Goal: Task Accomplishment & Management: Use online tool/utility

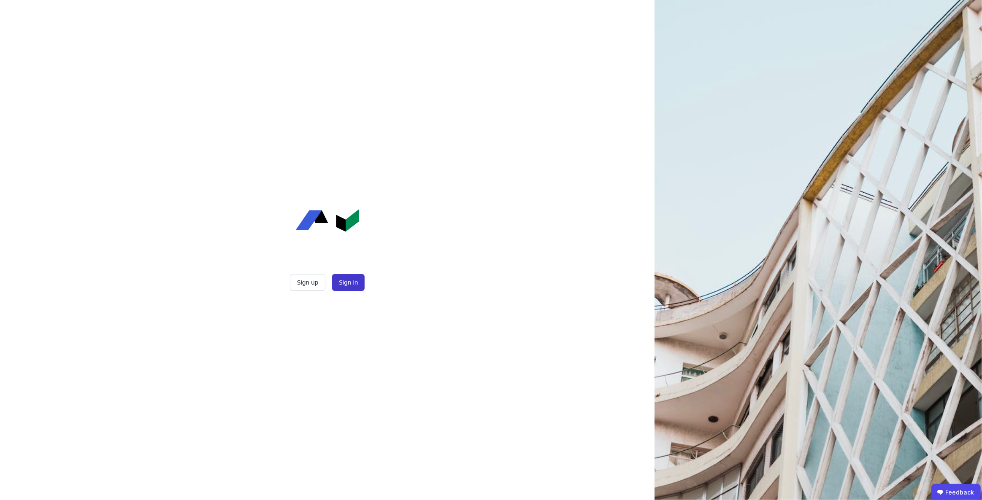
click at [345, 283] on button "Sign in" at bounding box center [348, 282] width 32 height 17
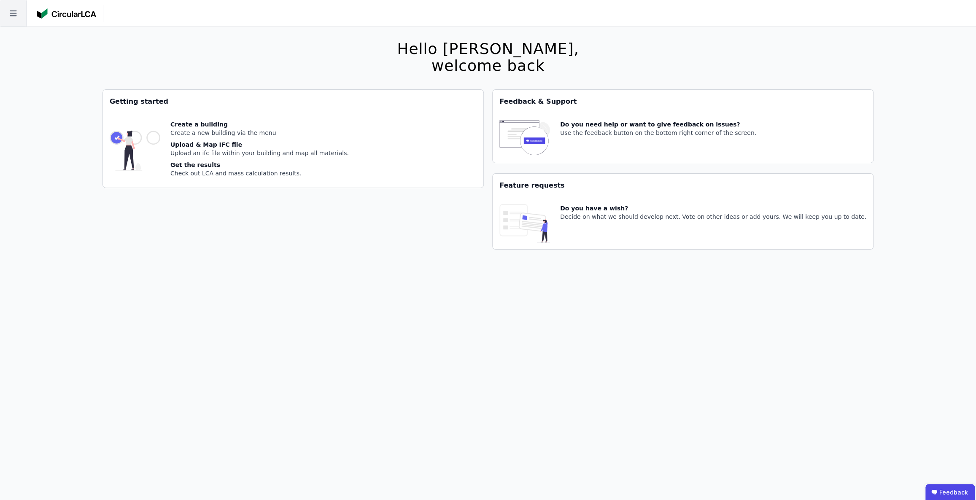
click at [11, 11] on icon at bounding box center [13, 14] width 7 height 6
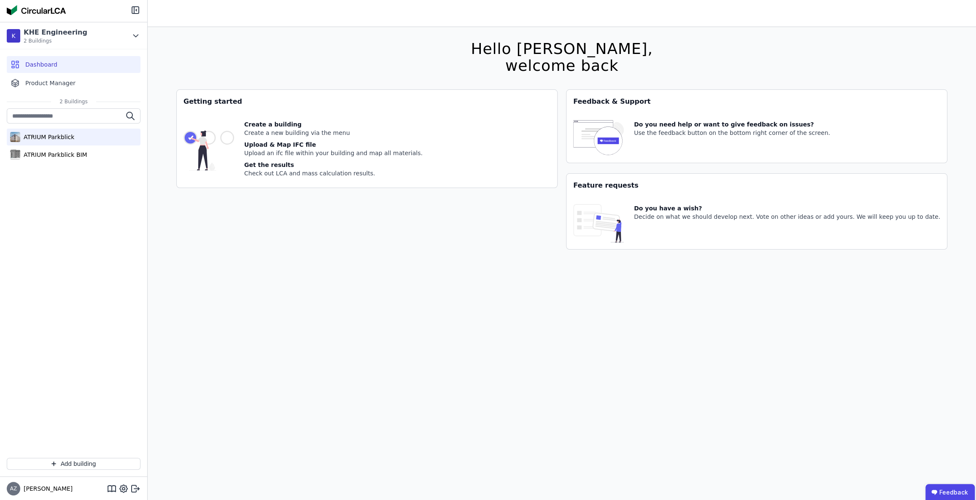
click at [59, 136] on div "ATRIUM Parkblick" at bounding box center [47, 137] width 54 height 8
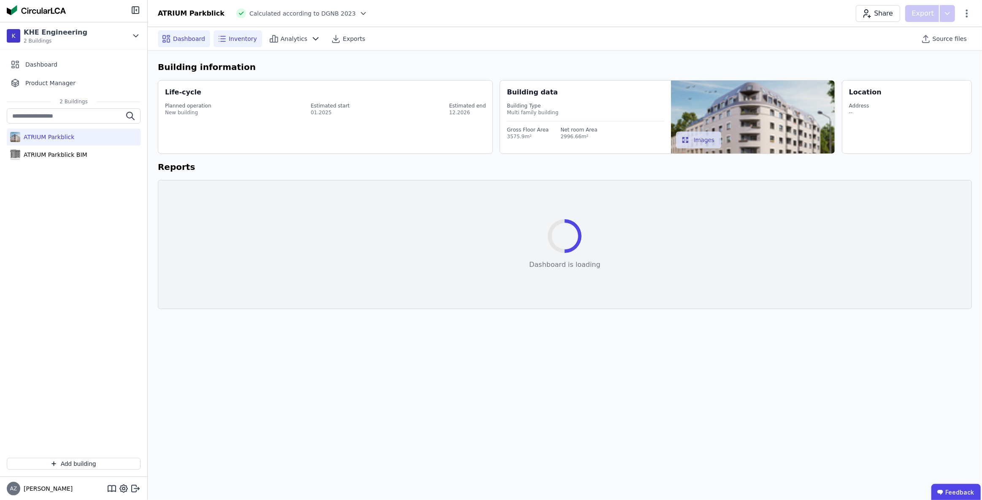
click at [243, 35] on span "Inventory" at bounding box center [243, 39] width 28 height 8
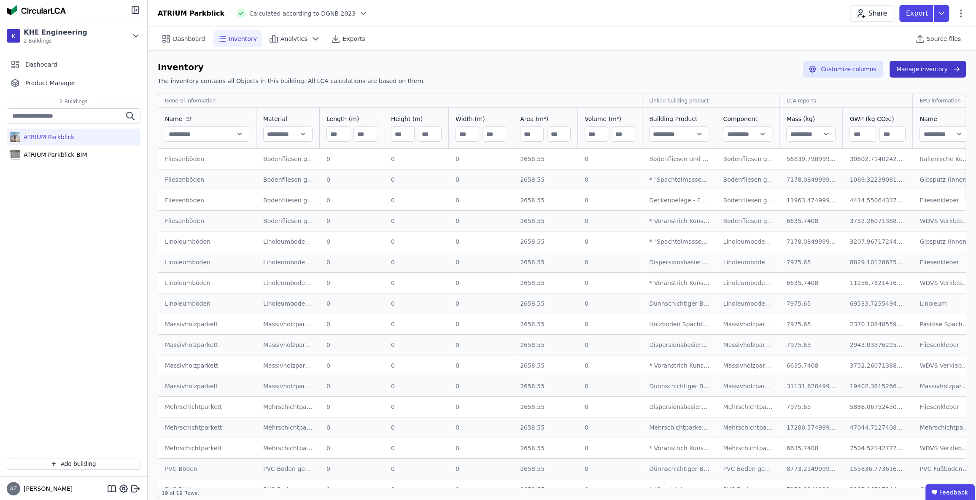
click at [924, 70] on button "Manage inventory" at bounding box center [928, 69] width 76 height 17
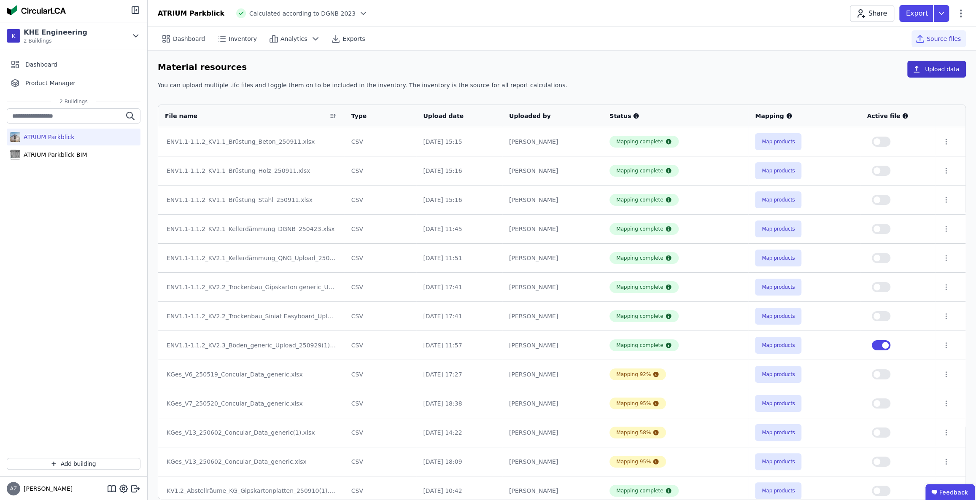
click at [939, 70] on button "Upload data" at bounding box center [936, 69] width 59 height 17
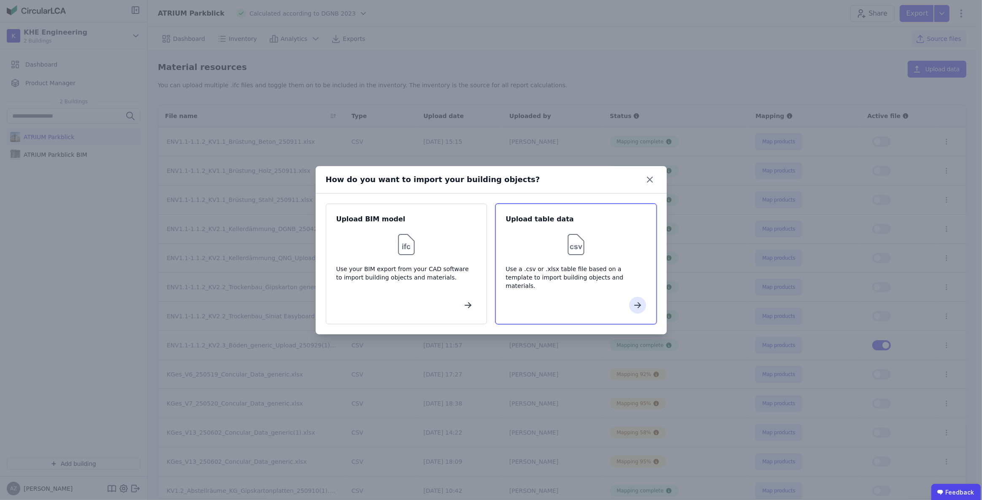
drag, startPoint x: 604, startPoint y: 234, endPoint x: 594, endPoint y: 251, distance: 20.5
click at [604, 234] on div at bounding box center [576, 244] width 140 height 27
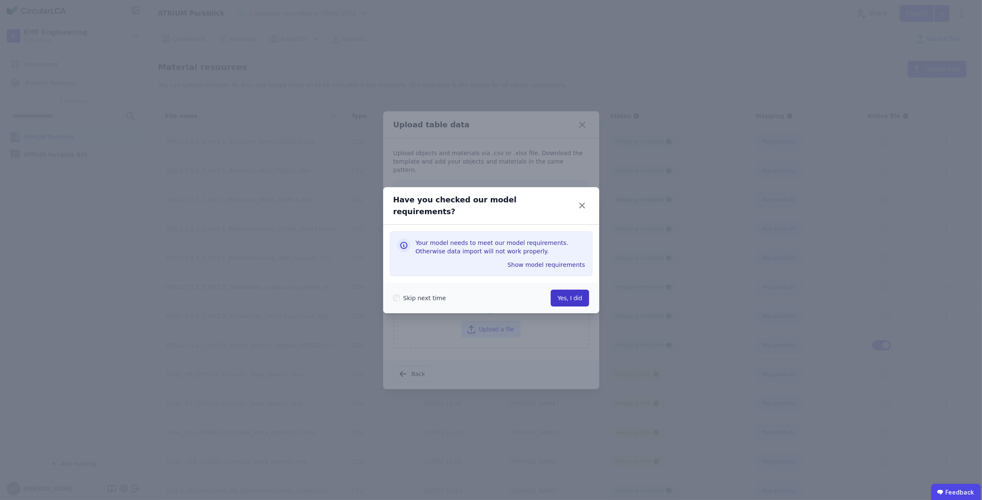
click at [571, 295] on button "Yes, I did" at bounding box center [569, 298] width 38 height 17
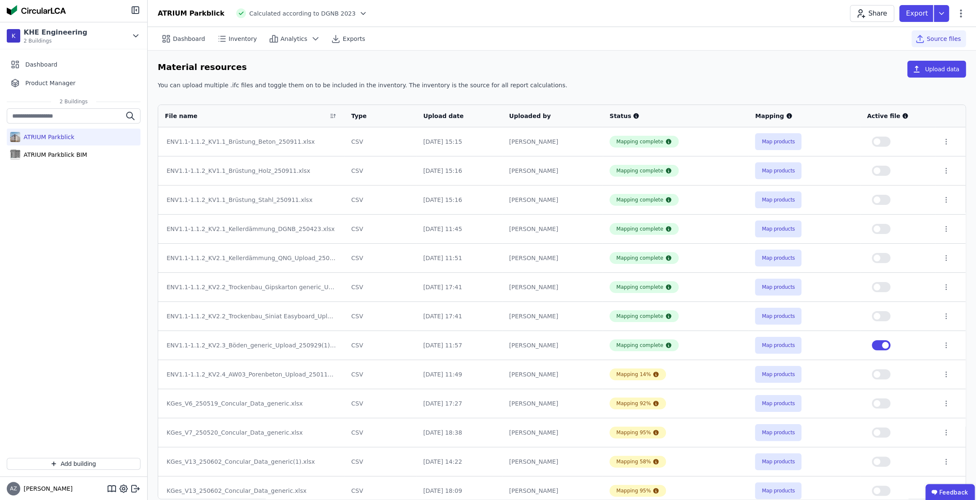
click at [877, 344] on button "button" at bounding box center [881, 345] width 19 height 10
click at [882, 373] on button "button" at bounding box center [881, 375] width 19 height 10
click at [769, 375] on button "Map products" at bounding box center [778, 374] width 46 height 17
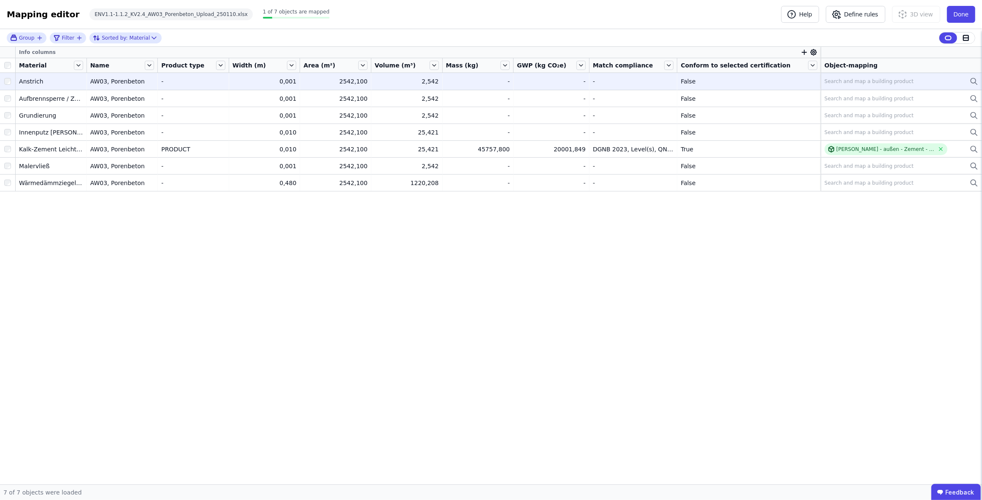
click at [829, 82] on div "Search and map a building product" at bounding box center [868, 81] width 89 height 7
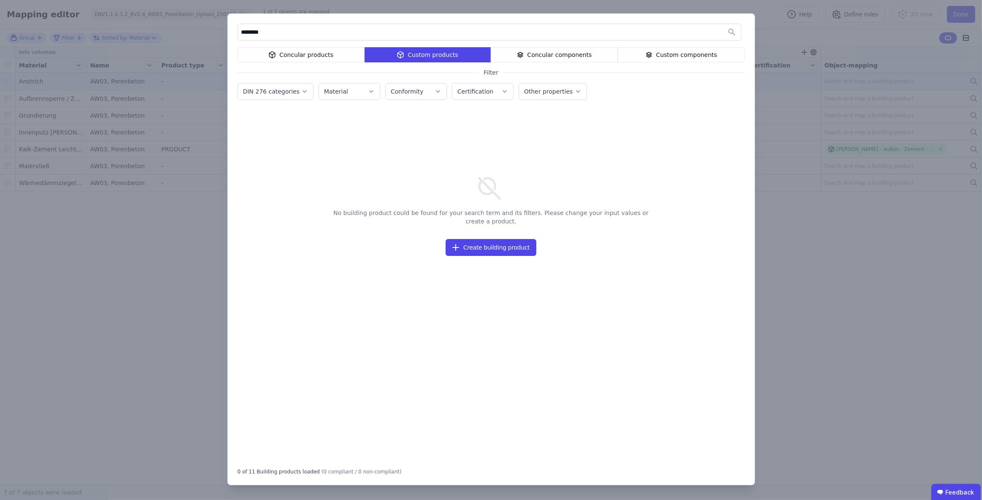
type input "********"
click at [308, 54] on div "Concular products" at bounding box center [300, 54] width 127 height 15
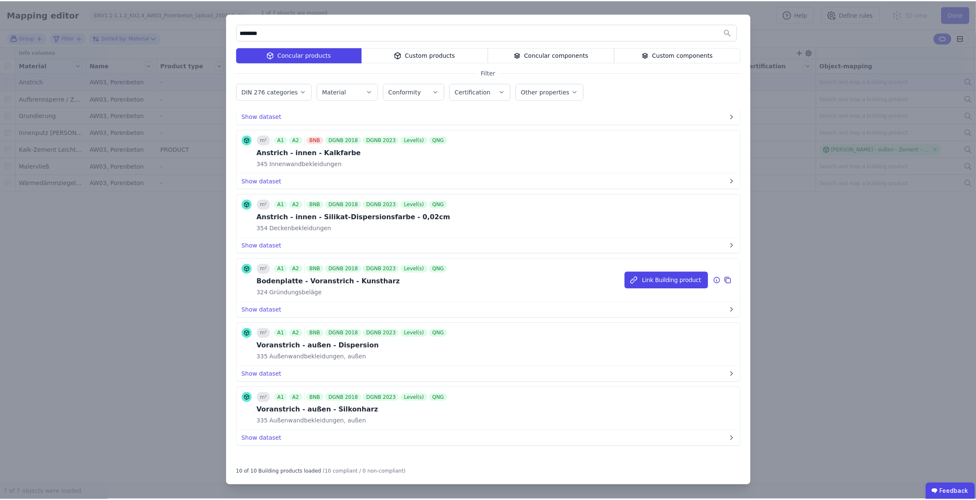
scroll to position [318, 0]
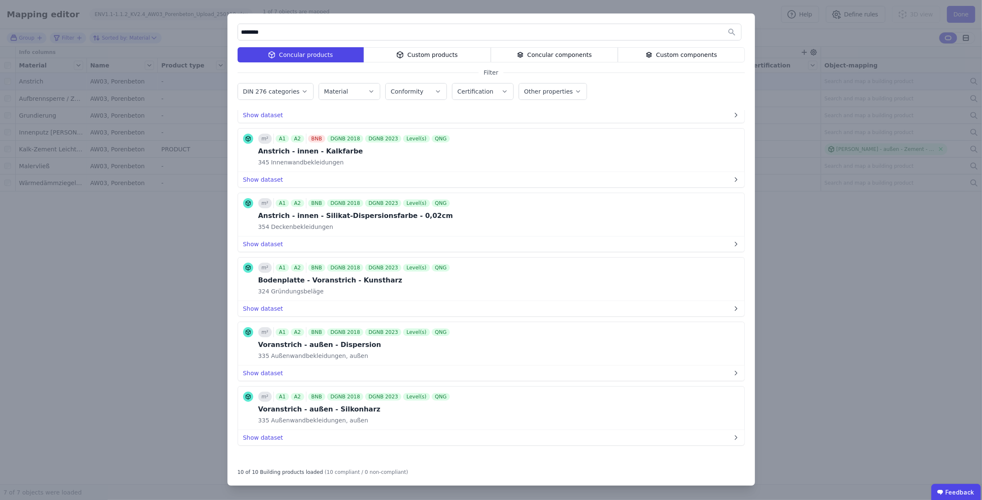
click at [429, 53] on div "Custom products" at bounding box center [427, 54] width 127 height 15
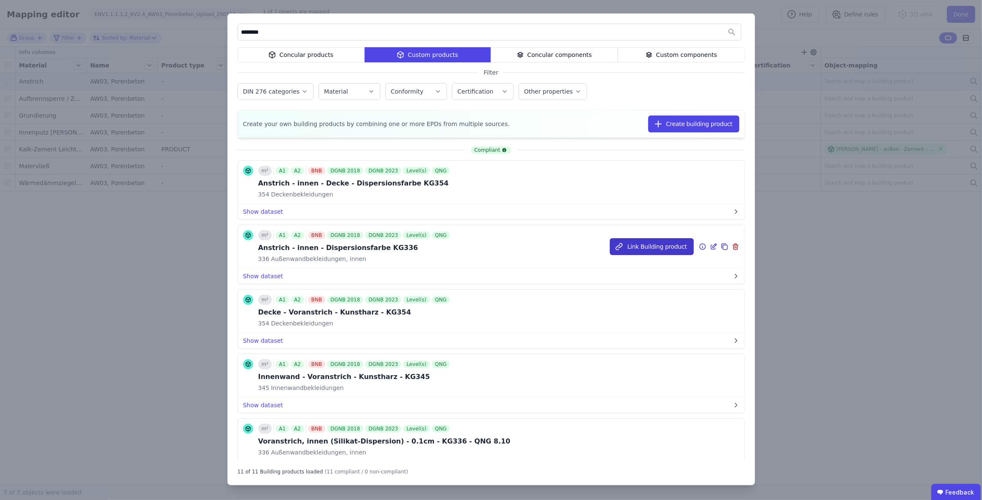
click at [638, 247] on button "Link Building product" at bounding box center [652, 246] width 84 height 17
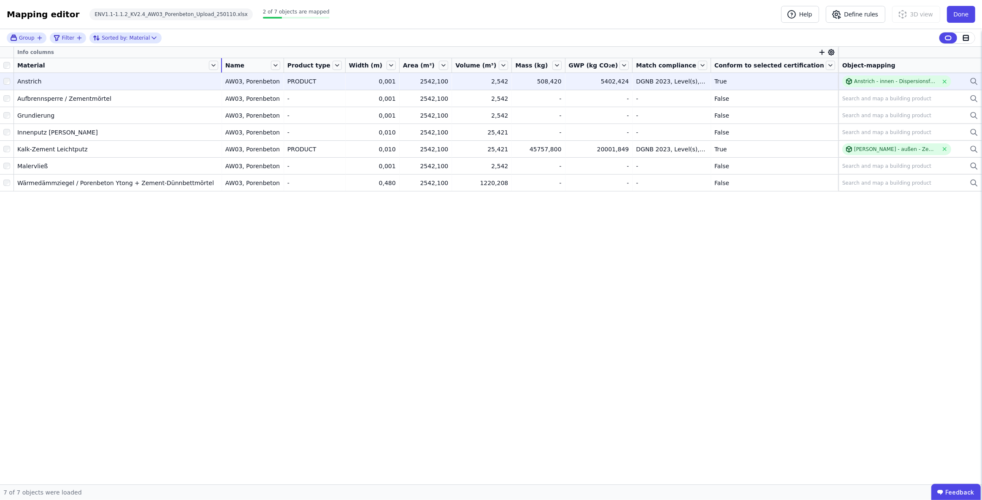
drag, startPoint x: 89, startPoint y: 63, endPoint x: 250, endPoint y: 73, distance: 161.9
click at [250, 73] on table "Info columns Material Name Product type Width (m) Area (m²) Volume (m³) Mass (k…" at bounding box center [491, 119] width 982 height 144
drag, startPoint x: 292, startPoint y: 63, endPoint x: 389, endPoint y: 75, distance: 97.4
click at [389, 75] on table "Info columns Material Name Product type Width (m) Area (m²) Volume (m³) Mass (k…" at bounding box center [491, 119] width 982 height 144
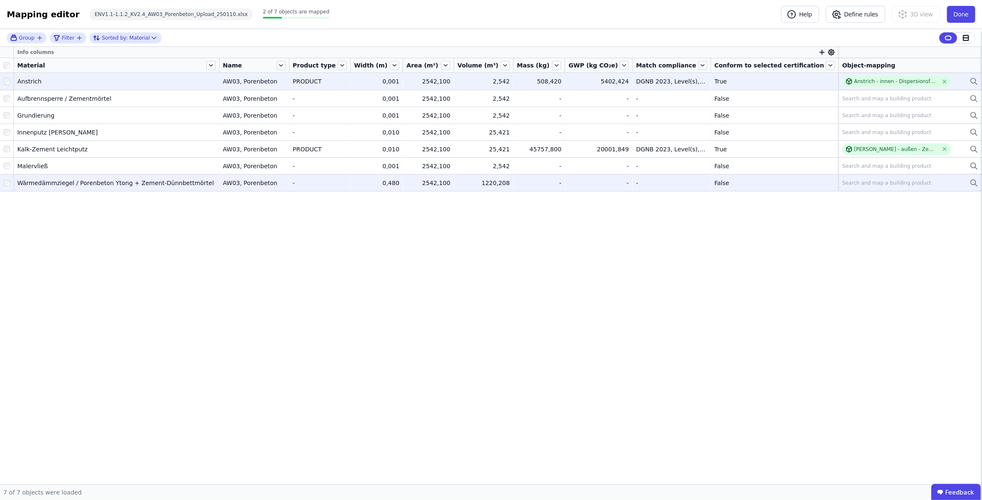
click at [850, 186] on div "Search and map a building product" at bounding box center [886, 183] width 89 height 7
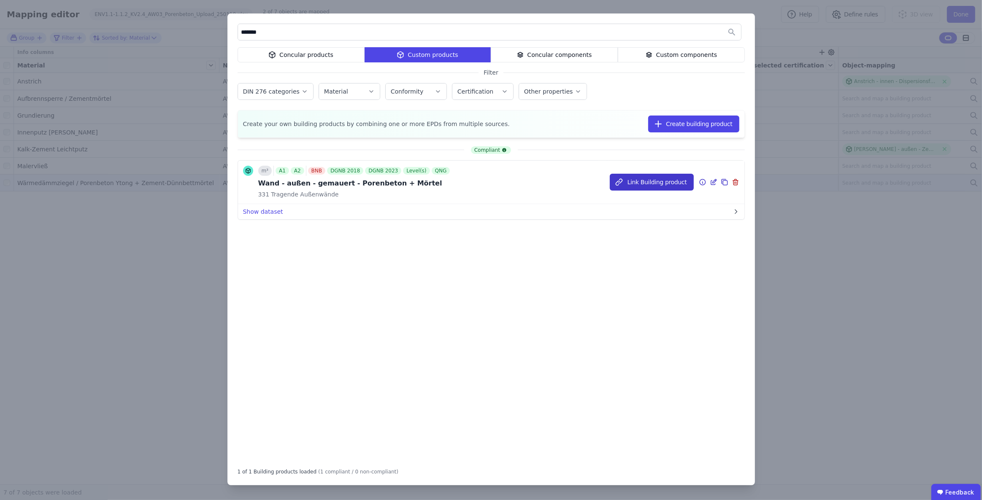
type input "*******"
click at [648, 181] on button "Link Building product" at bounding box center [652, 182] width 84 height 17
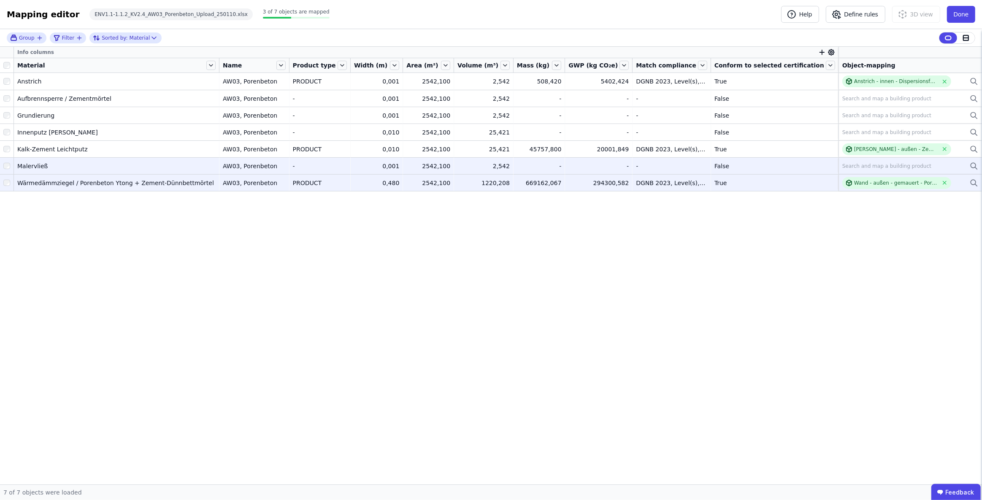
click at [856, 164] on div "Search and map a building product" at bounding box center [886, 166] width 89 height 7
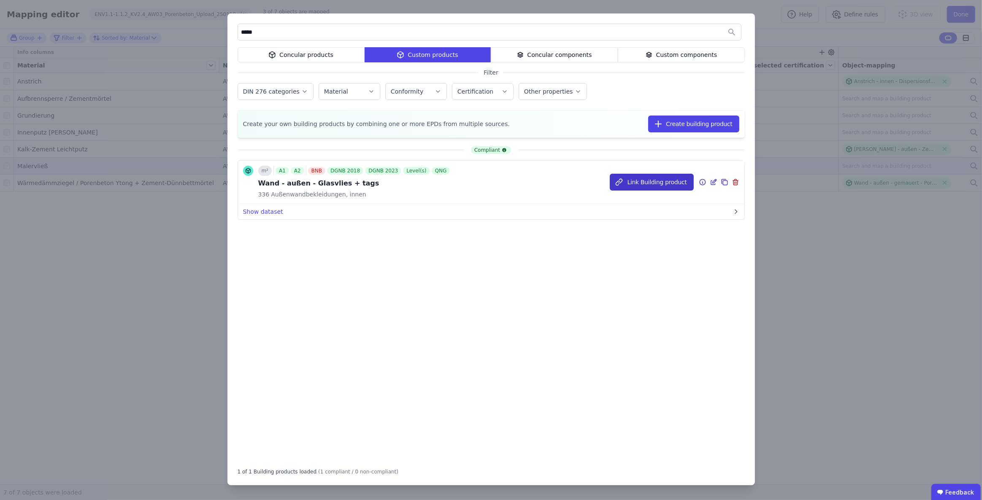
type input "*****"
click at [641, 183] on button "Link Building product" at bounding box center [652, 182] width 84 height 17
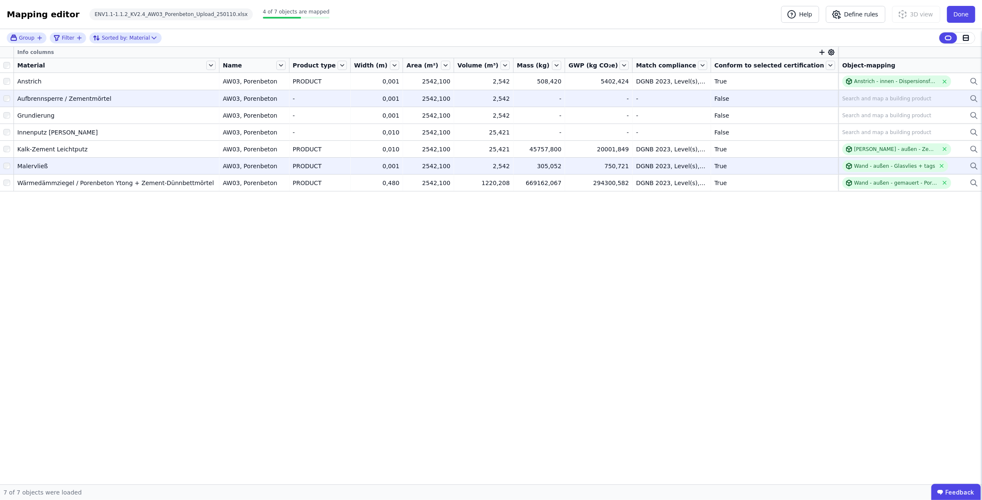
click at [864, 97] on div "Search and map a building product" at bounding box center [886, 98] width 89 height 7
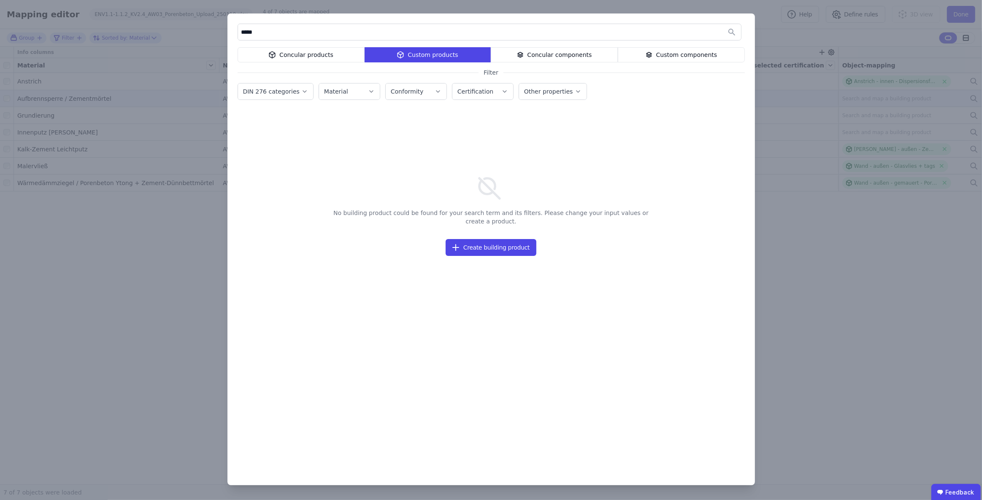
drag, startPoint x: 266, startPoint y: 36, endPoint x: 217, endPoint y: 38, distance: 49.0
click at [217, 38] on div "***** Concular products Custom products Concular components Custom components F…" at bounding box center [491, 250] width 982 height 500
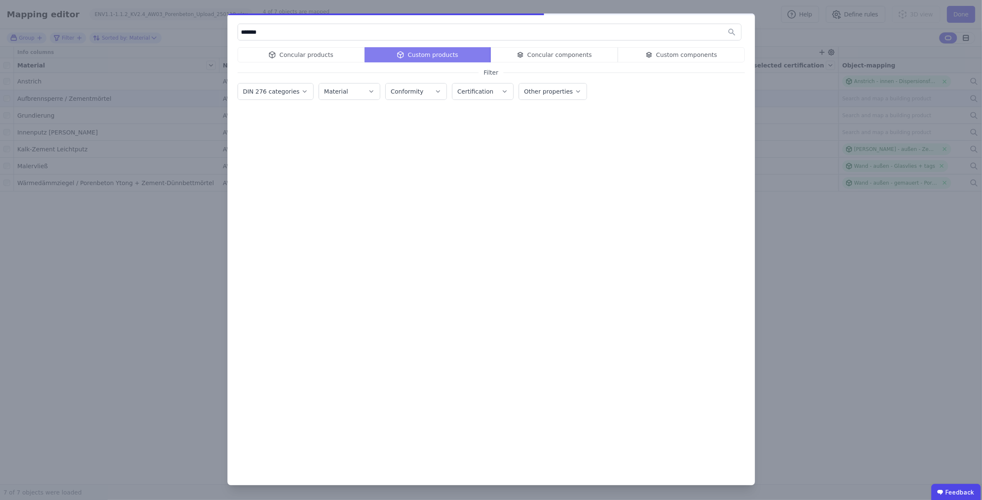
type input "*******"
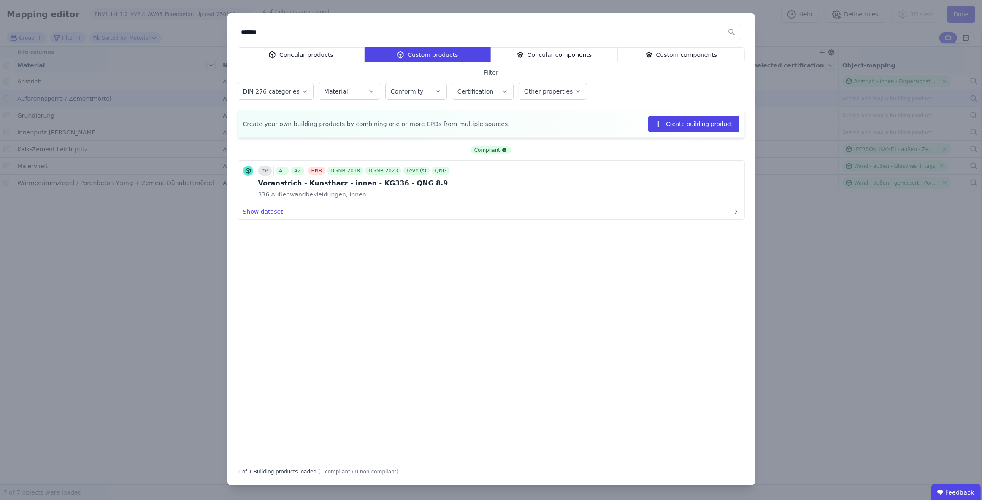
click at [852, 277] on div "******* Concular products Custom products Concular components Custom components…" at bounding box center [491, 250] width 982 height 500
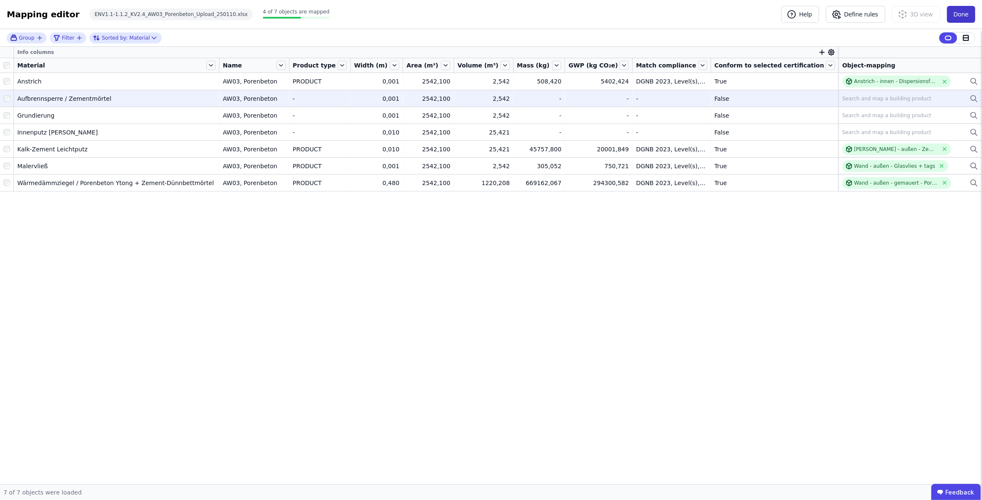
click at [963, 15] on button "Done" at bounding box center [961, 14] width 28 height 17
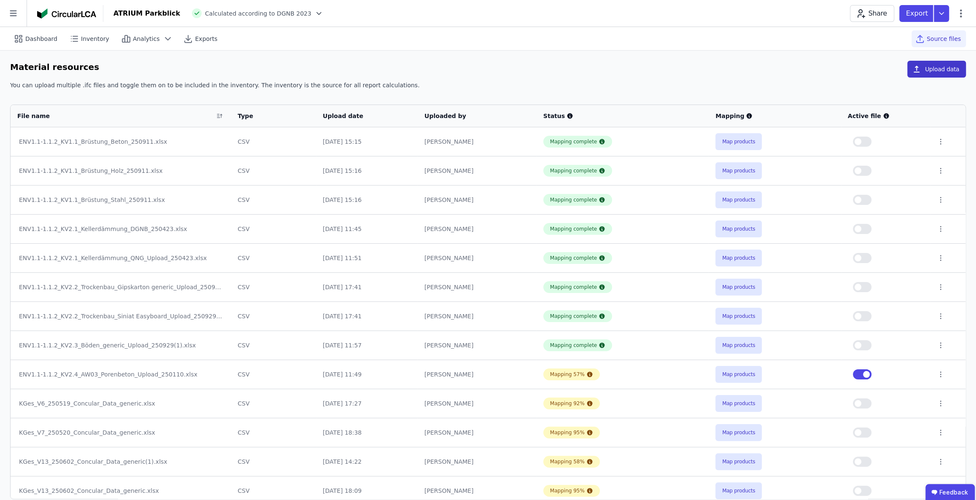
click at [927, 70] on button "Upload data" at bounding box center [936, 69] width 59 height 17
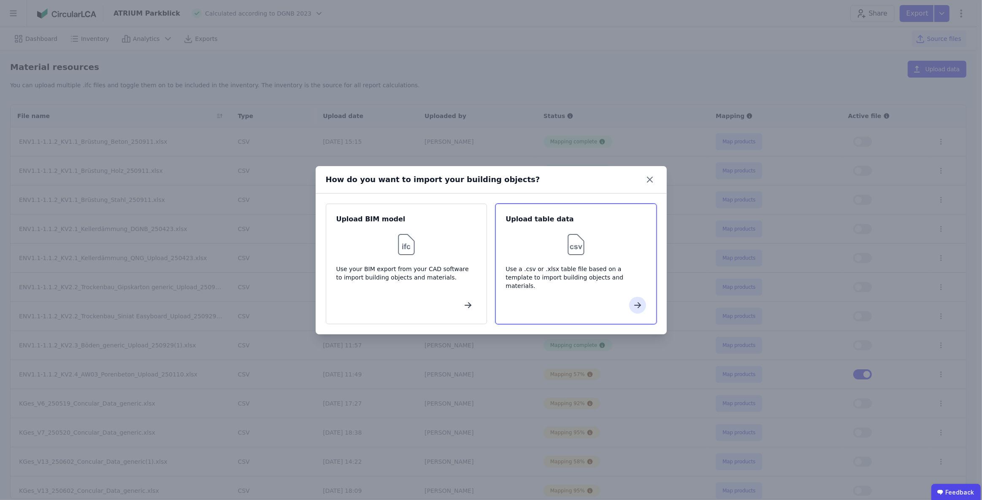
click at [592, 245] on div at bounding box center [576, 244] width 140 height 27
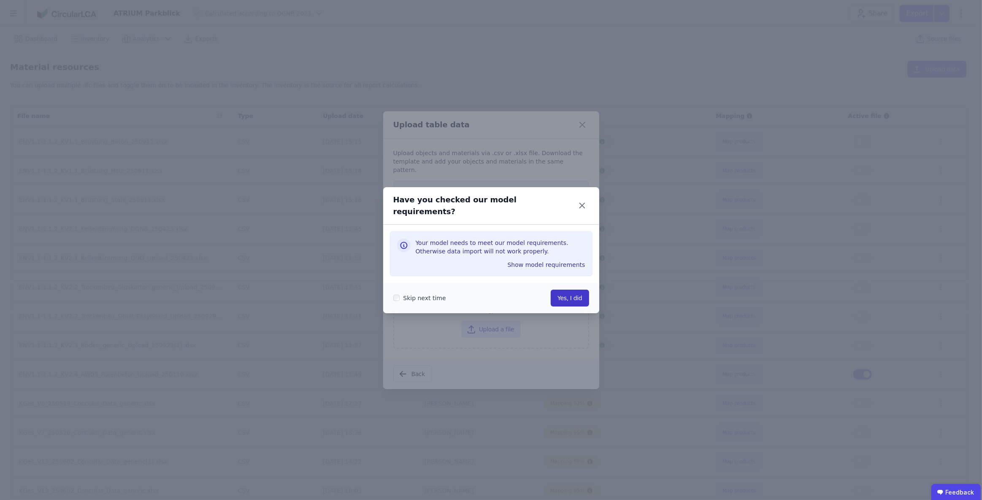
click at [575, 295] on button "Yes, I did" at bounding box center [569, 298] width 38 height 17
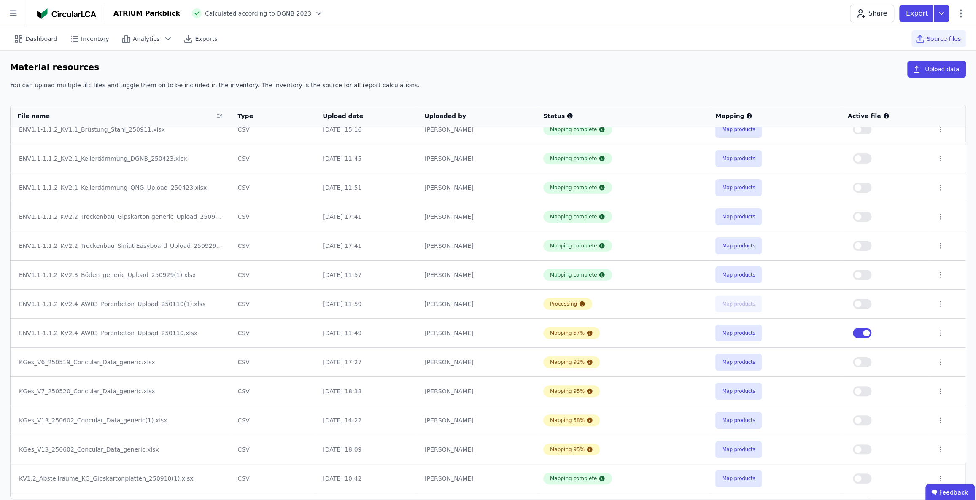
scroll to position [76, 0]
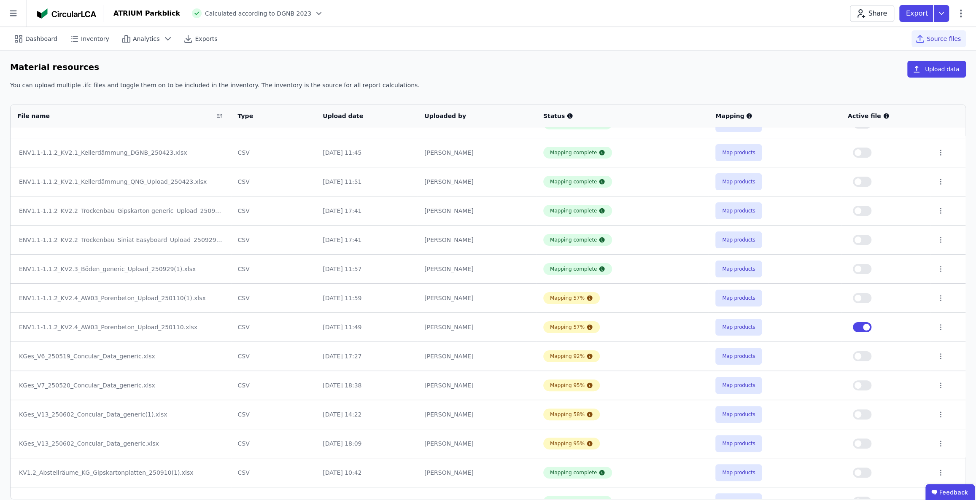
click at [863, 294] on button "button" at bounding box center [862, 298] width 19 height 10
click at [857, 328] on button "button" at bounding box center [862, 327] width 19 height 10
click at [937, 325] on icon at bounding box center [941, 328] width 8 height 8
click at [877, 325] on div "Delete" at bounding box center [897, 325] width 84 height 13
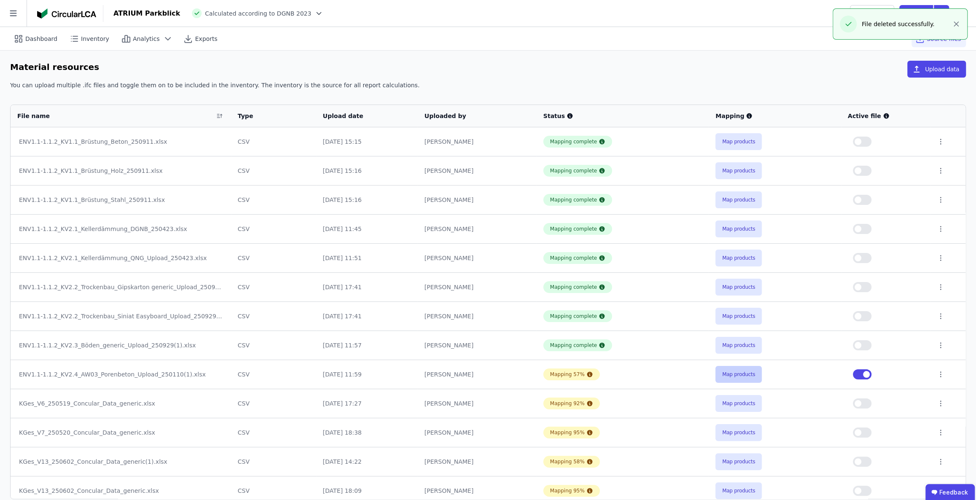
click at [737, 374] on button "Map products" at bounding box center [738, 374] width 46 height 17
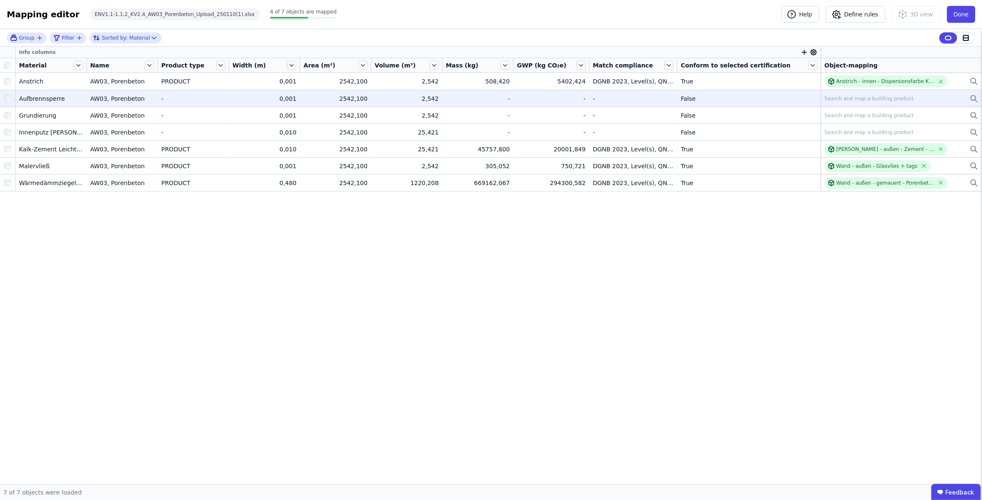
click at [841, 102] on div "Search and map a building product" at bounding box center [901, 99] width 154 height 10
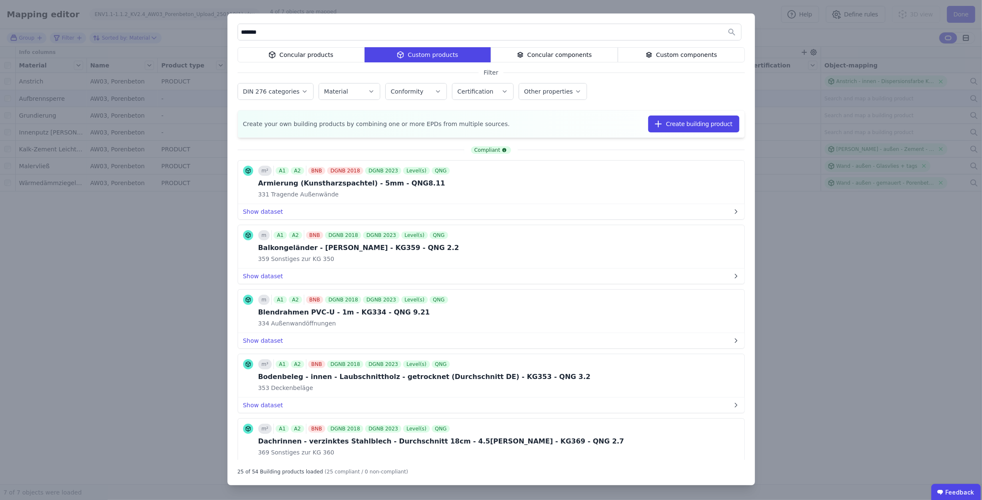
type input "*******"
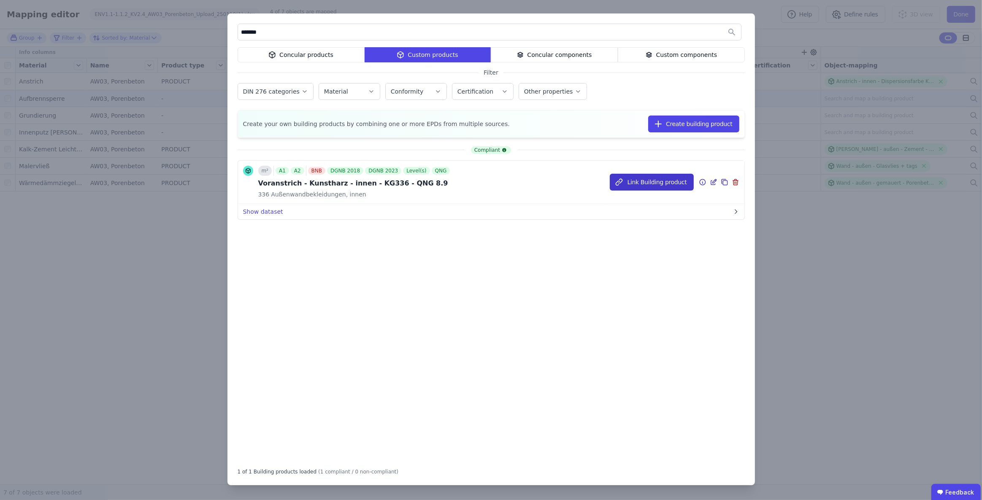
click at [672, 186] on button "Link Building product" at bounding box center [652, 182] width 84 height 17
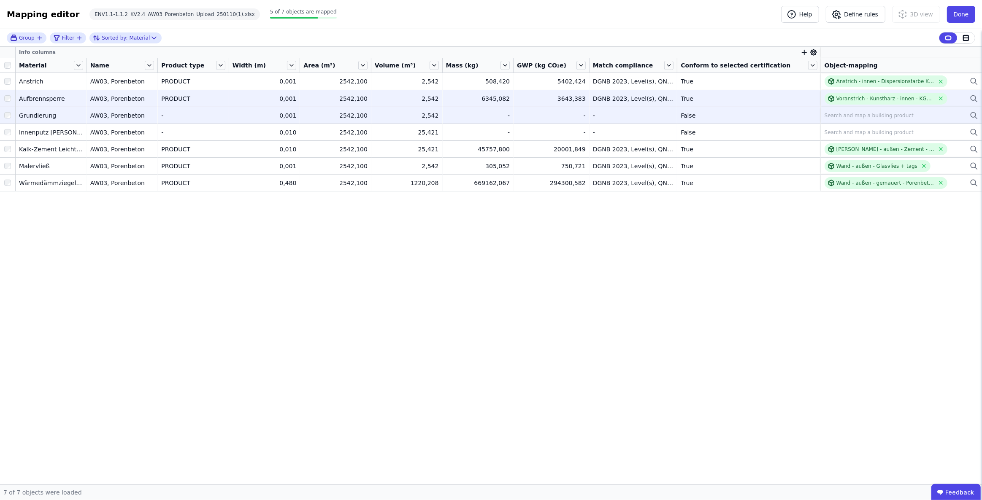
click at [843, 116] on div "Search and map a building product" at bounding box center [868, 115] width 89 height 7
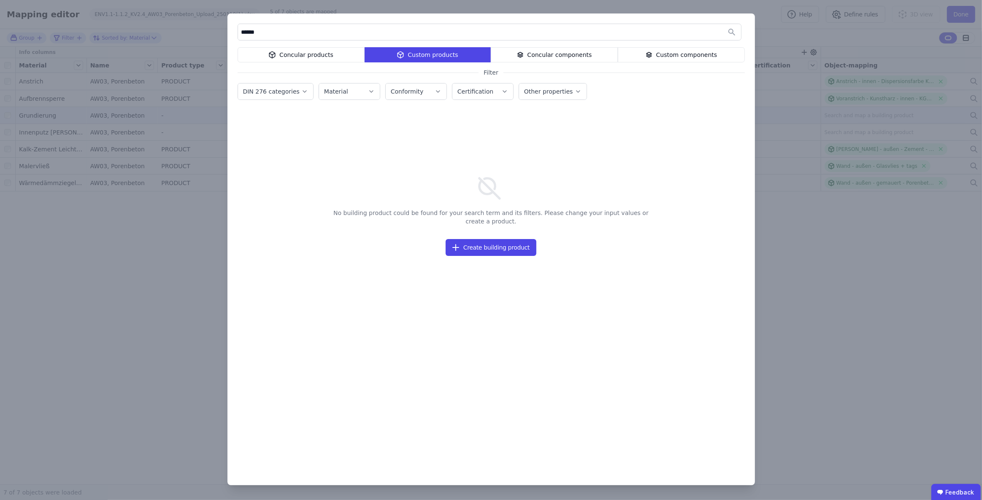
type input "*****"
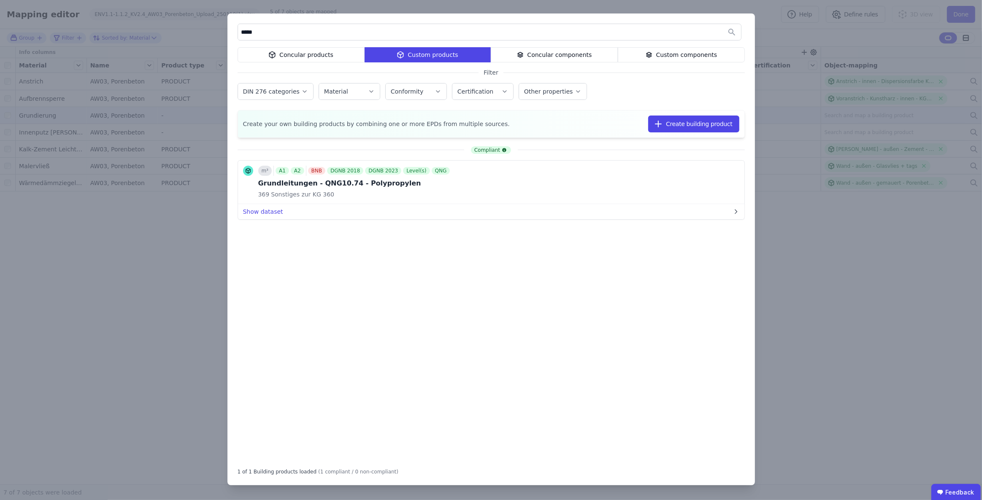
drag, startPoint x: 260, startPoint y: 29, endPoint x: 232, endPoint y: 30, distance: 28.3
click at [232, 30] on div "***** Concular products Custom products Concular components Custom components F…" at bounding box center [490, 249] width 527 height 472
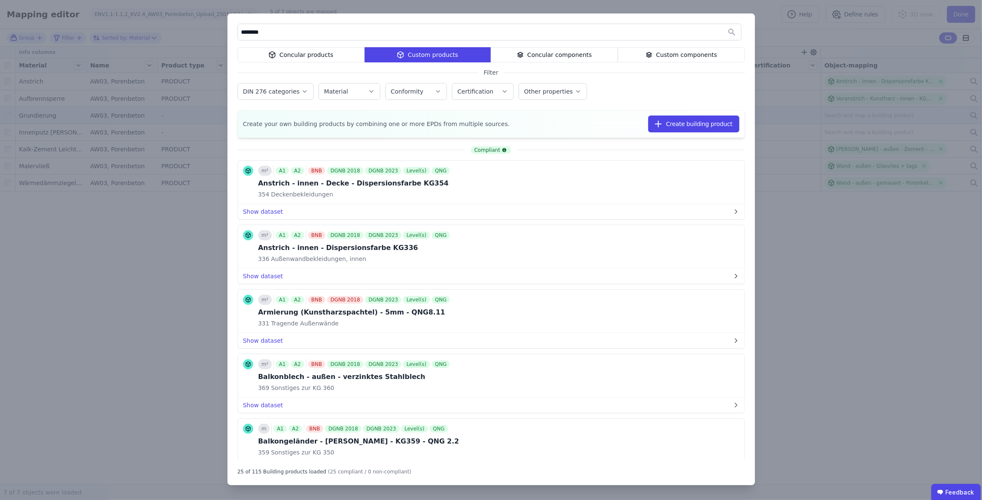
type input "********"
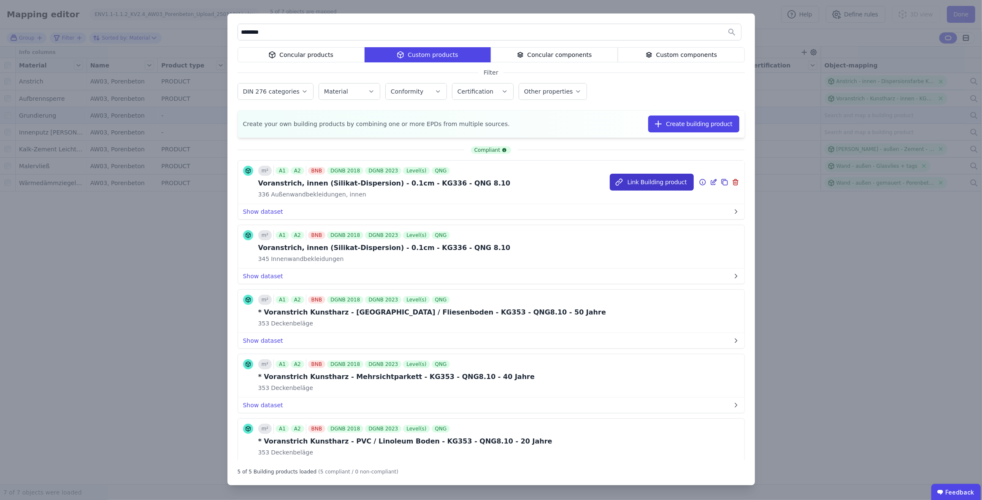
click at [634, 185] on button "Link Building product" at bounding box center [652, 182] width 84 height 17
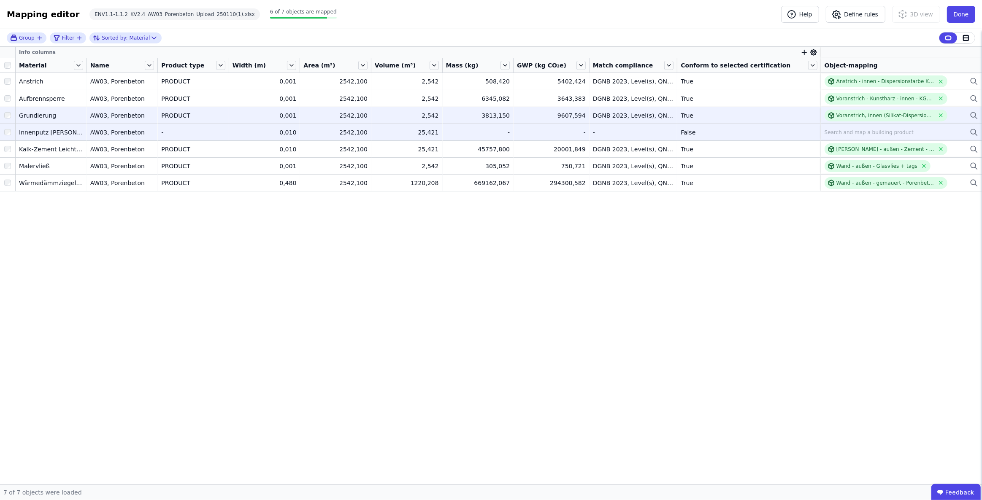
click at [857, 133] on div "Search and map a building product" at bounding box center [868, 132] width 89 height 7
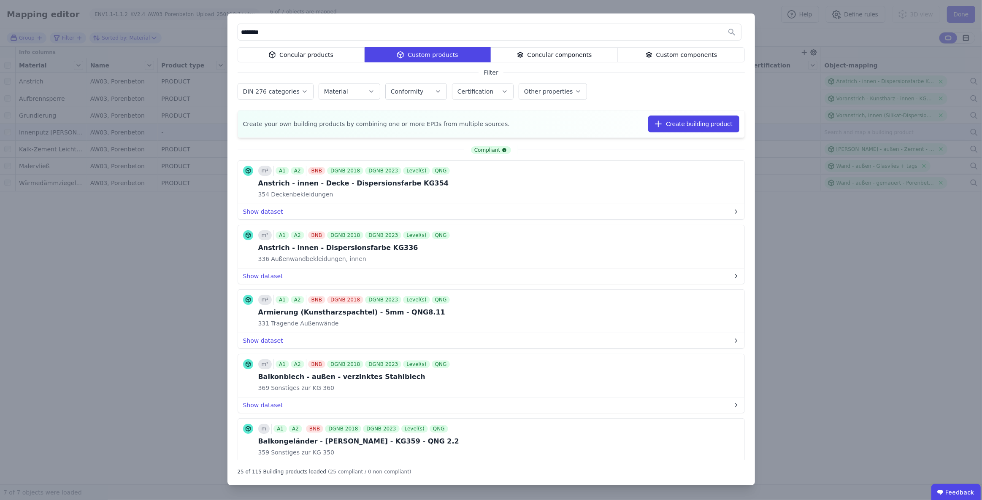
type input "********"
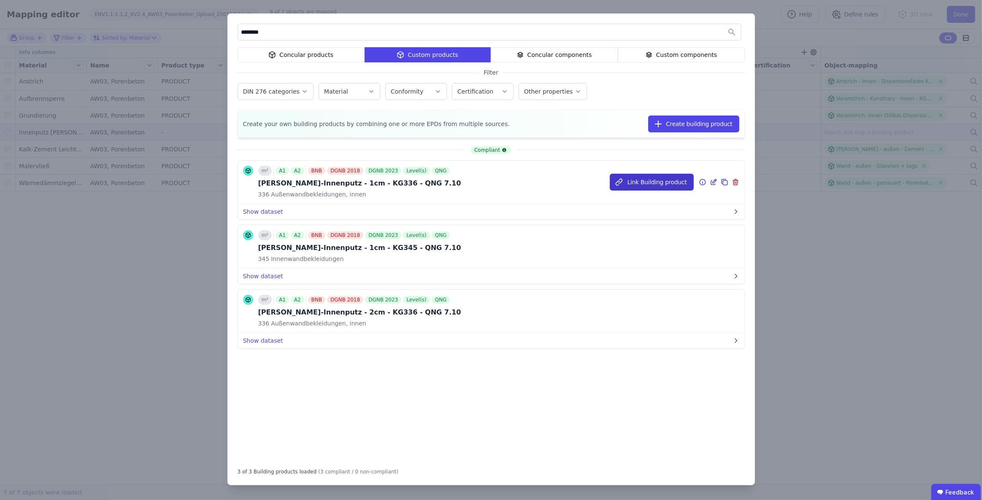
click at [651, 185] on button "Link Building product" at bounding box center [652, 182] width 84 height 17
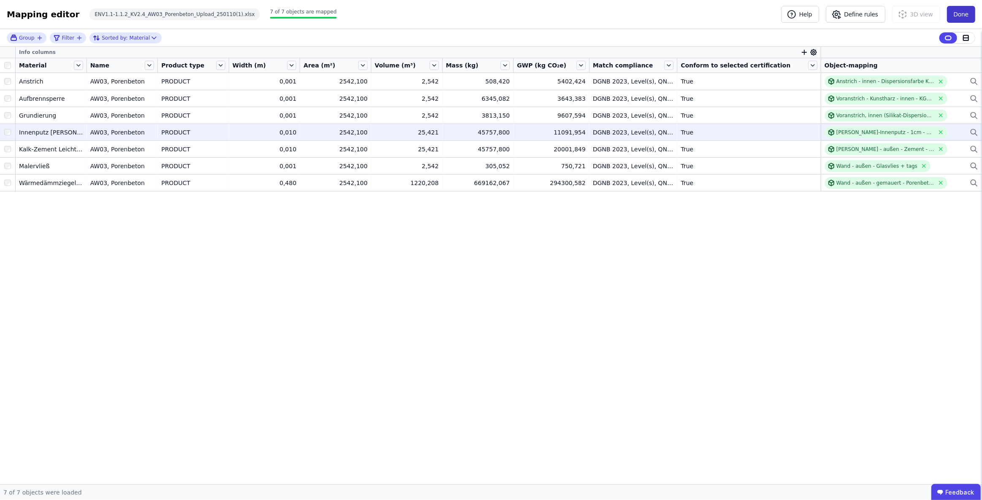
click at [965, 12] on button "Done" at bounding box center [961, 14] width 28 height 17
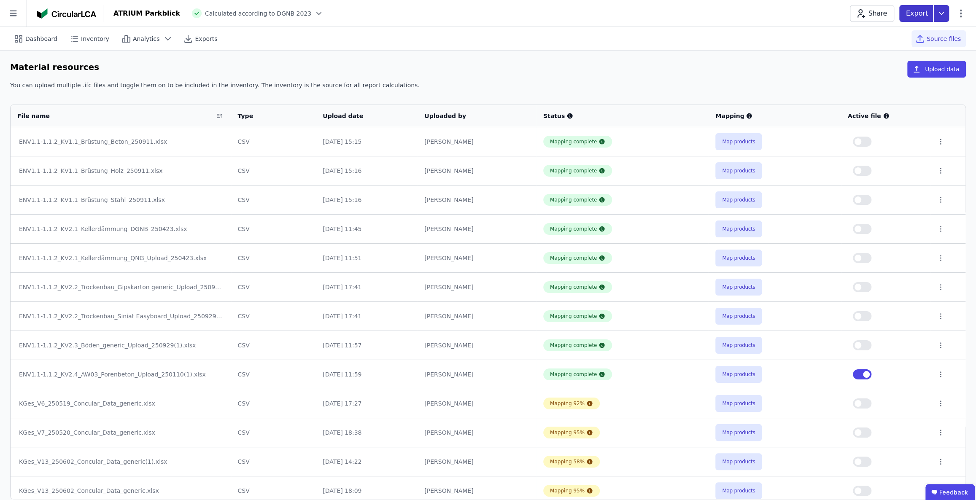
click at [942, 15] on icon at bounding box center [941, 13] width 15 height 17
click at [898, 49] on div "Inventory" at bounding box center [897, 48] width 103 height 15
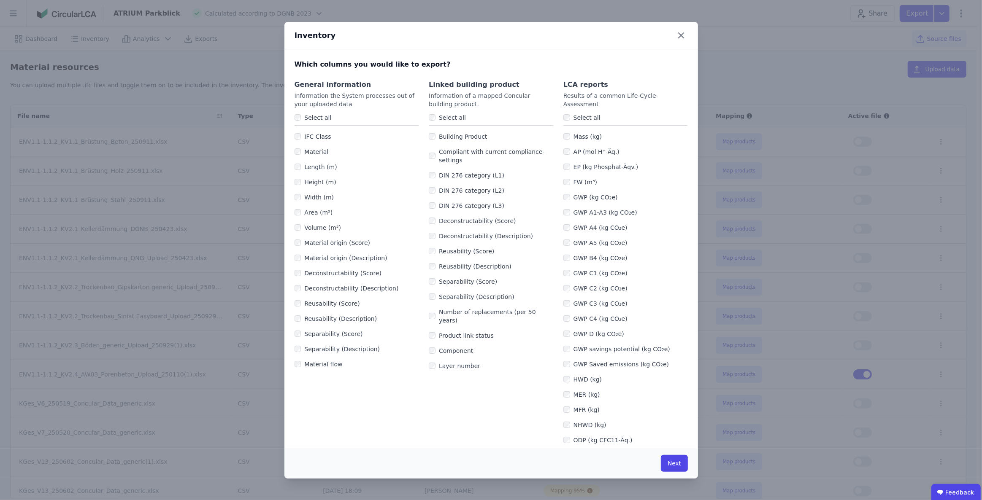
click at [444, 113] on div "Select all" at bounding box center [491, 118] width 124 height 16
click at [309, 113] on label "Select all" at bounding box center [316, 117] width 30 height 8
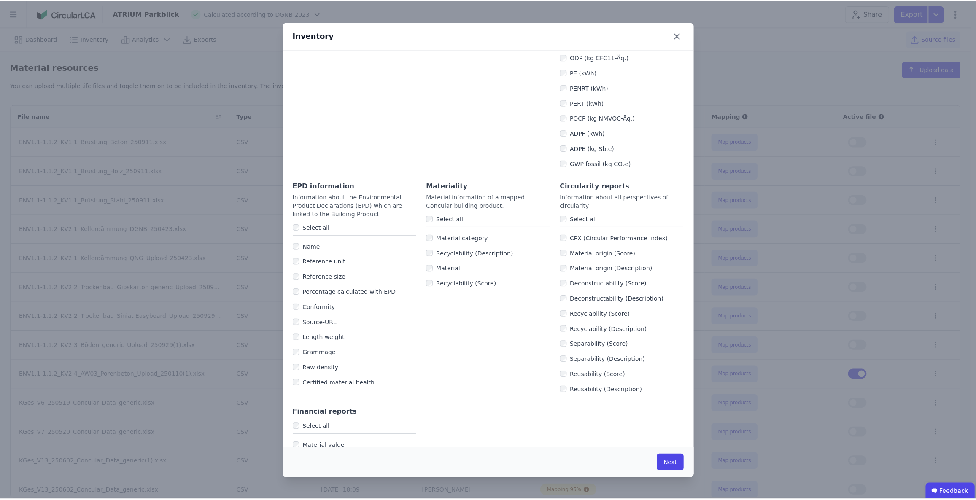
scroll to position [383, 0]
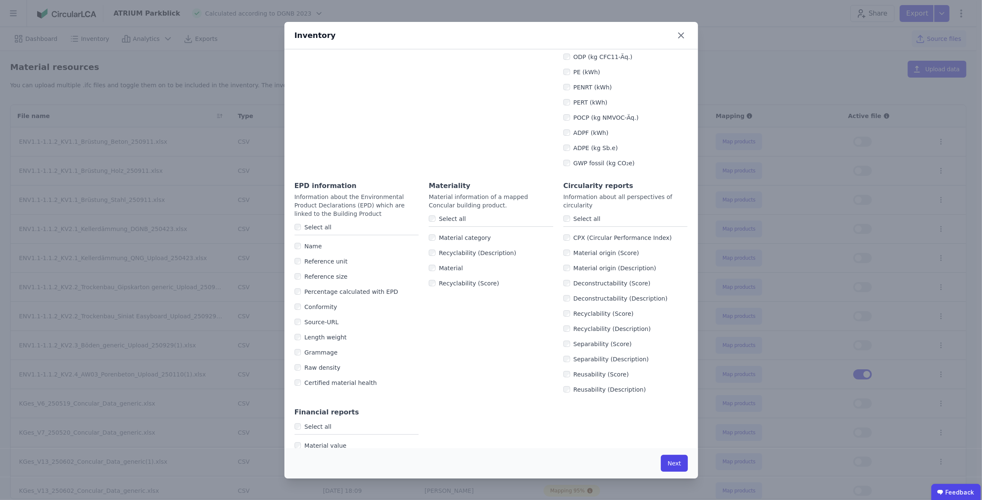
click at [435, 216] on label "Select all" at bounding box center [450, 219] width 30 height 8
click at [311, 227] on label "Select all" at bounding box center [316, 227] width 30 height 8
click at [669, 464] on button "Next" at bounding box center [674, 463] width 27 height 17
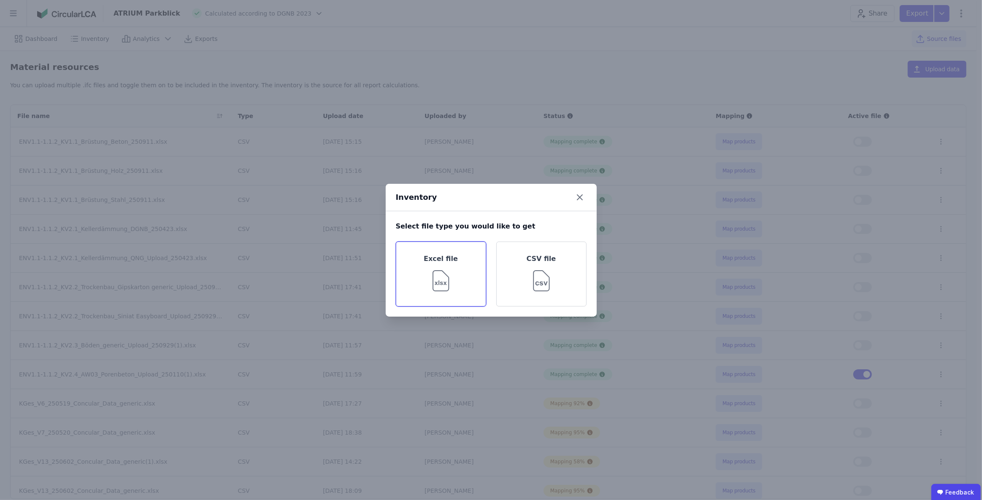
click at [456, 272] on div "Excel file" at bounding box center [441, 274] width 90 height 65
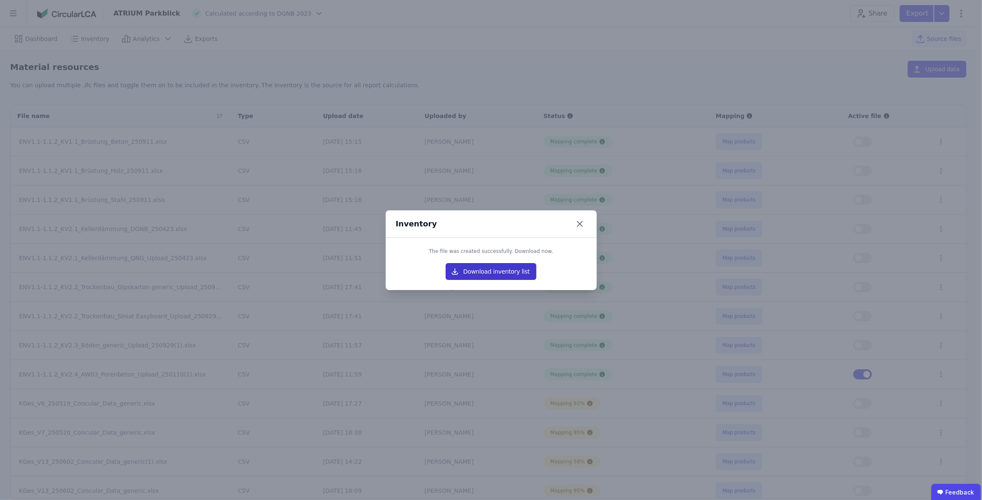
click at [469, 274] on button "Download inventory list" at bounding box center [490, 271] width 91 height 17
click at [716, 57] on div "Inventory The file was created successfully. Download now. Download inventory l…" at bounding box center [491, 250] width 982 height 500
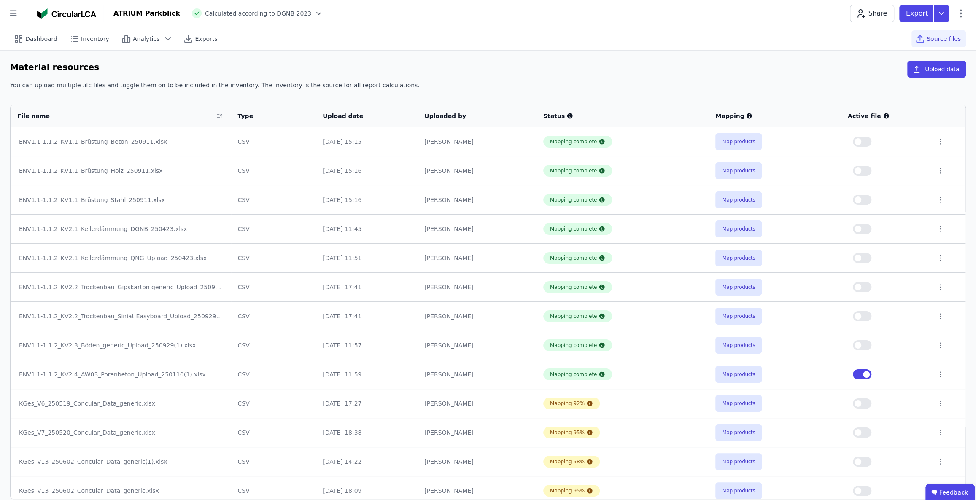
click at [715, 57] on div "Material resources Upload data You can upload multiple .ifc files and toggle th…" at bounding box center [488, 280] width 976 height 459
click at [943, 12] on icon at bounding box center [941, 13] width 15 height 17
click at [901, 60] on div "life cycle assessment" at bounding box center [884, 63] width 63 height 8
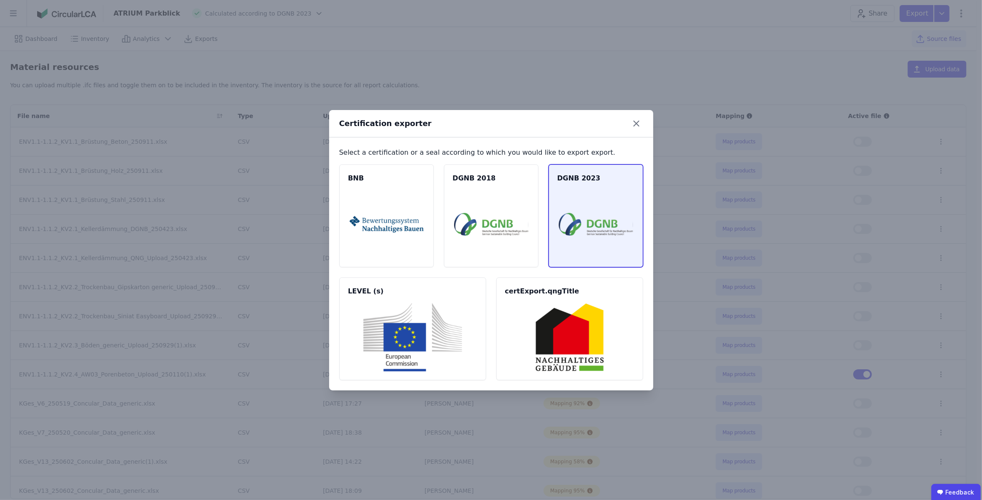
click at [585, 223] on img at bounding box center [595, 224] width 74 height 68
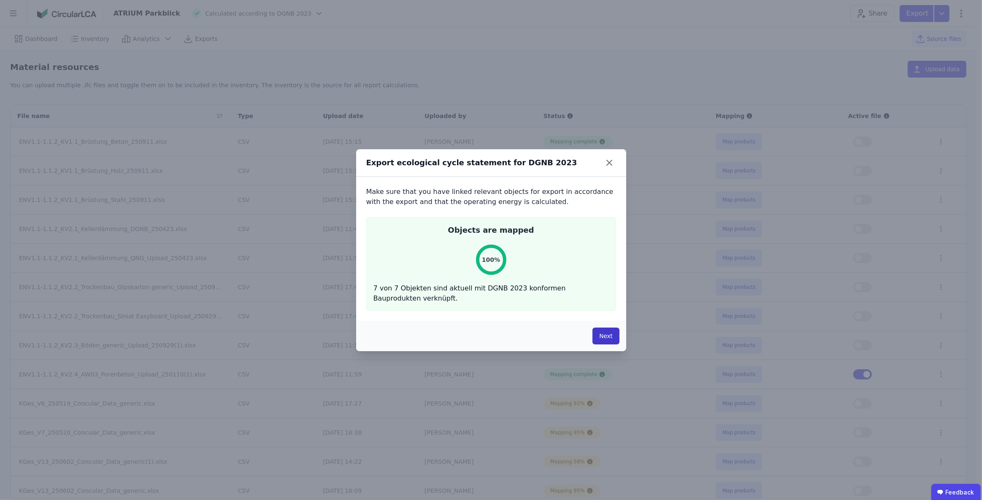
click at [605, 338] on button "Next" at bounding box center [605, 336] width 27 height 17
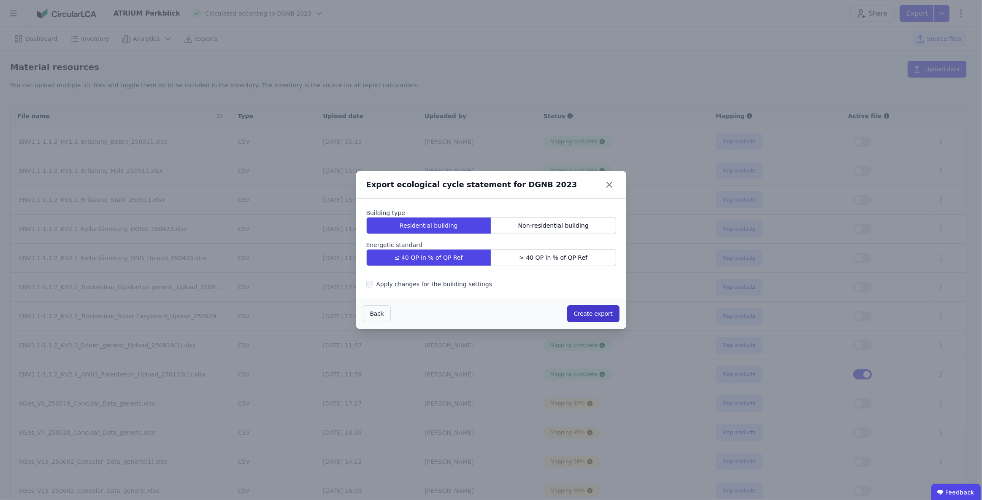
click at [589, 313] on button "Create export" at bounding box center [593, 313] width 52 height 17
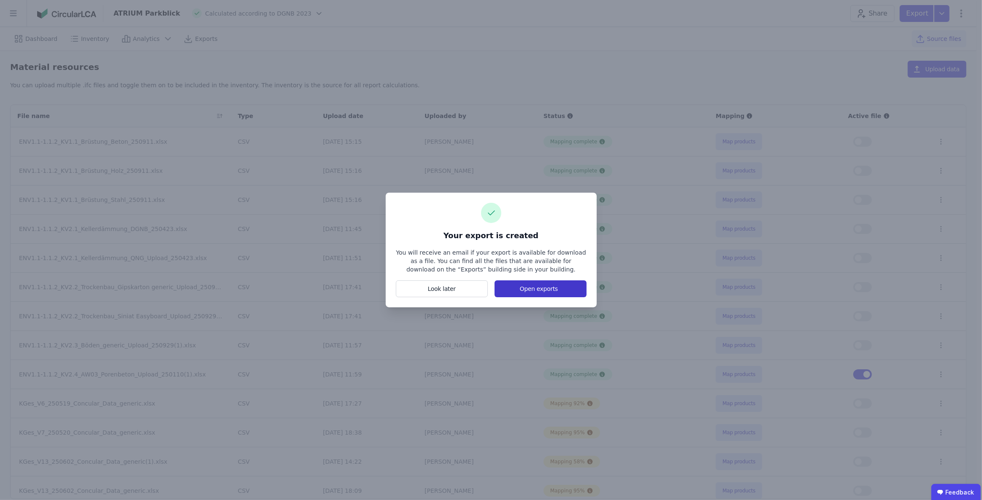
click at [542, 290] on button "Open exports" at bounding box center [540, 289] width 92 height 17
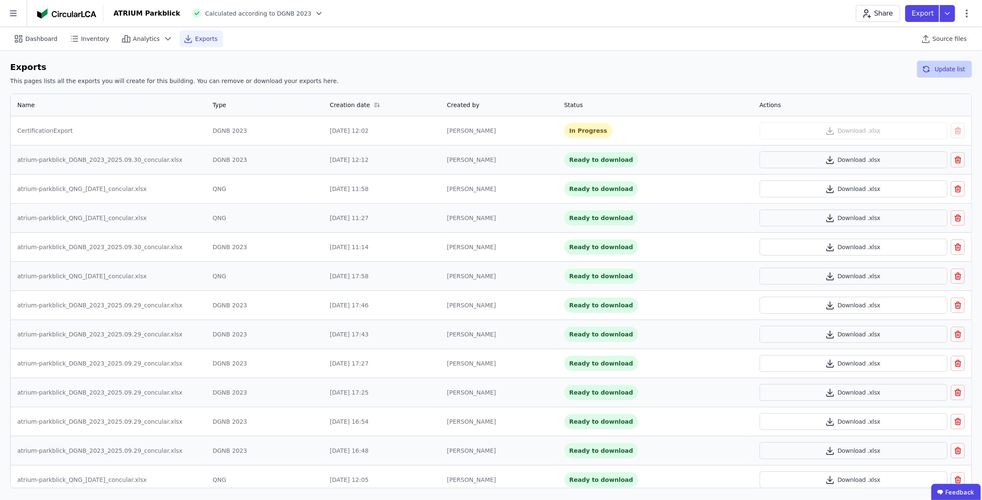
click at [928, 71] on icon "button" at bounding box center [926, 69] width 8 height 10
click at [846, 133] on button "Download .xlsx" at bounding box center [853, 130] width 188 height 17
click at [92, 38] on span "Inventory" at bounding box center [95, 39] width 28 height 8
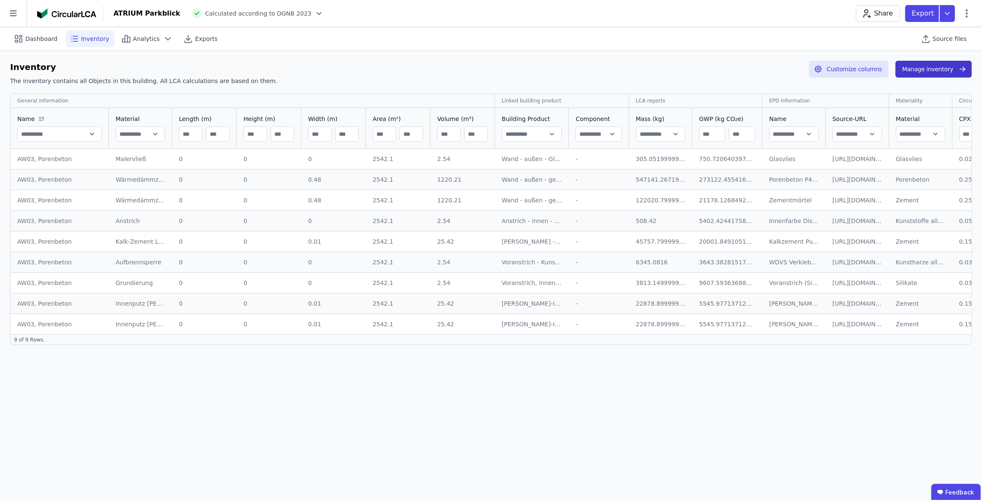
click at [924, 65] on button "Manage inventory" at bounding box center [933, 69] width 76 height 17
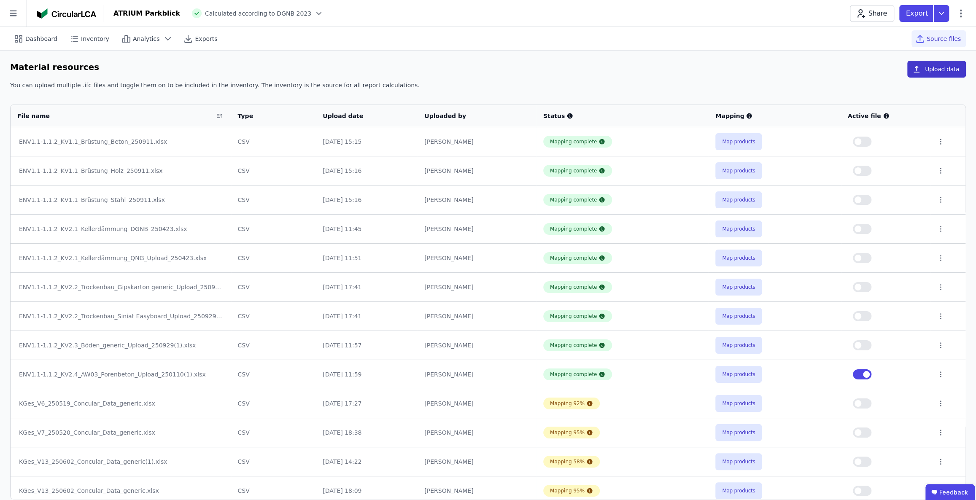
click at [931, 66] on button "Upload data" at bounding box center [936, 69] width 59 height 17
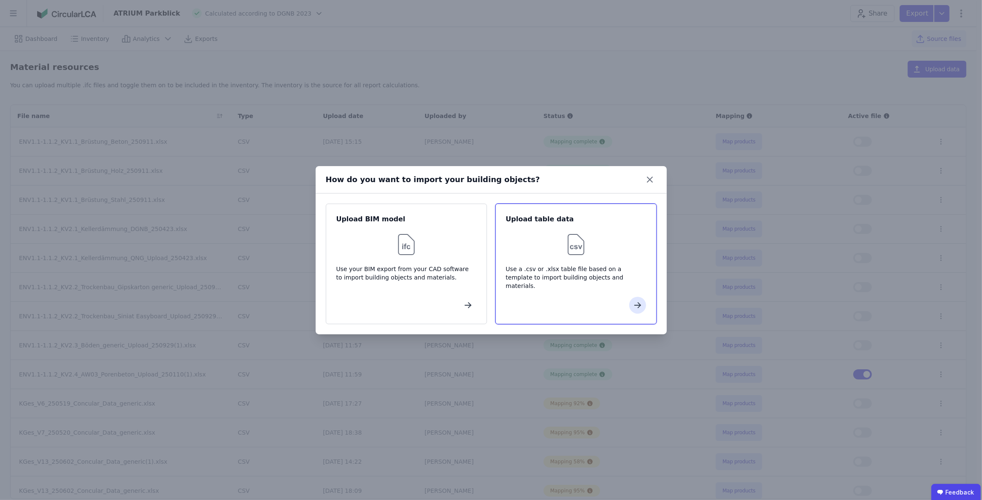
click at [557, 258] on div "Upload table data Use a .csv or .xlsx table file based on a template to import …" at bounding box center [575, 264] width 161 height 121
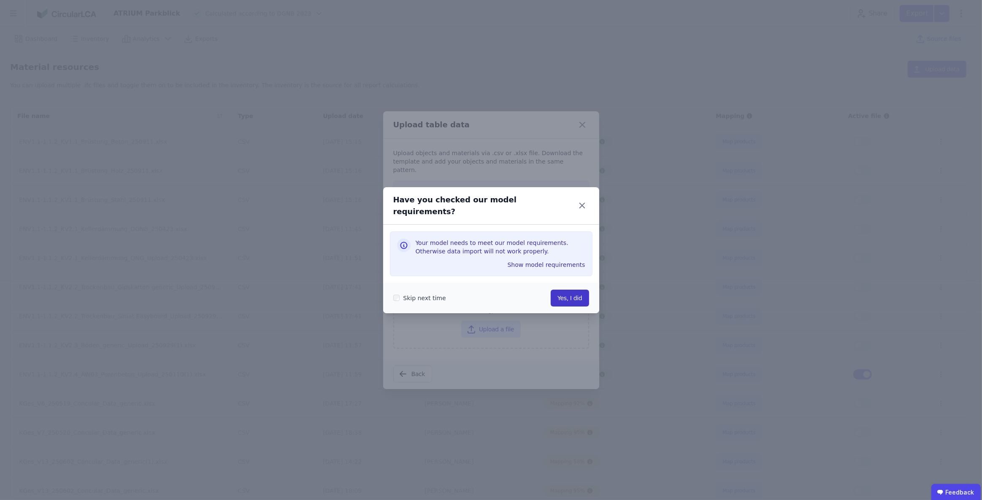
click at [572, 293] on button "Yes, I did" at bounding box center [569, 298] width 38 height 17
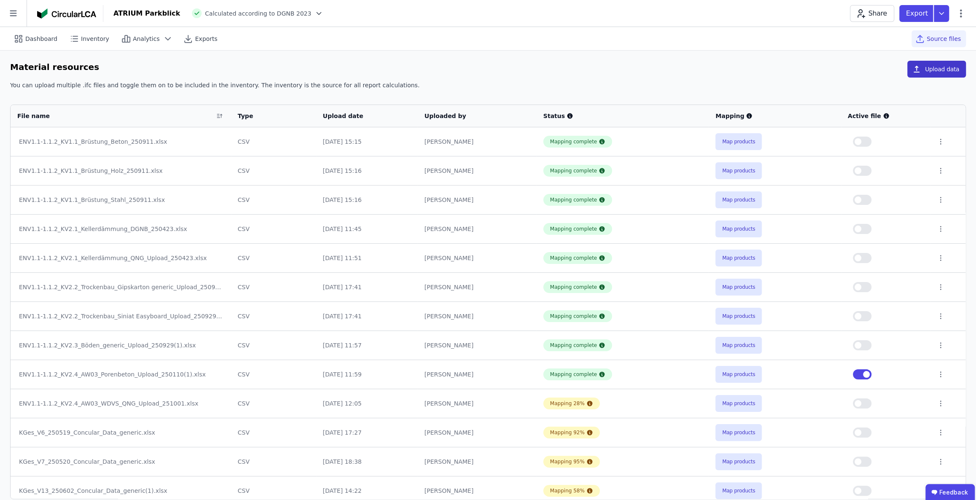
click at [932, 69] on button "Upload data" at bounding box center [936, 69] width 59 height 17
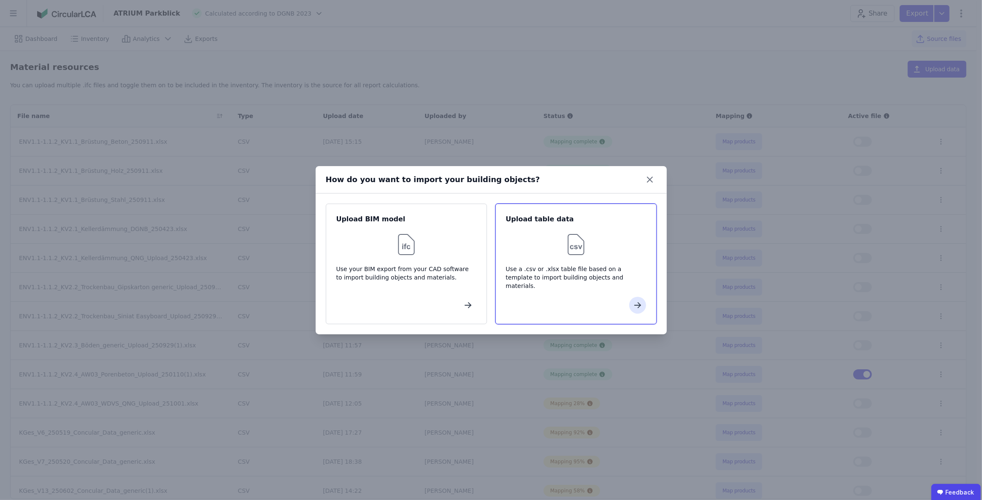
click at [561, 232] on div at bounding box center [576, 244] width 140 height 27
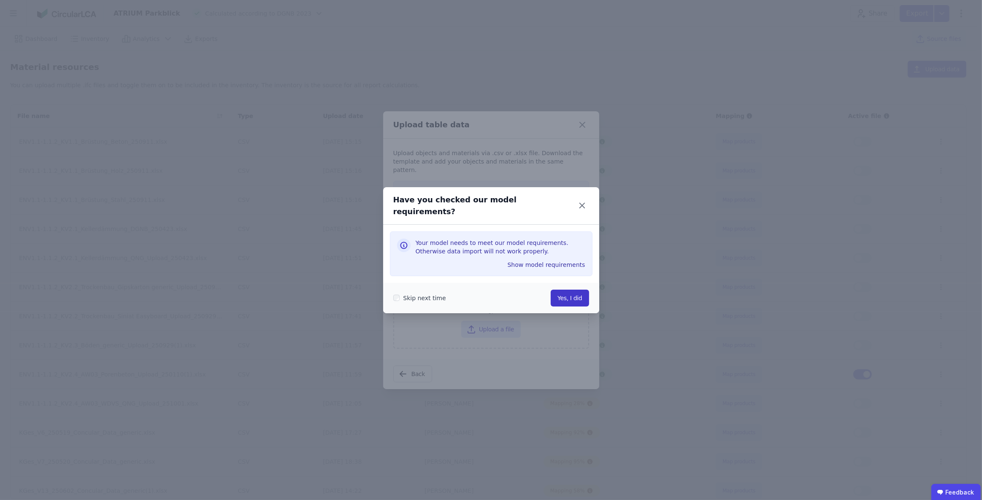
click at [571, 292] on button "Yes, I did" at bounding box center [569, 298] width 38 height 17
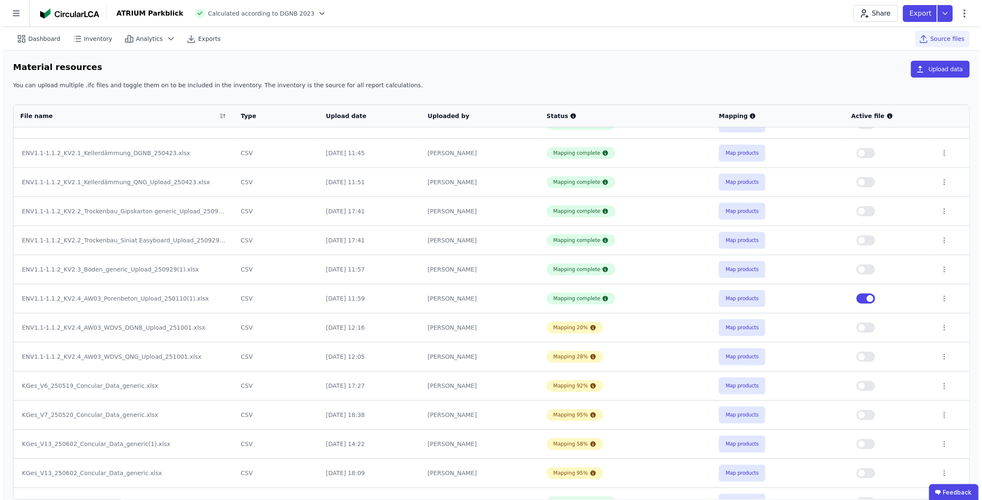
scroll to position [76, 0]
click at [750, 326] on button "Map products" at bounding box center [738, 327] width 46 height 17
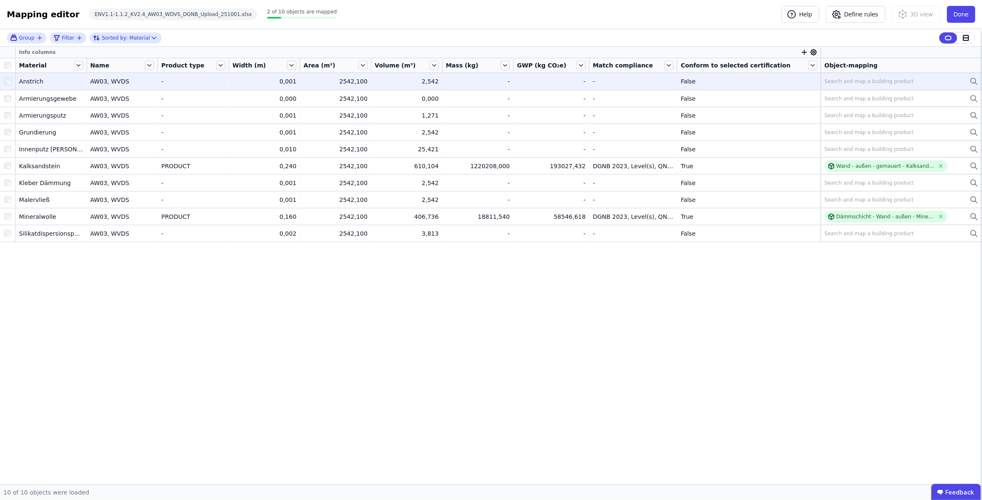
click at [847, 77] on div "Search and map a building product" at bounding box center [901, 81] width 154 height 10
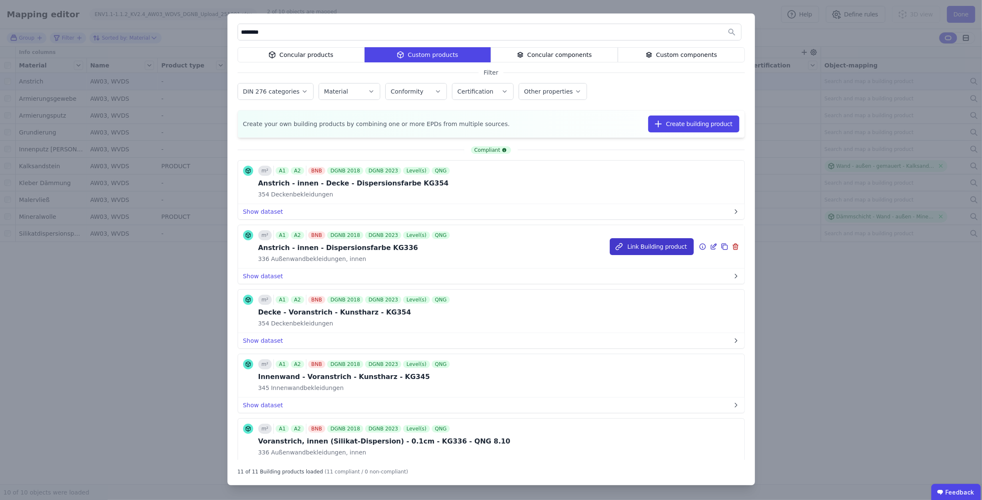
type input "********"
click at [633, 250] on button "Link Building product" at bounding box center [652, 246] width 84 height 17
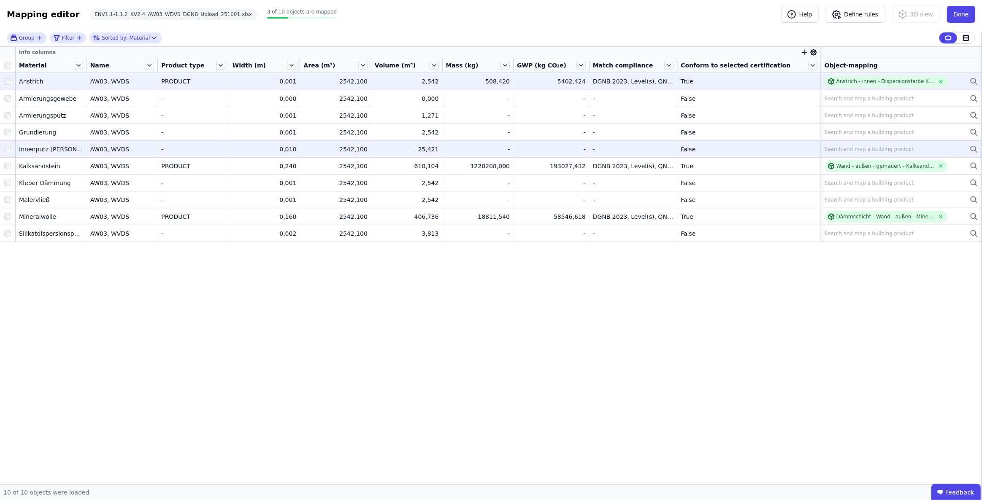
click at [850, 147] on div "Search and map a building product" at bounding box center [868, 149] width 89 height 7
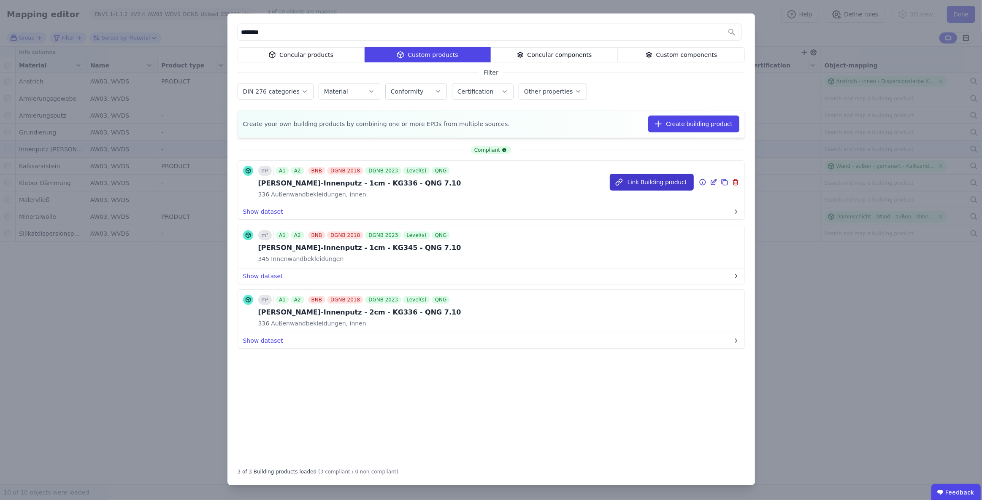
type input "********"
click at [642, 183] on button "Link Building product" at bounding box center [652, 182] width 84 height 17
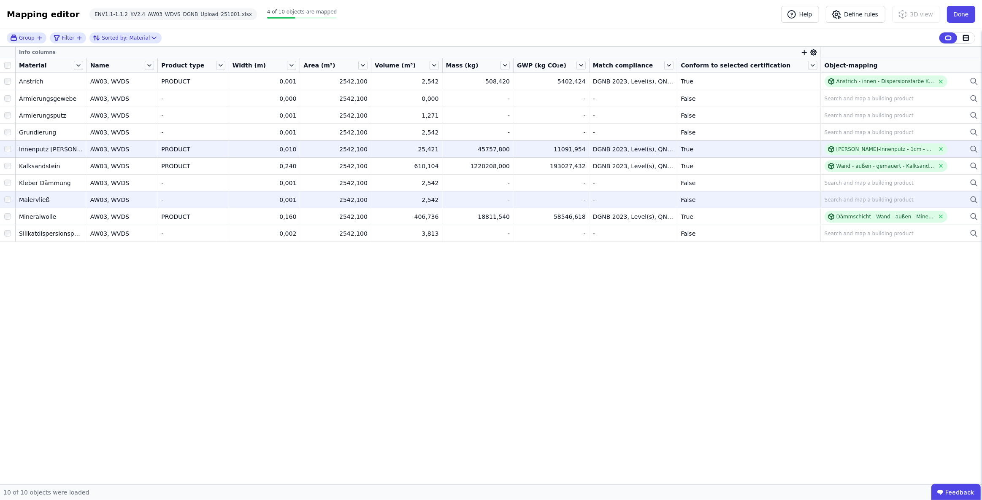
click at [850, 197] on div "Search and map a building product" at bounding box center [868, 200] width 89 height 7
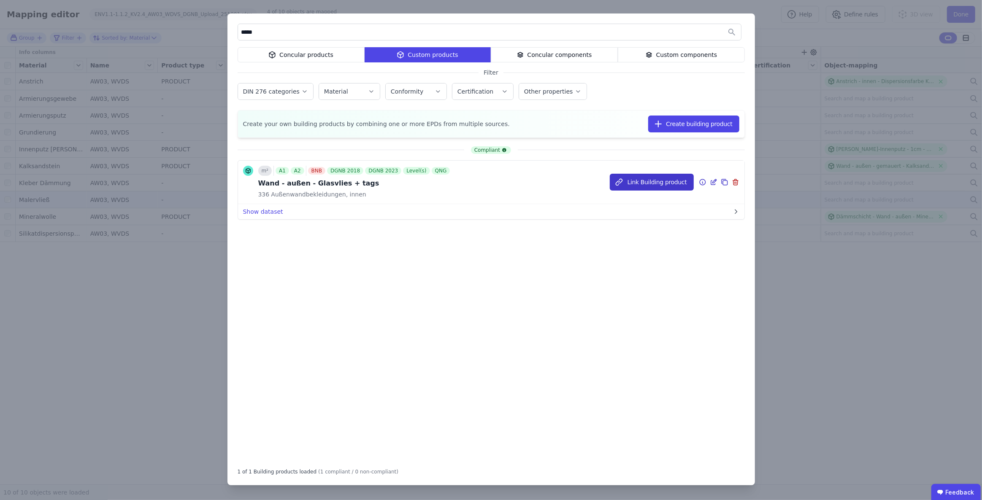
type input "*****"
click at [665, 181] on button "Link Building product" at bounding box center [652, 182] width 84 height 17
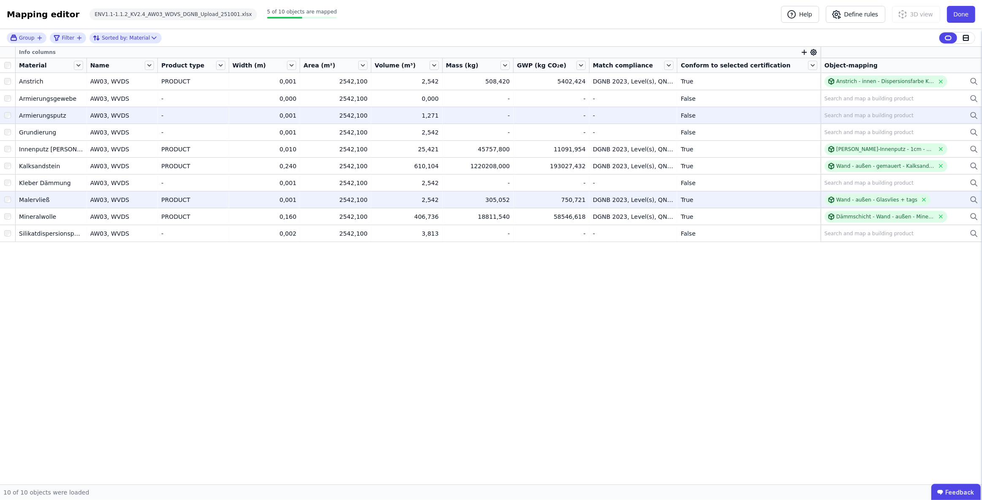
click at [865, 116] on div "Search and map a building product" at bounding box center [868, 115] width 89 height 7
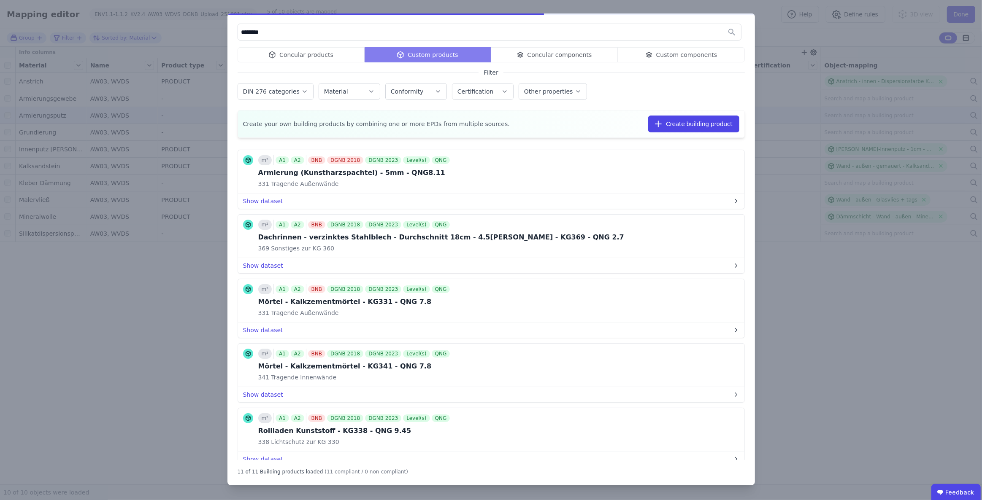
type input "********"
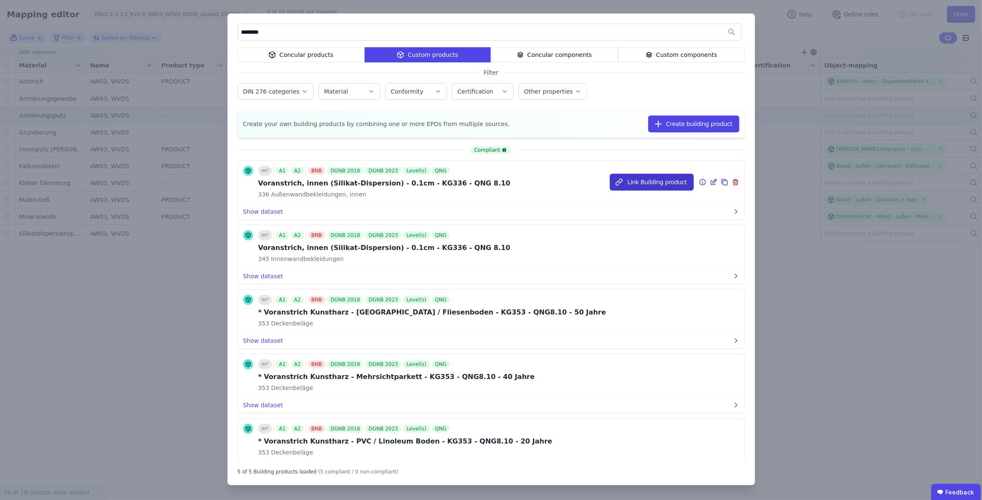
click at [623, 181] on button "Link Building product" at bounding box center [652, 182] width 84 height 17
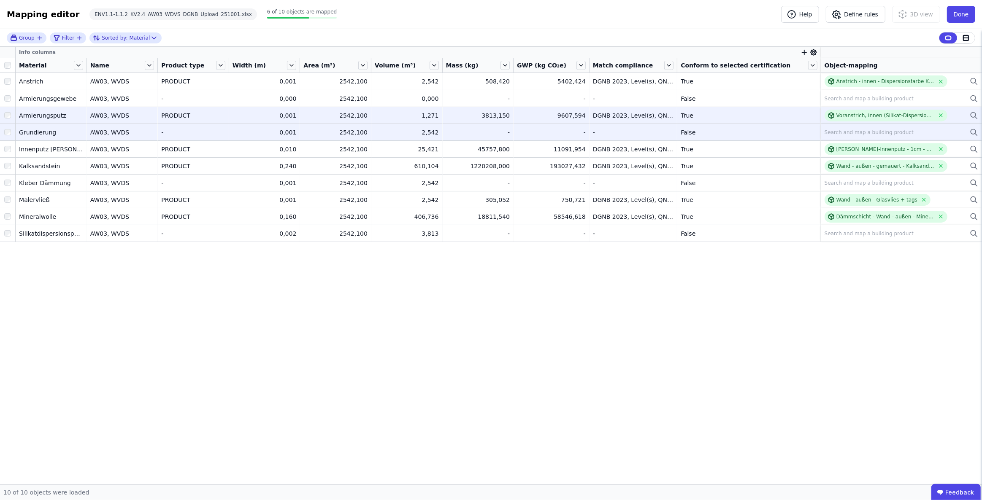
click at [861, 132] on div "Search and map a building product" at bounding box center [868, 132] width 89 height 7
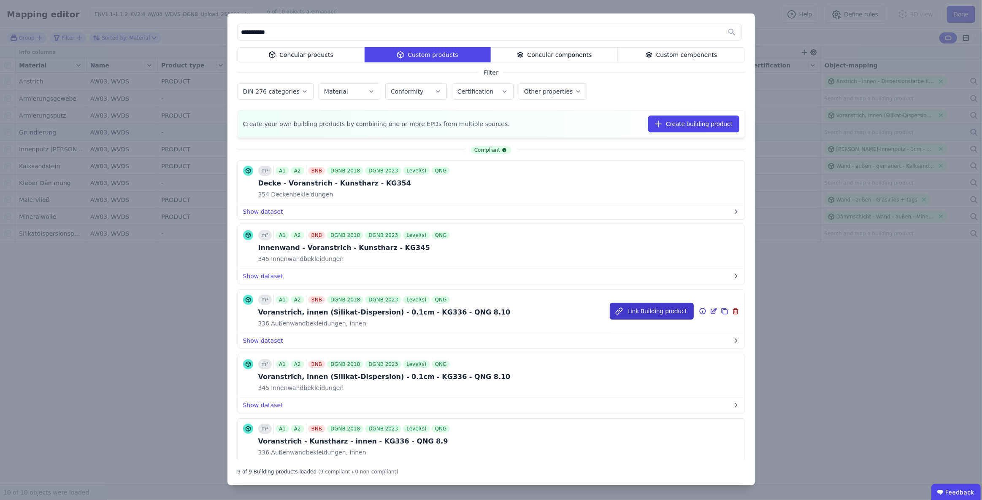
type input "**********"
click at [634, 314] on button "Link Building product" at bounding box center [652, 311] width 84 height 17
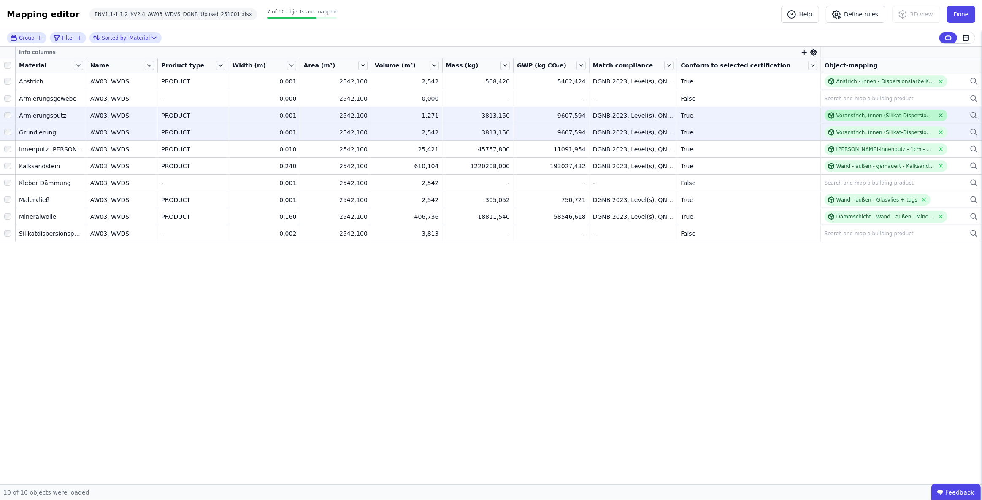
click at [941, 113] on icon at bounding box center [940, 115] width 6 height 6
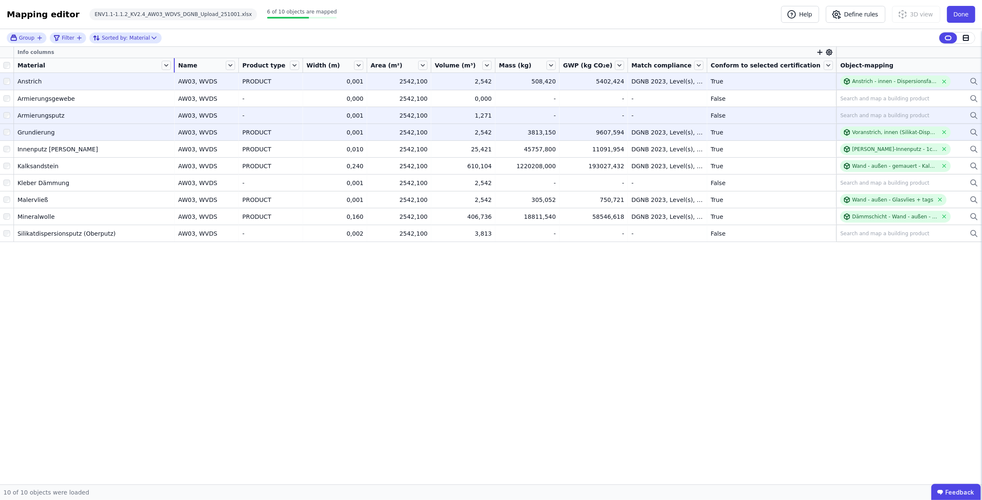
drag, startPoint x: 89, startPoint y: 62, endPoint x: 186, endPoint y: 76, distance: 98.0
click at [186, 76] on table "Info columns Material Name Product type Width (m) Area (m²) Volume (m³) Mass (k…" at bounding box center [491, 144] width 982 height 195
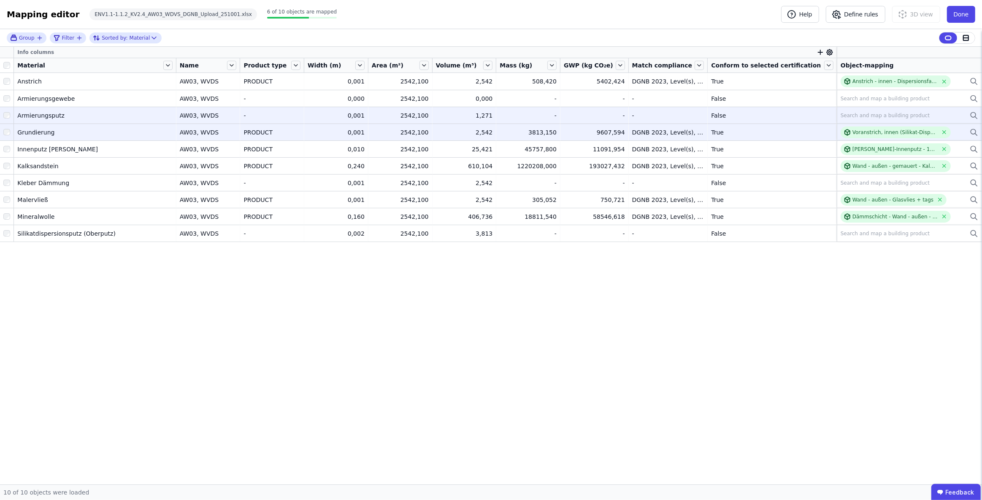
click at [386, 32] on div "Group Filter Sorted by: Material" at bounding box center [491, 38] width 982 height 18
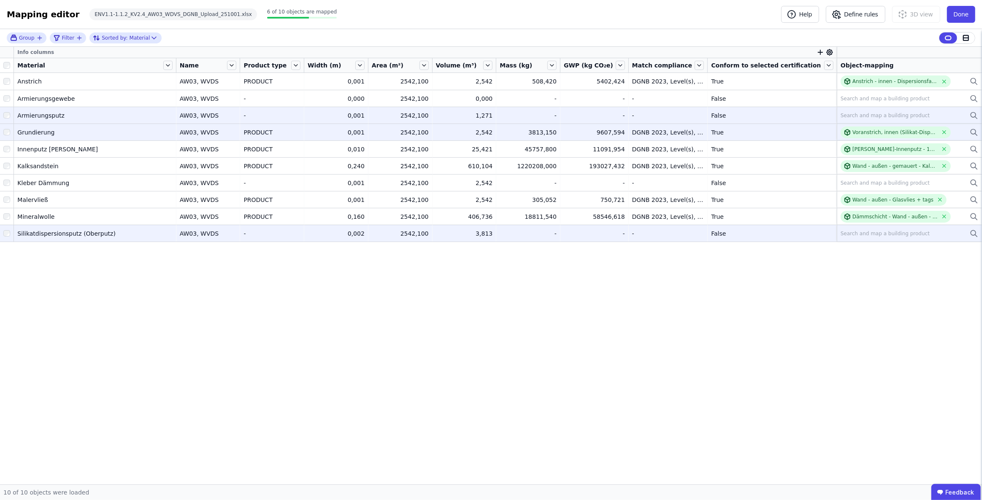
click at [878, 233] on div "Search and map a building product" at bounding box center [884, 233] width 89 height 7
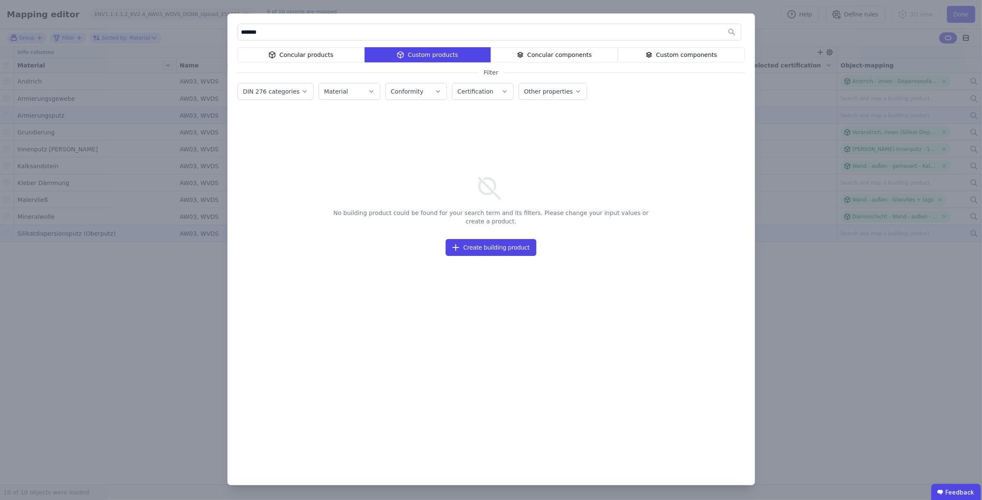
click at [287, 57] on div "Concular products" at bounding box center [300, 54] width 127 height 15
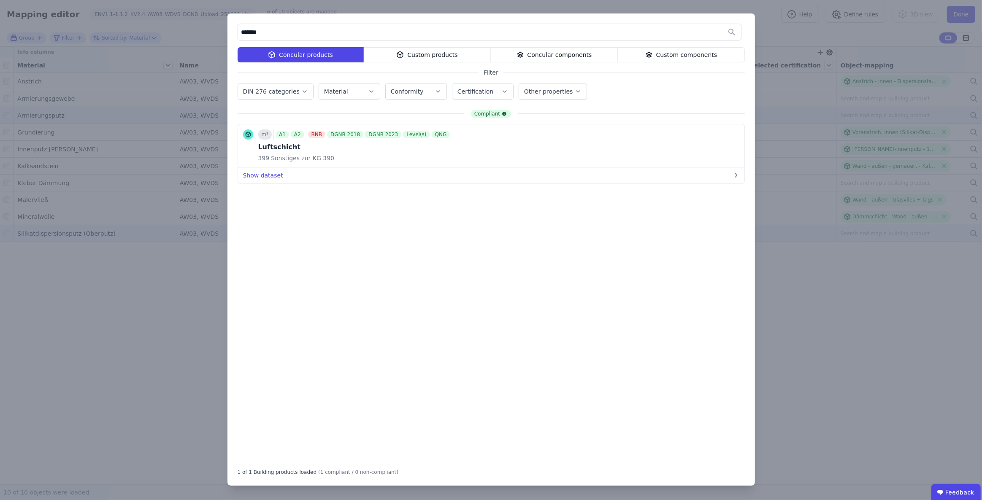
click at [426, 55] on div "Custom products" at bounding box center [427, 54] width 127 height 15
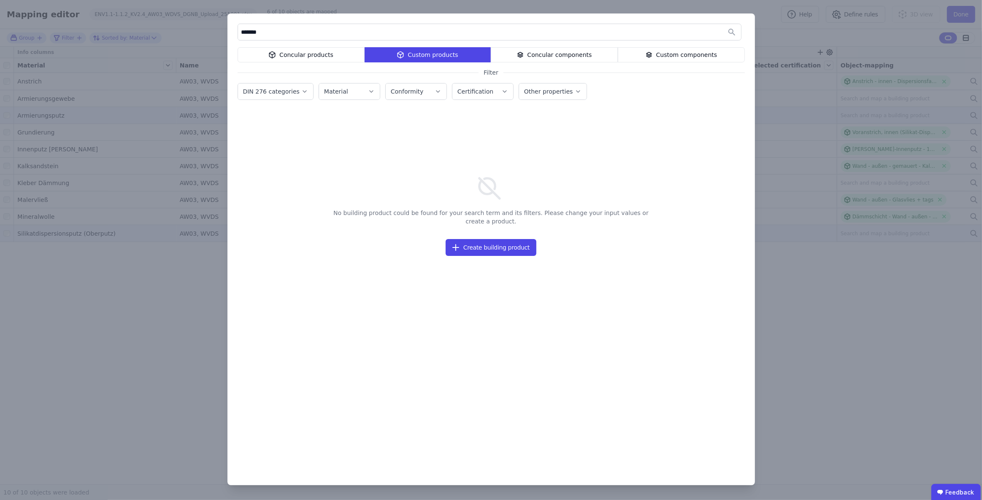
click at [257, 31] on input "*******" at bounding box center [489, 31] width 503 height 15
drag, startPoint x: 283, startPoint y: 32, endPoint x: 232, endPoint y: 34, distance: 51.1
click at [232, 34] on div "****** Concular products Custom products Concular components Custom components …" at bounding box center [490, 249] width 527 height 472
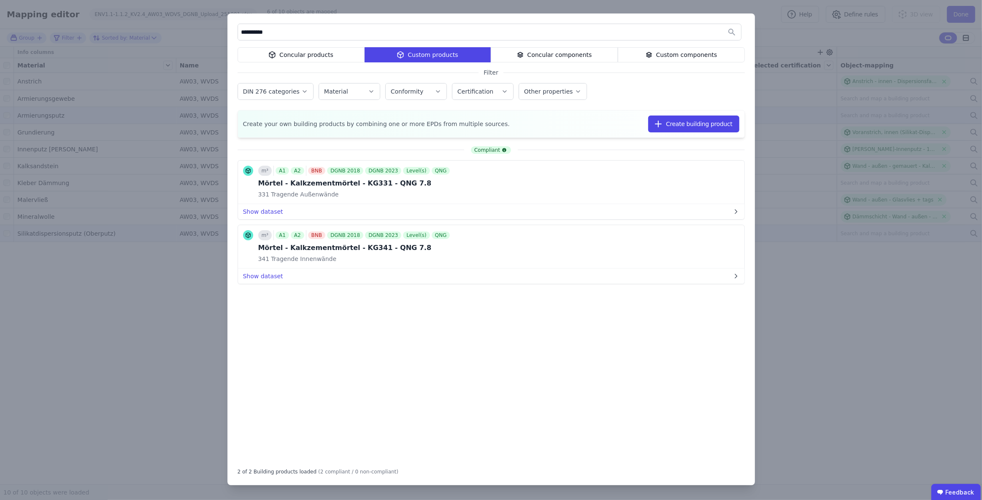
click at [296, 53] on div "Concular products" at bounding box center [300, 54] width 127 height 15
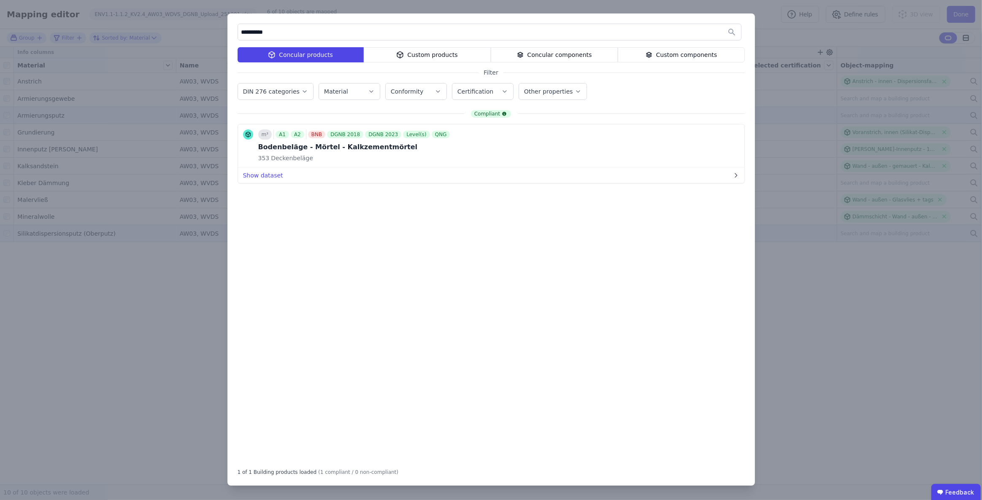
click at [555, 48] on div "Concular components" at bounding box center [554, 54] width 127 height 15
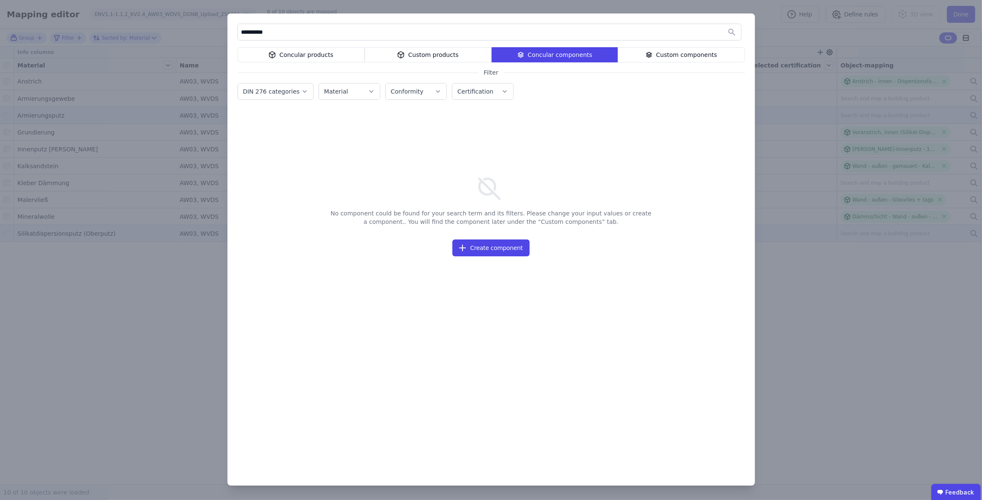
click at [467, 55] on div "Custom products" at bounding box center [427, 54] width 127 height 15
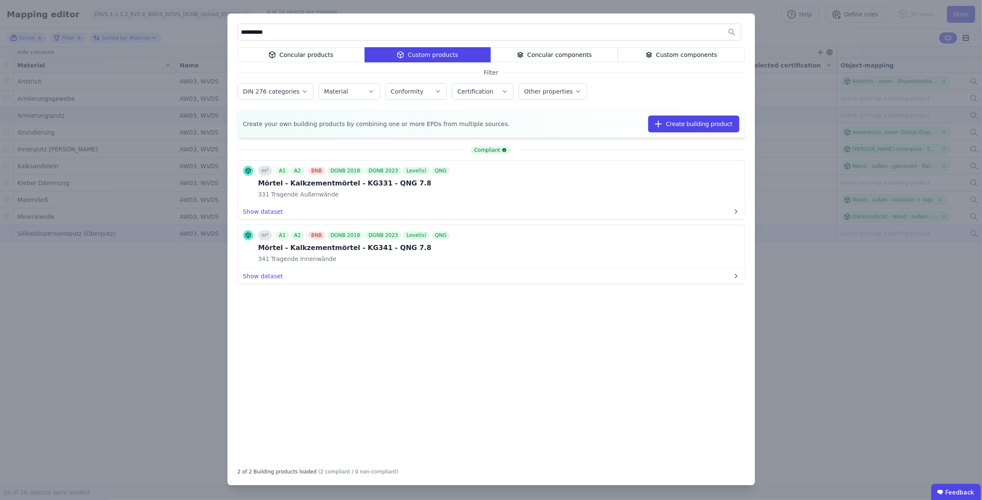
click at [252, 31] on input "**********" at bounding box center [489, 31] width 503 height 15
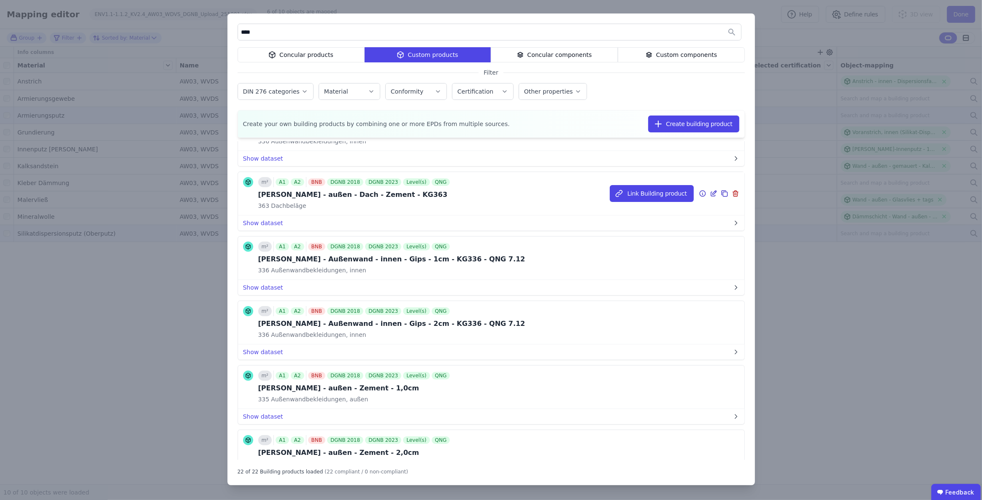
scroll to position [192, 0]
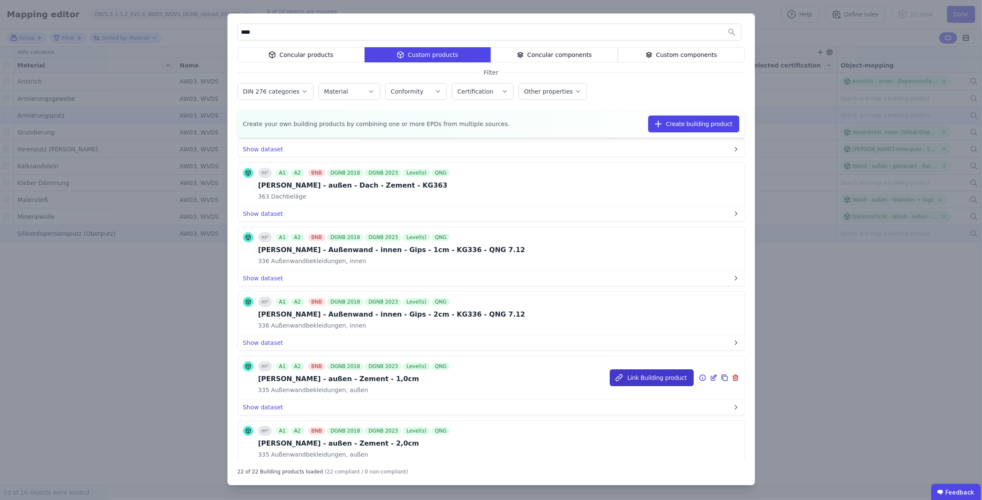
type input "****"
click at [635, 378] on button "Link Building product" at bounding box center [652, 378] width 84 height 17
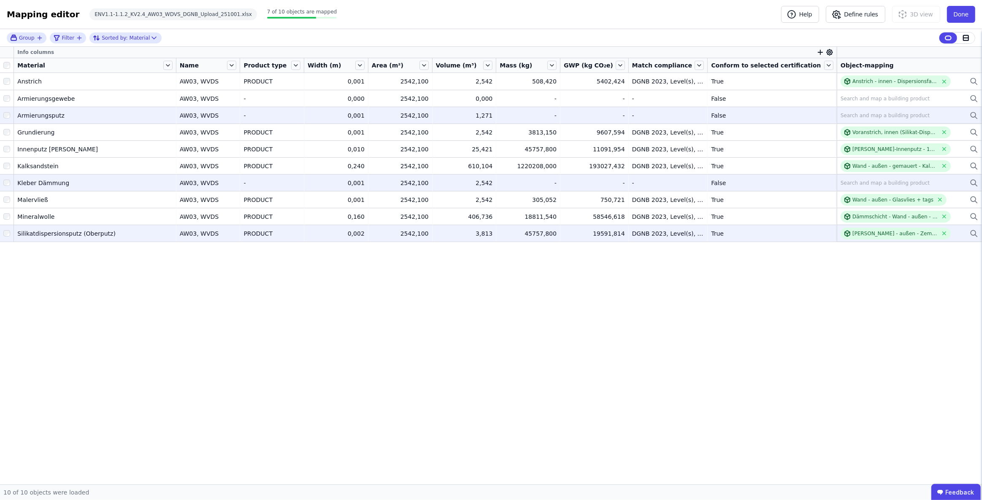
click at [869, 183] on div "Search and map a building product" at bounding box center [884, 183] width 89 height 7
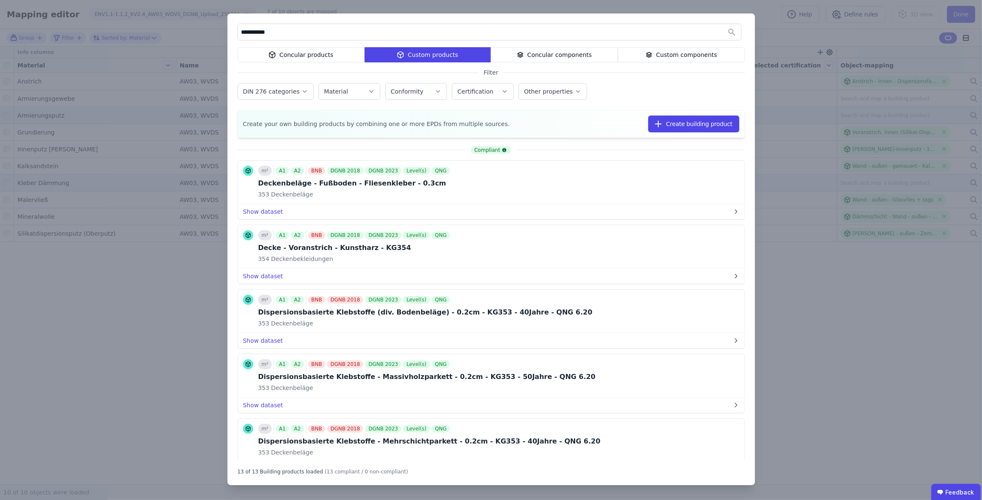
click at [291, 53] on div "Concular products" at bounding box center [300, 54] width 127 height 15
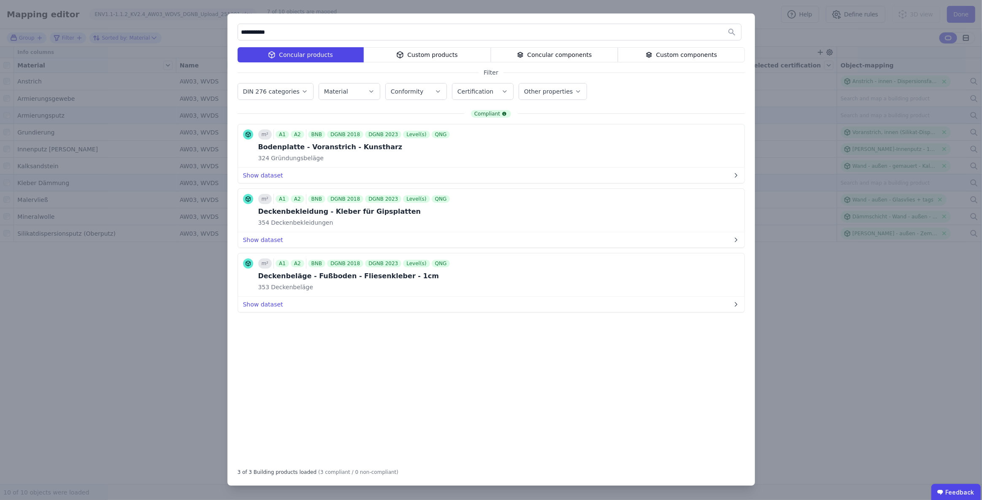
click at [289, 32] on input "**********" at bounding box center [489, 31] width 503 height 15
type input "****"
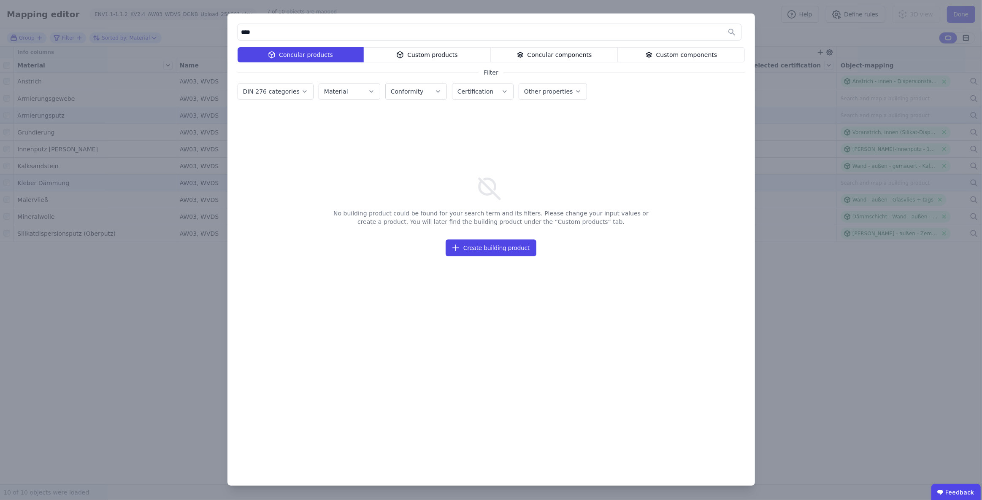
click at [451, 54] on div "Custom products" at bounding box center [427, 54] width 127 height 15
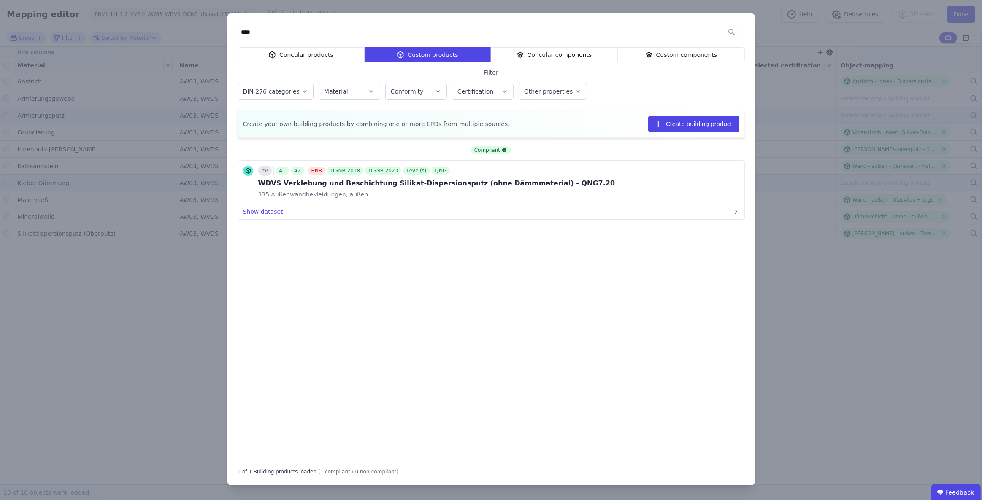
click at [778, 38] on div "**** Concular products Custom products Concular components Custom components Fi…" at bounding box center [491, 250] width 982 height 500
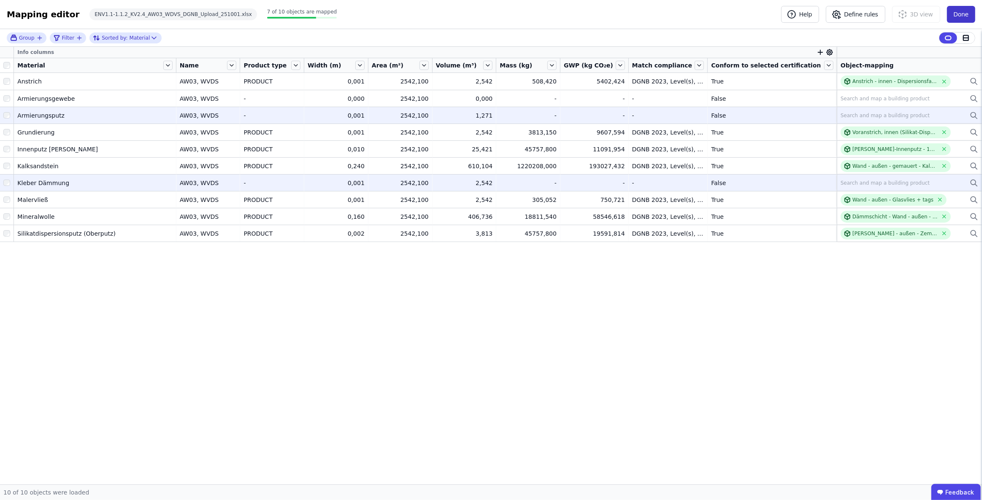
click at [964, 17] on button "Done" at bounding box center [961, 14] width 28 height 17
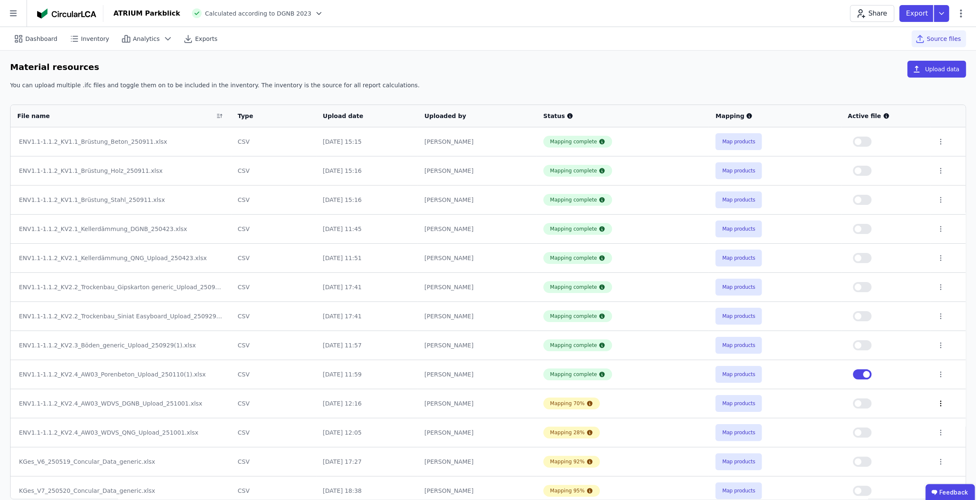
click at [938, 402] on icon at bounding box center [941, 404] width 8 height 8
click at [888, 402] on div "Delete" at bounding box center [897, 401] width 84 height 13
click at [941, 403] on icon at bounding box center [941, 403] width 1 height 5
click at [876, 404] on div "Delete" at bounding box center [897, 401] width 84 height 13
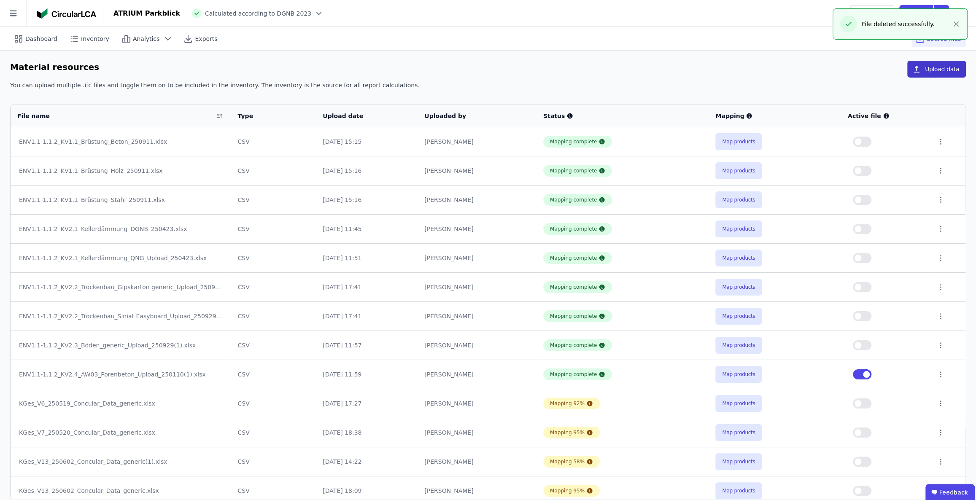
click at [928, 68] on button "Upload data" at bounding box center [936, 69] width 59 height 17
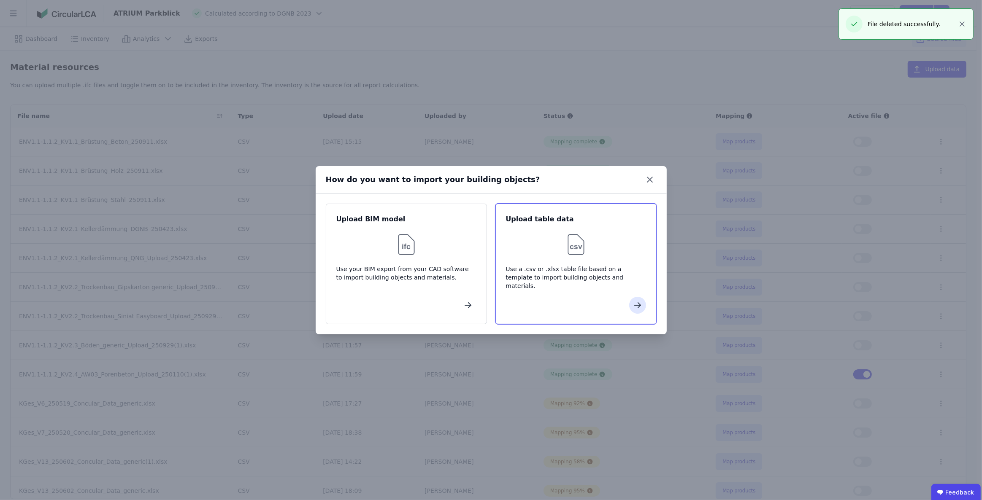
click at [579, 243] on img at bounding box center [575, 244] width 27 height 27
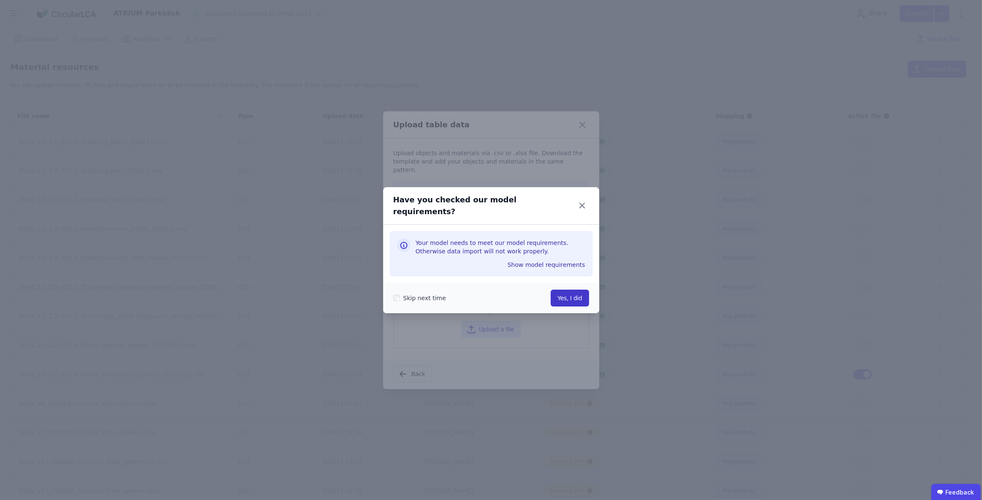
click at [579, 290] on button "Yes, I did" at bounding box center [569, 298] width 38 height 17
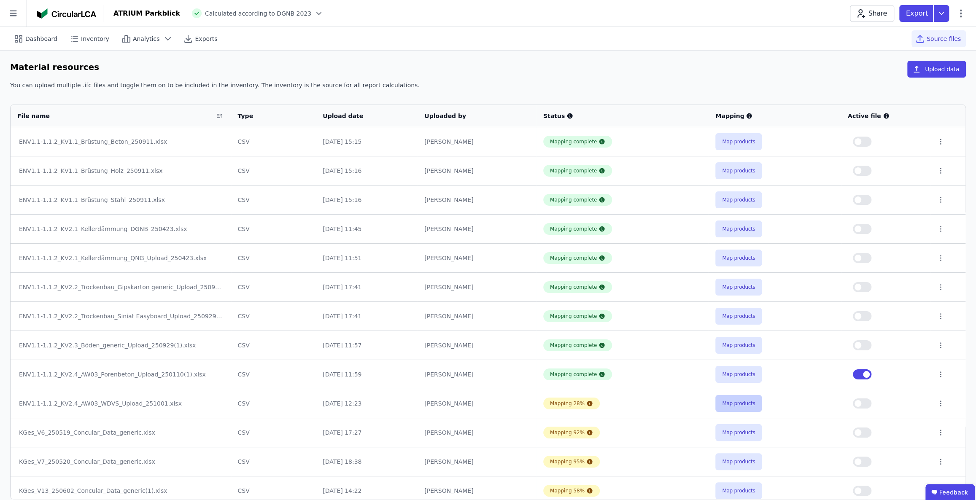
click at [745, 404] on button "Map products" at bounding box center [738, 403] width 46 height 17
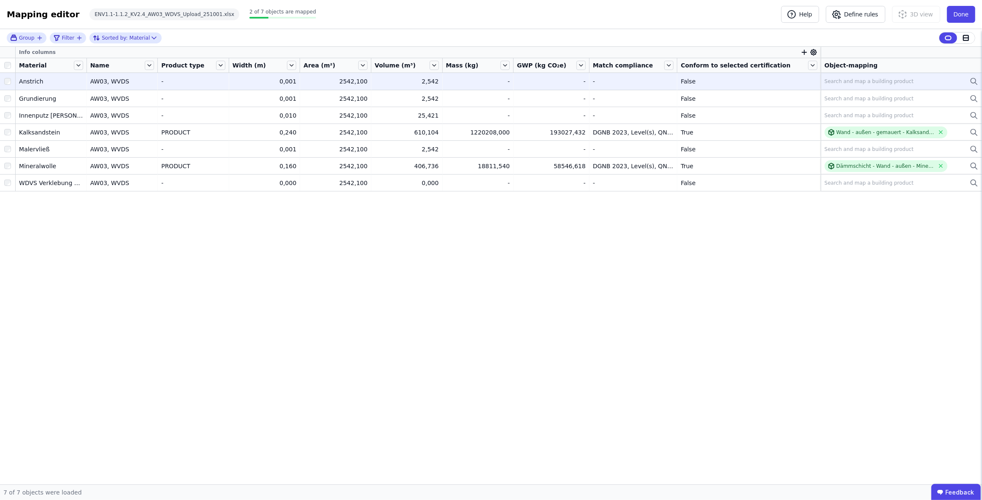
click at [827, 81] on div "Search and map a building product" at bounding box center [868, 81] width 89 height 7
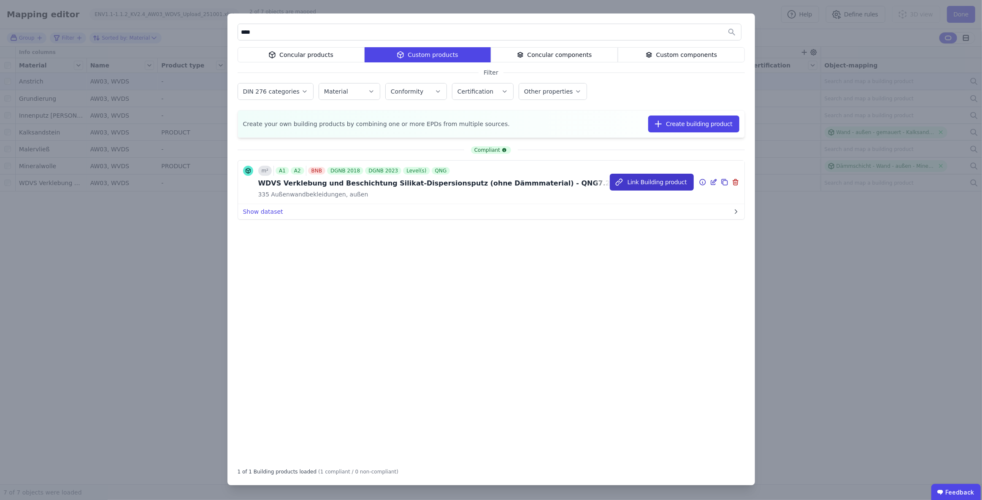
type input "****"
click at [664, 180] on button "Link Building product" at bounding box center [652, 182] width 84 height 17
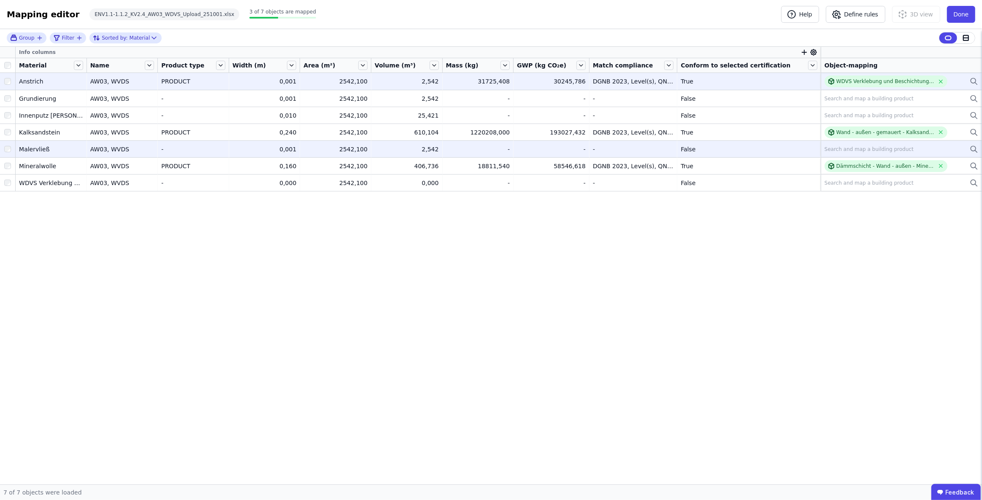
click at [853, 149] on div "Search and map a building product" at bounding box center [868, 149] width 89 height 7
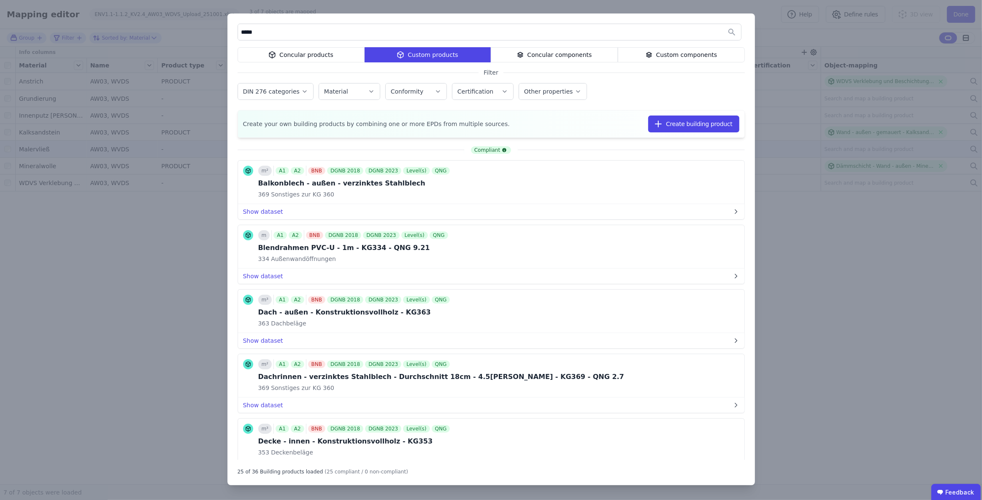
type input "*****"
click at [522, 61] on div "Concular components" at bounding box center [554, 54] width 127 height 15
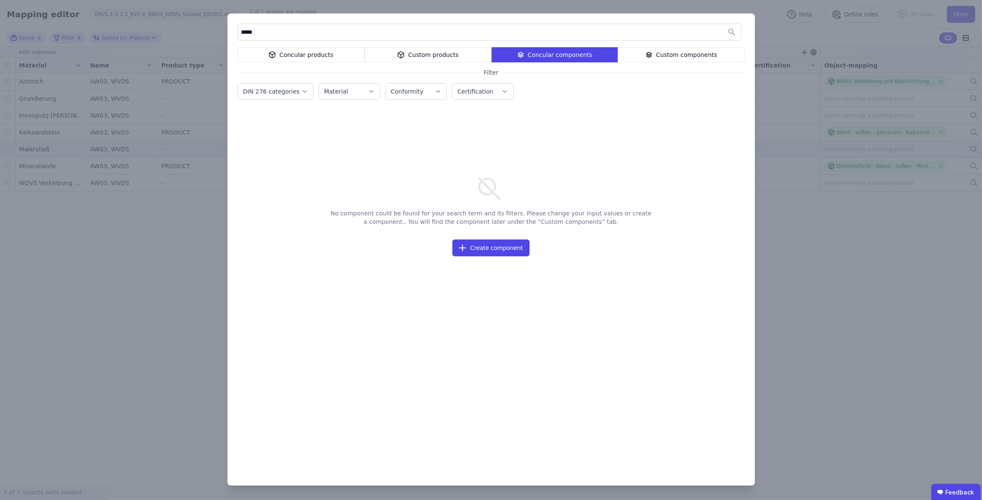
click at [460, 59] on div "Custom products" at bounding box center [427, 54] width 127 height 15
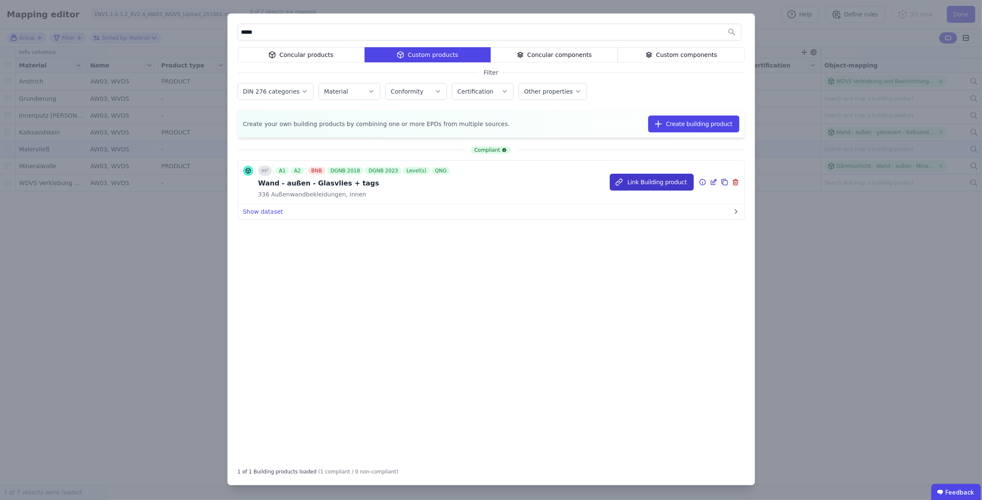
click at [638, 181] on button "Link Building product" at bounding box center [652, 182] width 84 height 17
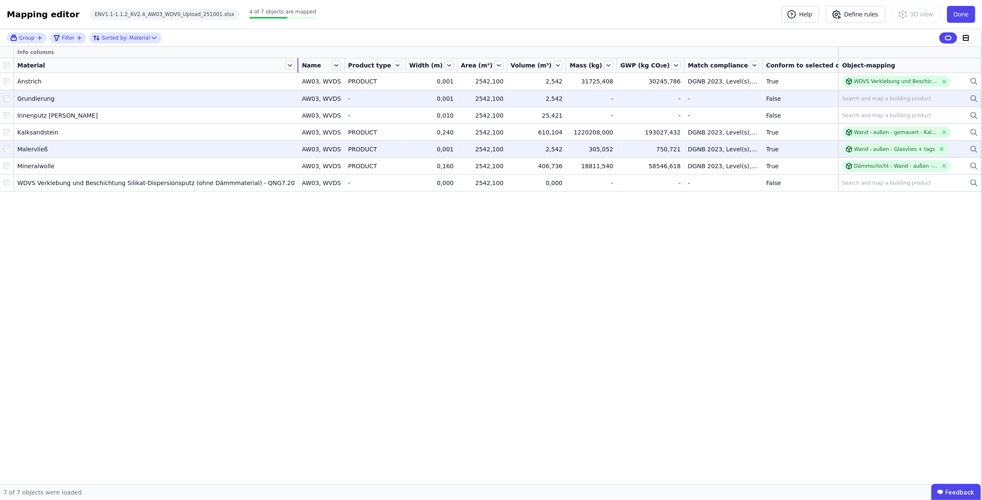
drag, startPoint x: 89, startPoint y: 64, endPoint x: 380, endPoint y: 99, distance: 293.9
click at [380, 99] on table "Info columns Material Name Product type Width (m) Area (m²) Volume (m³) Mass (k…" at bounding box center [516, 119] width 1033 height 144
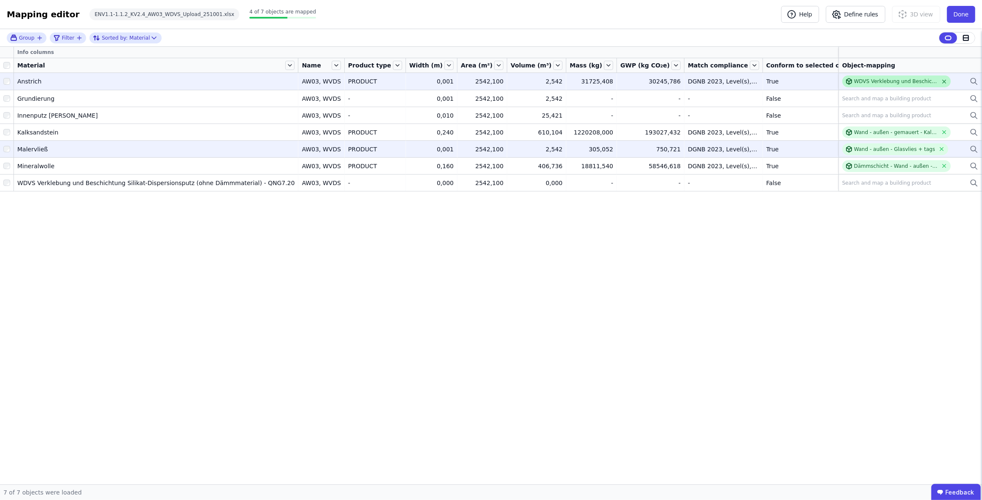
click at [947, 81] on icon at bounding box center [944, 81] width 6 height 6
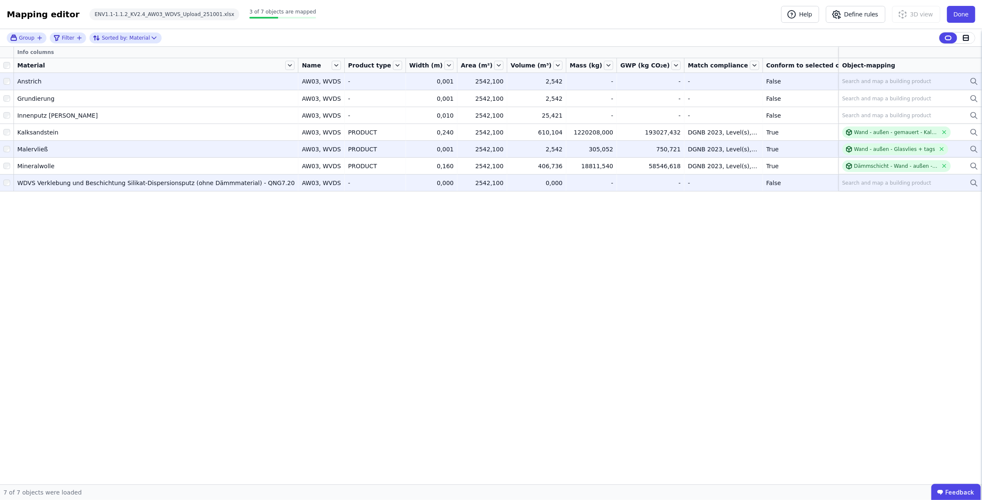
click at [871, 185] on div "Search and map a building product" at bounding box center [886, 183] width 89 height 7
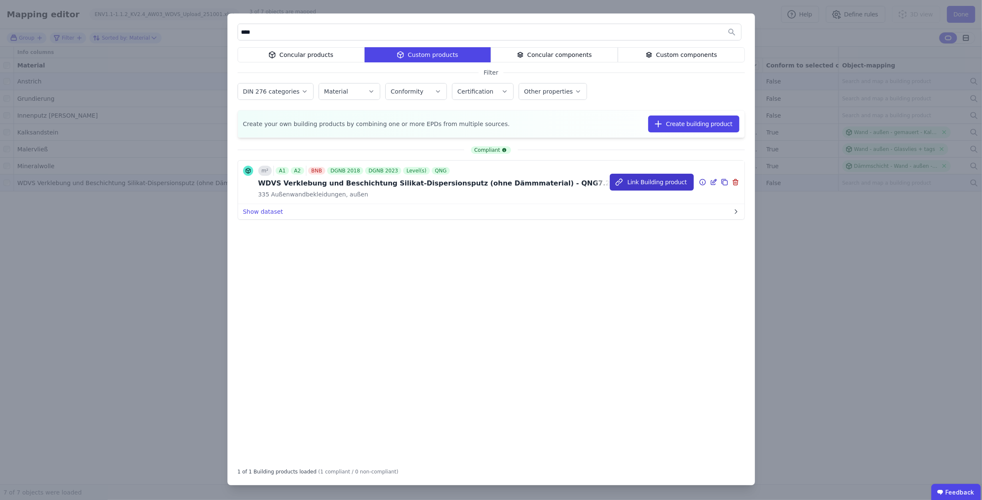
type input "****"
click at [669, 185] on button "Link Building product" at bounding box center [652, 182] width 84 height 17
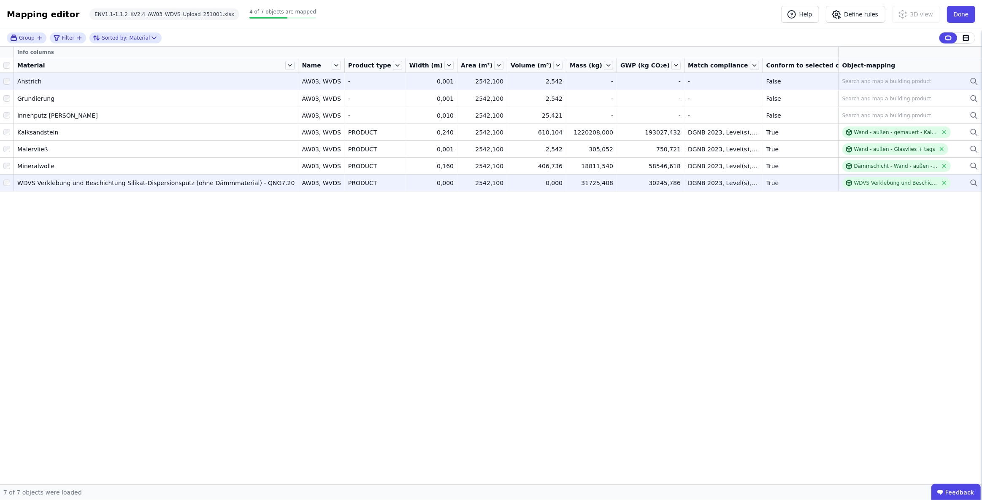
click at [867, 81] on div "Search and map a building product" at bounding box center [886, 81] width 89 height 7
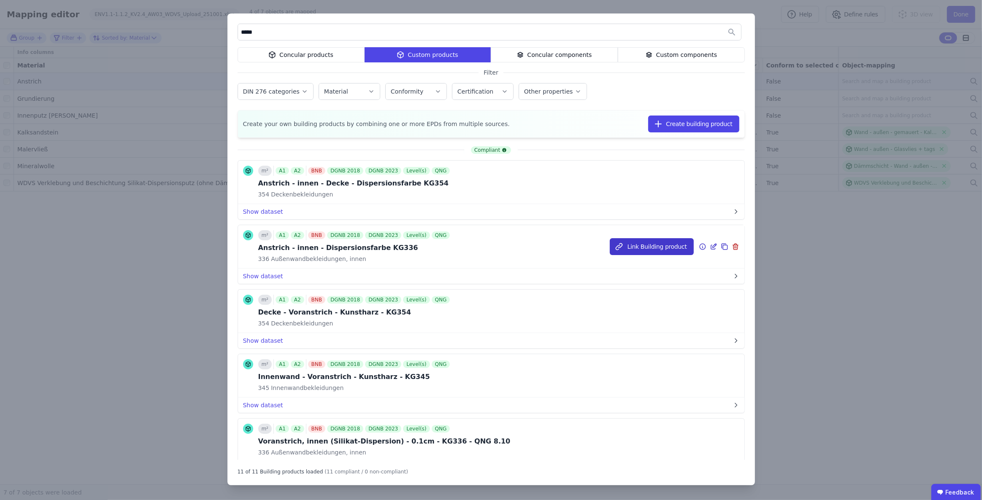
type input "*****"
click at [633, 243] on button "Link Building product" at bounding box center [652, 246] width 84 height 17
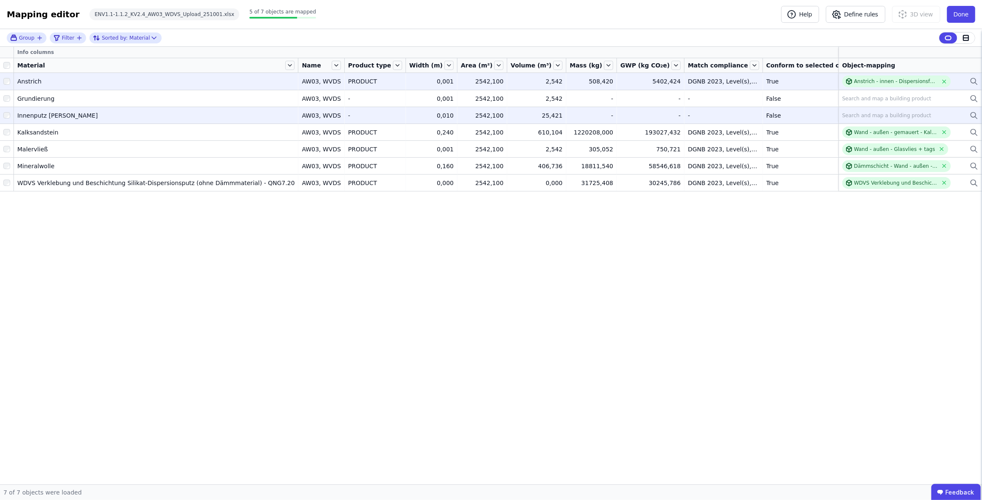
click at [866, 111] on div "Search and map a building product" at bounding box center [910, 116] width 136 height 10
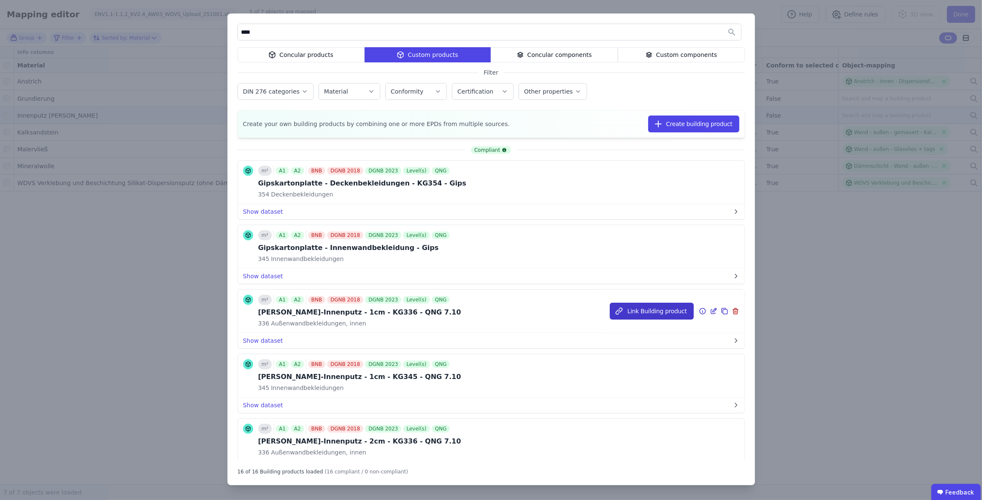
type input "****"
click at [631, 310] on button "Link Building product" at bounding box center [652, 311] width 84 height 17
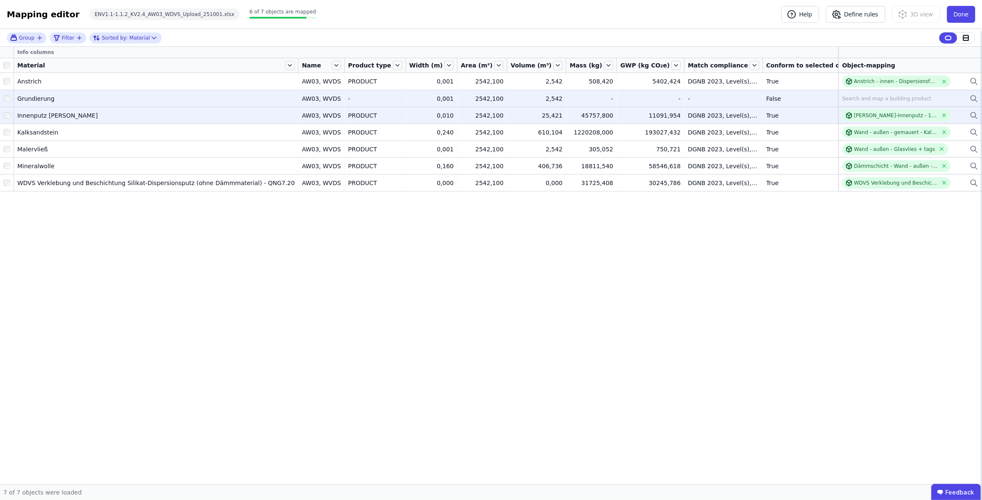
click at [874, 97] on div "Search and map a building product" at bounding box center [886, 98] width 89 height 7
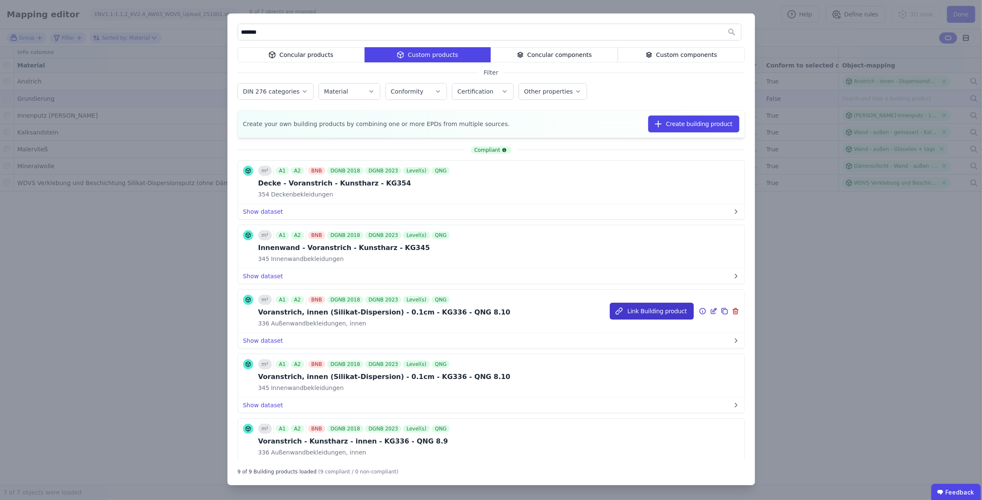
type input "*******"
click at [627, 308] on button "Link Building product" at bounding box center [652, 311] width 84 height 17
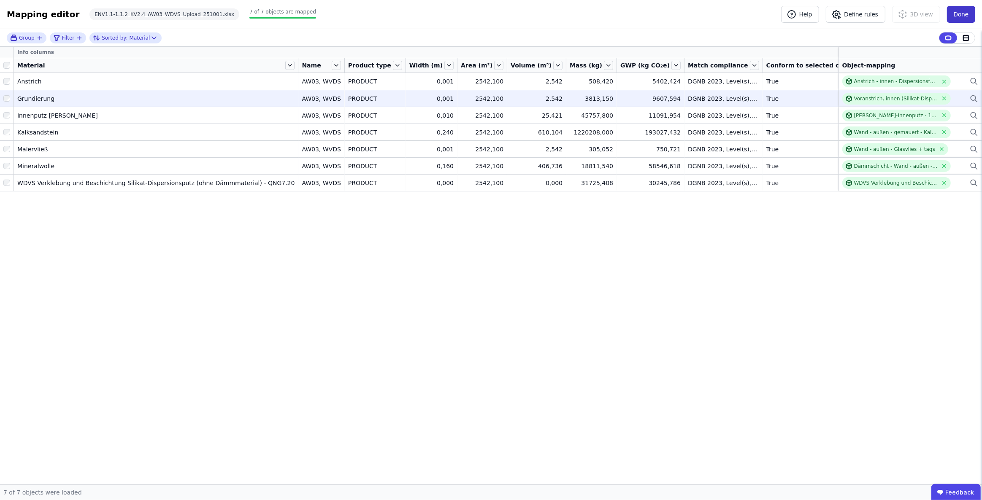
click at [961, 12] on button "Done" at bounding box center [961, 14] width 28 height 17
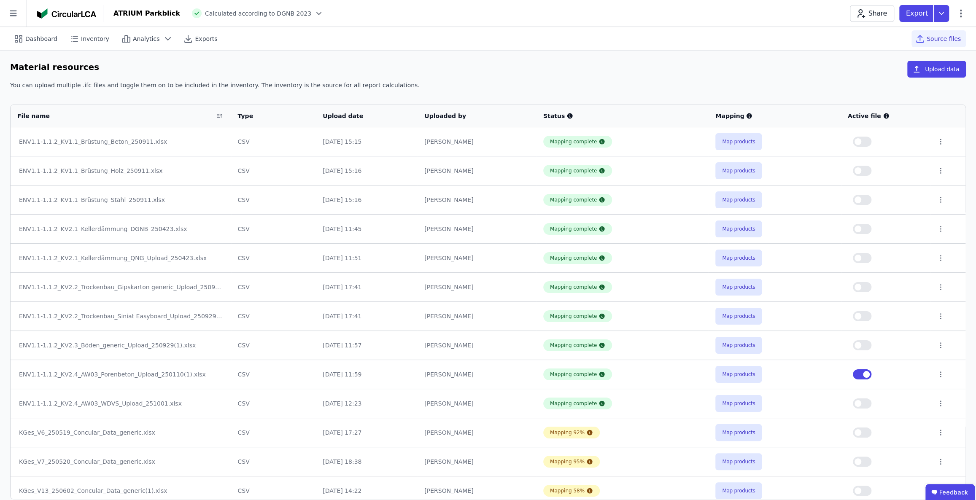
click at [857, 376] on button "button" at bounding box center [862, 375] width 19 height 10
click at [866, 404] on button "button" at bounding box center [862, 404] width 19 height 10
click at [940, 18] on icon at bounding box center [941, 13] width 15 height 17
click at [909, 51] on div "Inventory" at bounding box center [897, 48] width 103 height 15
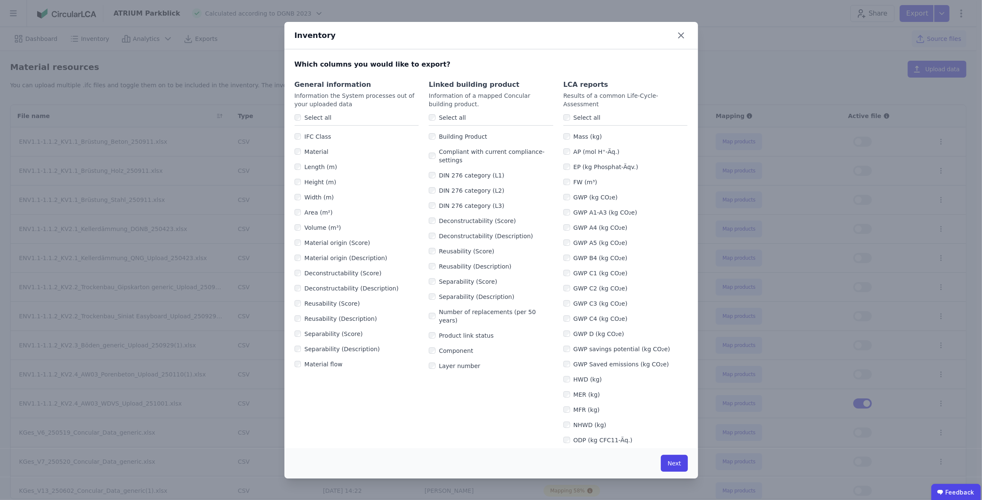
click at [448, 118] on label "Select all" at bounding box center [450, 117] width 30 height 8
click at [309, 118] on label "Select all" at bounding box center [316, 117] width 30 height 8
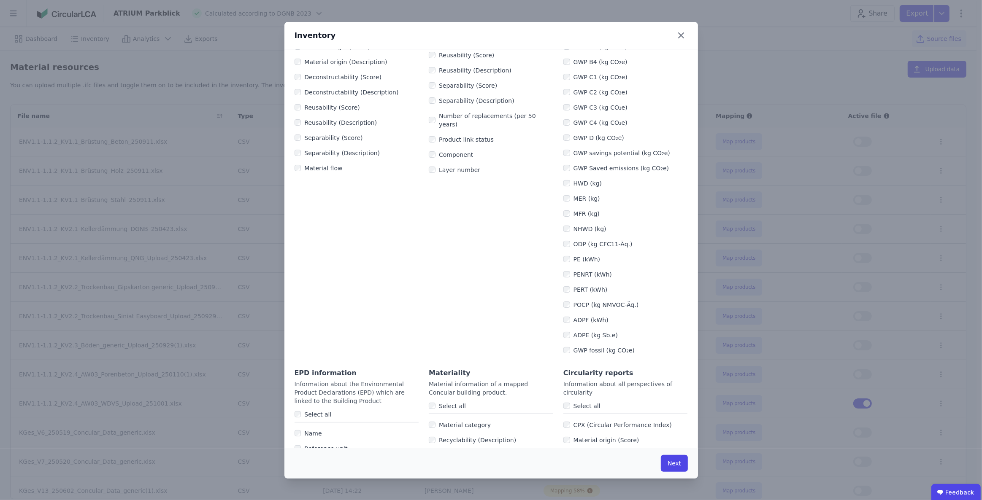
scroll to position [268, 0]
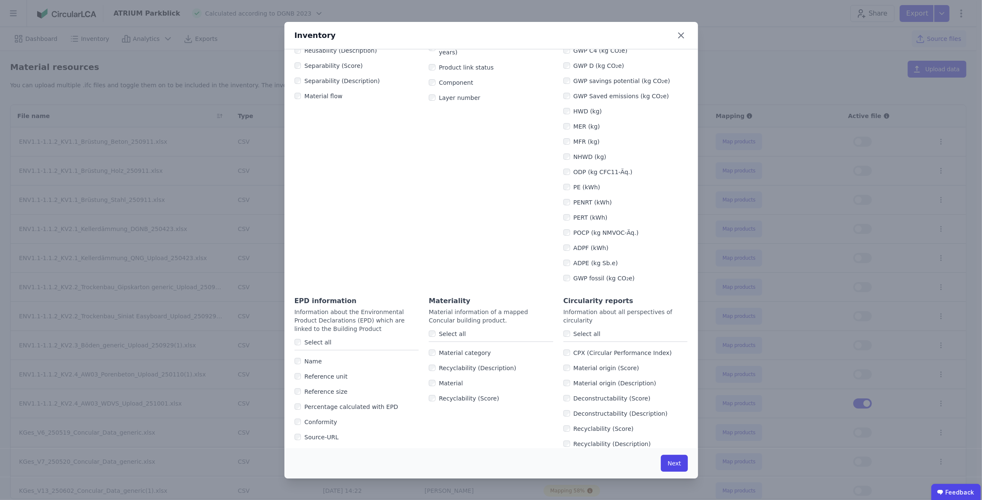
click at [451, 336] on label "Select all" at bounding box center [450, 334] width 30 height 8
click at [317, 342] on label "Select all" at bounding box center [316, 342] width 30 height 8
click at [677, 460] on button "Next" at bounding box center [674, 463] width 27 height 17
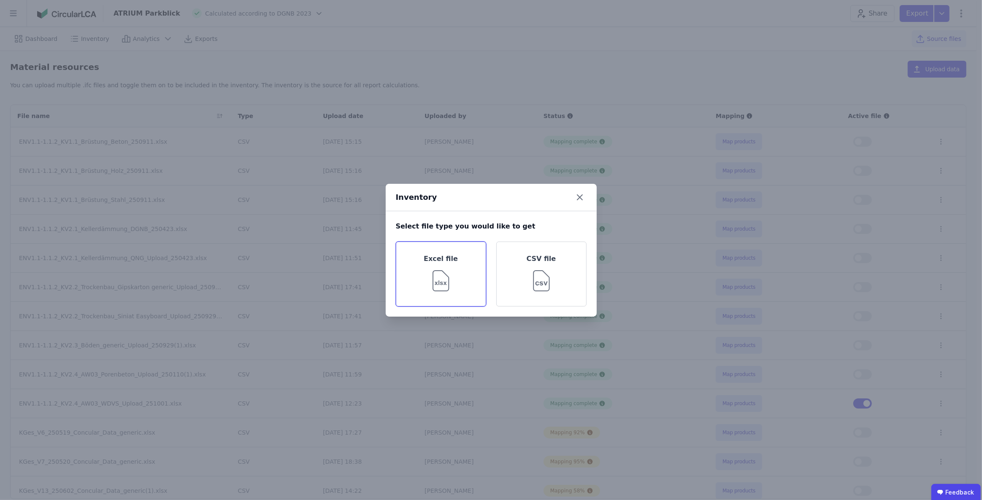
click at [464, 276] on div "Excel file" at bounding box center [441, 274] width 90 height 65
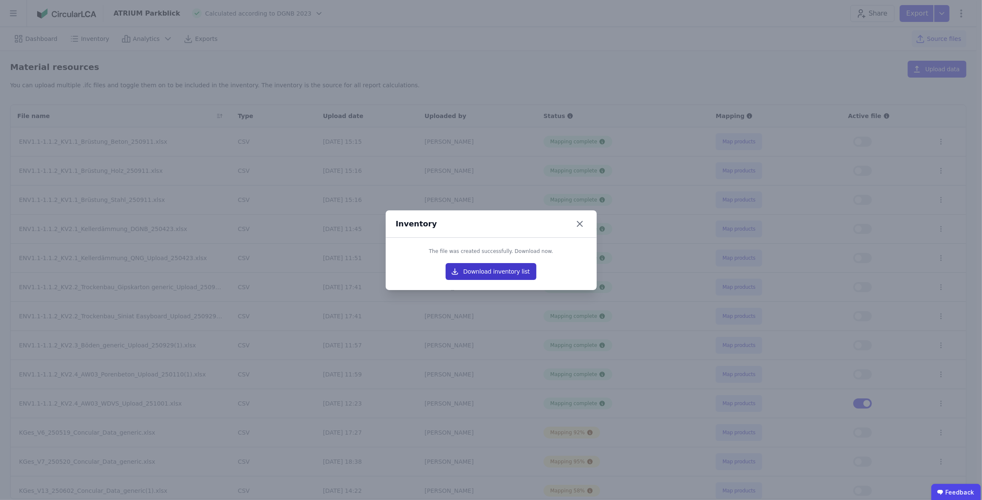
click at [507, 273] on button "Download inventory list" at bounding box center [490, 271] width 91 height 17
click at [683, 66] on div "Inventory The file was created successfully. Download now. Download inventory l…" at bounding box center [491, 250] width 982 height 500
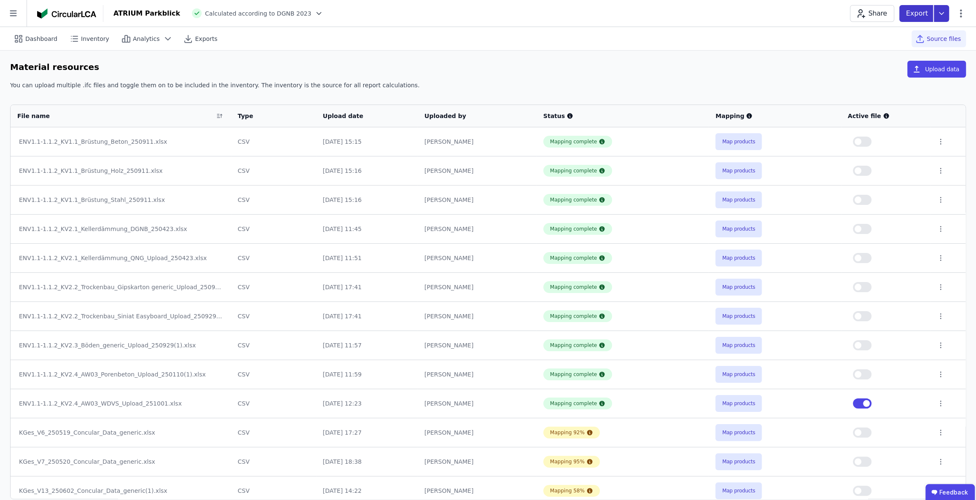
click at [941, 11] on icon at bounding box center [941, 13] width 15 height 17
click at [912, 60] on div "life cycle assessment" at bounding box center [884, 63] width 63 height 8
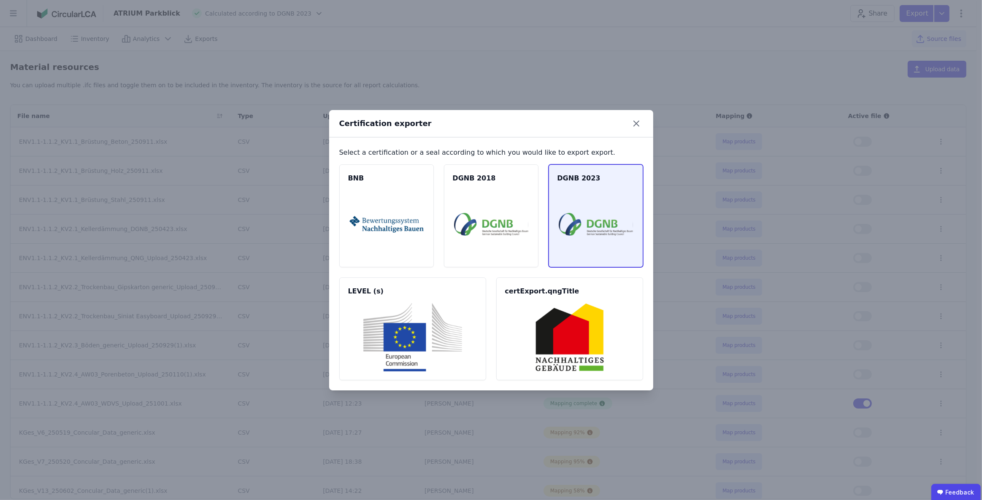
click at [594, 229] on img at bounding box center [595, 224] width 74 height 68
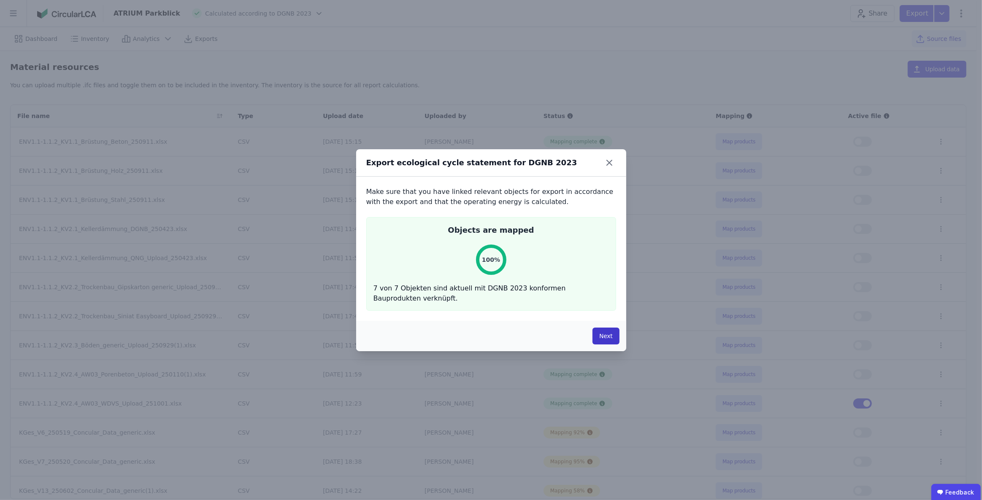
click at [607, 334] on button "Next" at bounding box center [605, 336] width 27 height 17
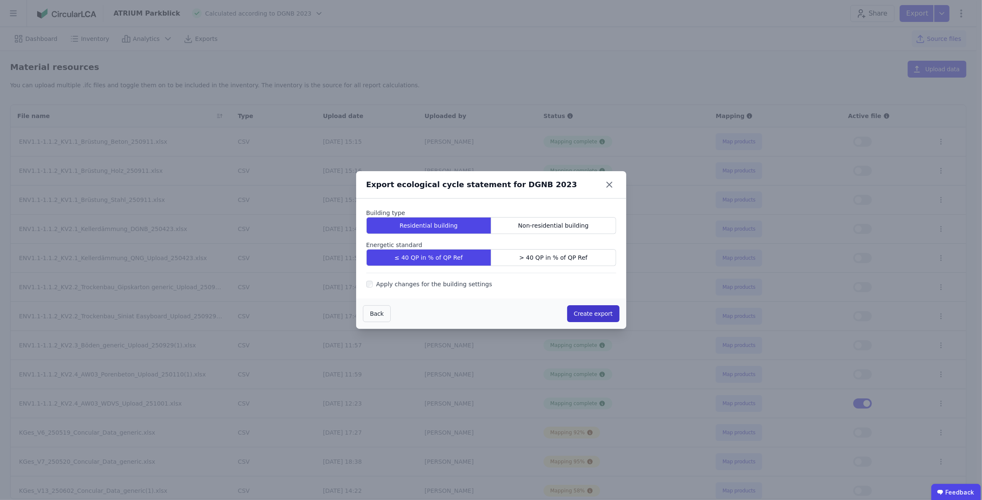
click at [596, 314] on button "Create export" at bounding box center [593, 313] width 52 height 17
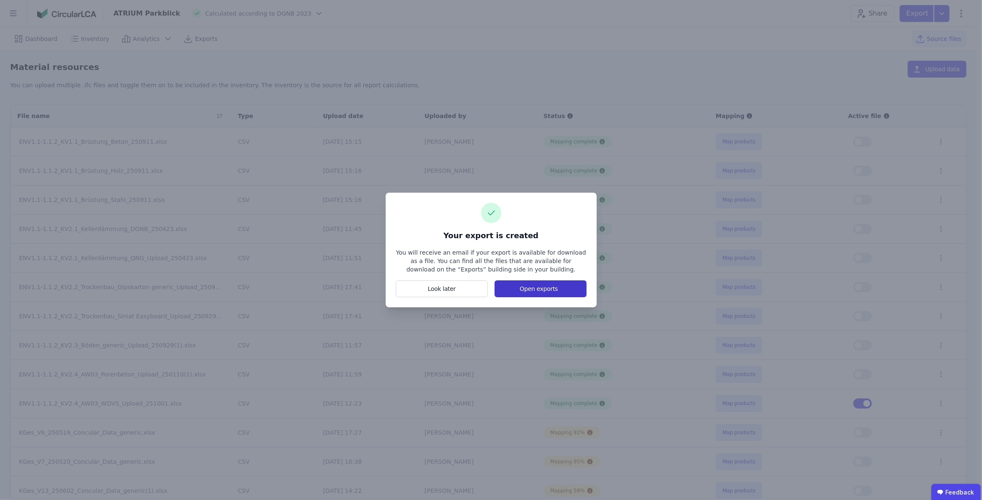
click at [541, 287] on button "Open exports" at bounding box center [540, 289] width 92 height 17
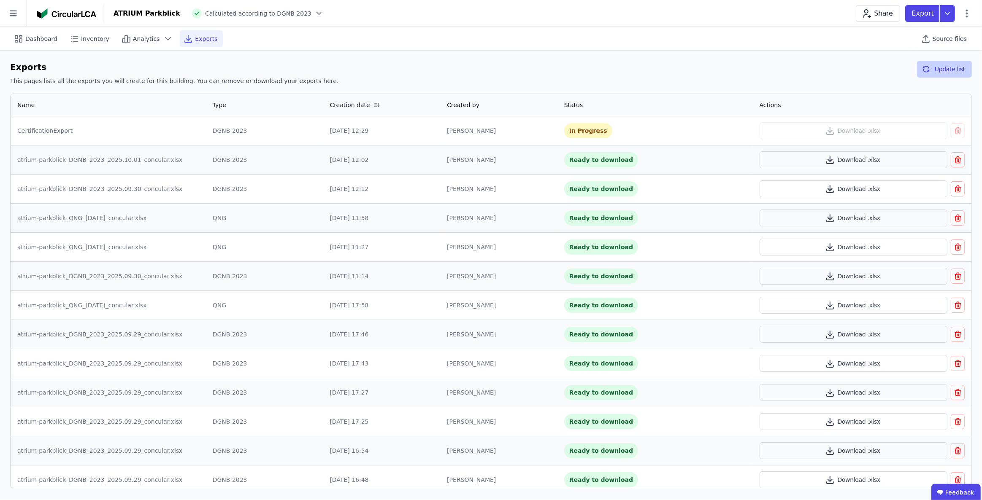
click at [953, 72] on button "Update list" at bounding box center [944, 69] width 55 height 17
click at [852, 131] on button "Download .xlsx" at bounding box center [853, 130] width 188 height 17
click at [377, 50] on div "Dashboard Inventory Analytics Exports Source files" at bounding box center [490, 38] width 961 height 23
click at [315, 11] on icon at bounding box center [319, 13] width 8 height 8
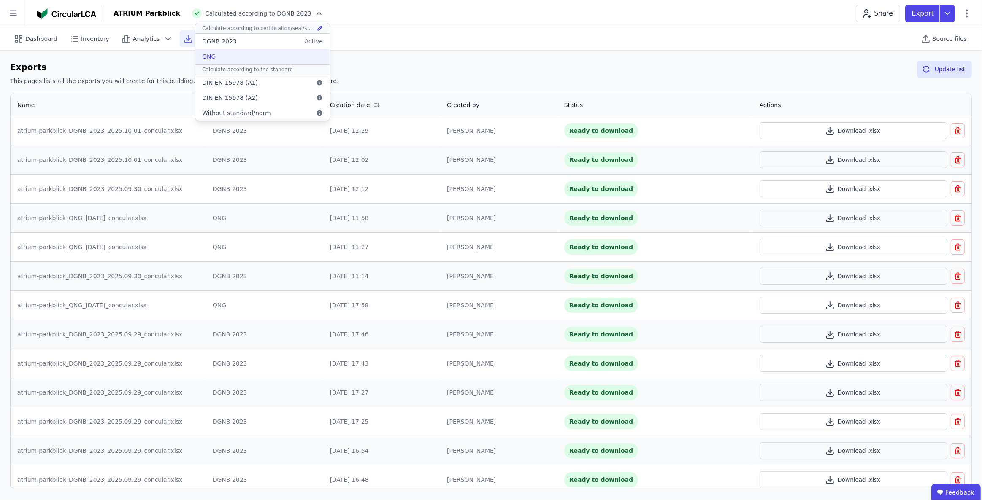
click at [243, 56] on div "QNG" at bounding box center [262, 56] width 134 height 15
click at [95, 36] on span "Inventory" at bounding box center [95, 39] width 28 height 8
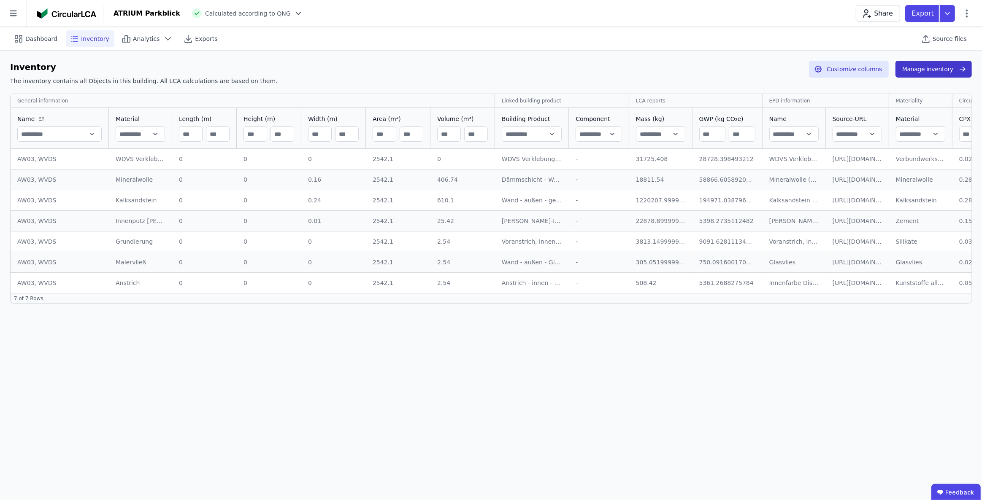
click at [928, 71] on button "Manage inventory" at bounding box center [933, 69] width 76 height 17
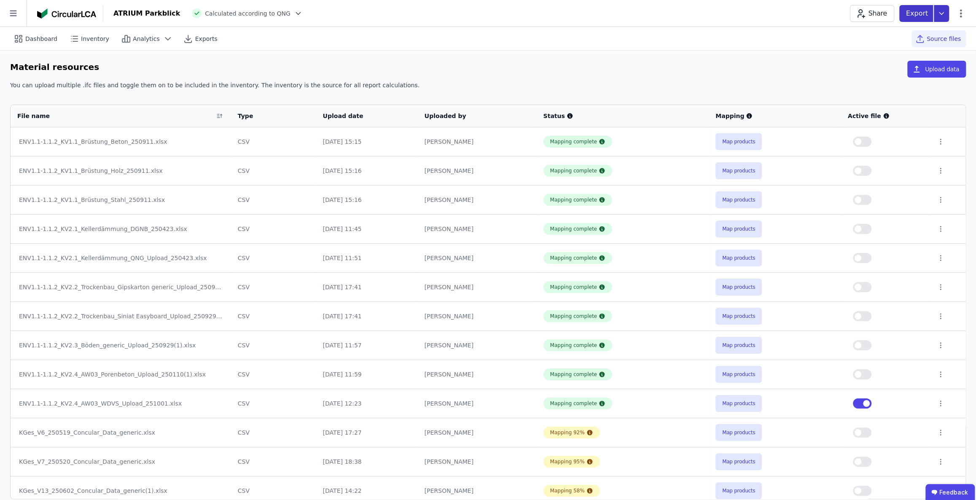
click at [941, 9] on icon at bounding box center [941, 13] width 15 height 17
click at [888, 50] on div "Inventory" at bounding box center [897, 48] width 103 height 15
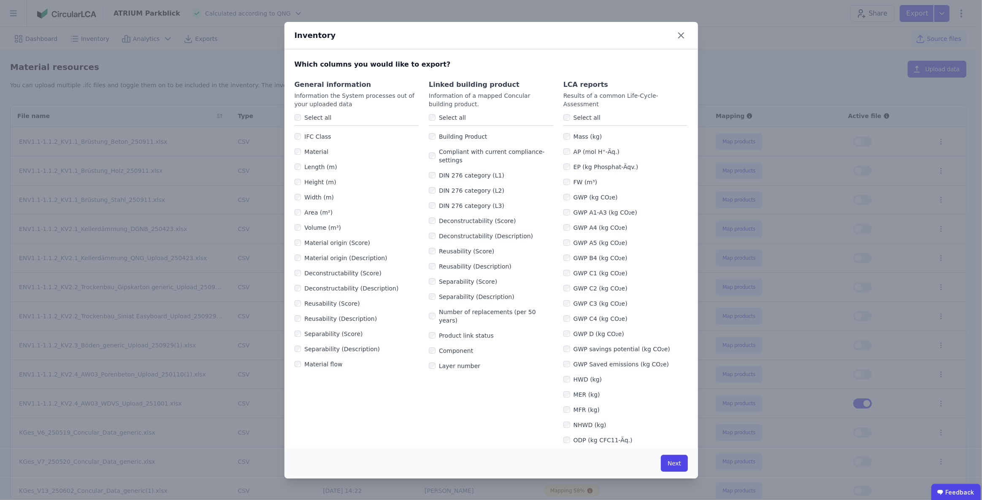
click at [447, 116] on label "Select all" at bounding box center [450, 117] width 30 height 8
click at [327, 119] on label "Select all" at bounding box center [316, 117] width 30 height 8
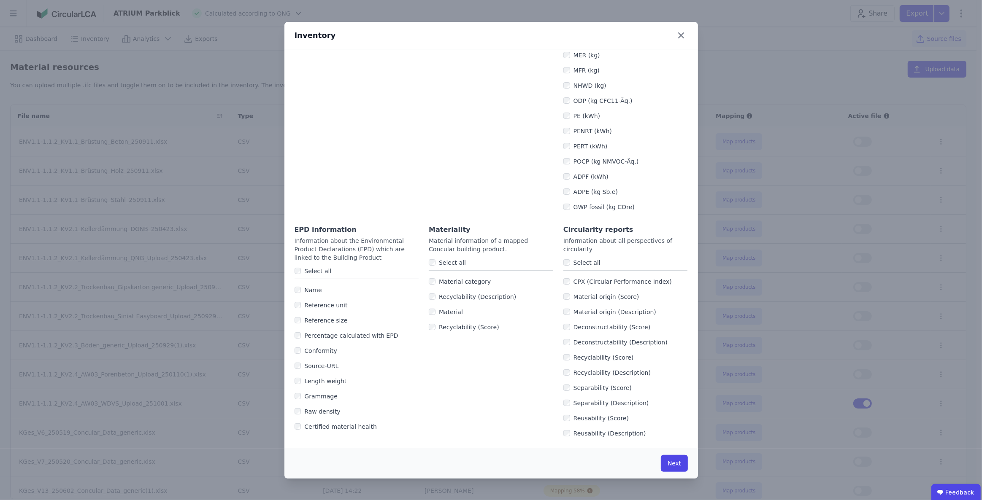
scroll to position [398, 0]
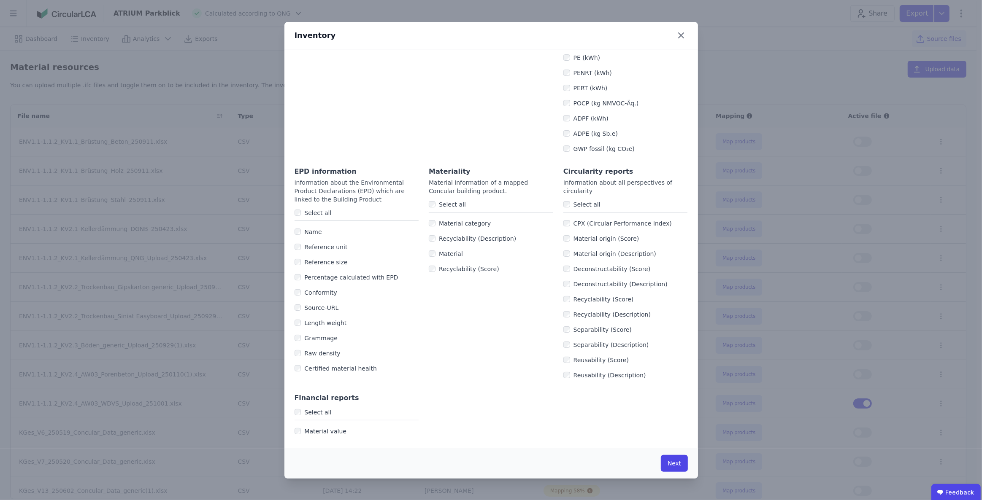
click at [435, 202] on label "Select all" at bounding box center [450, 204] width 30 height 8
click at [313, 213] on label "Select all" at bounding box center [316, 213] width 30 height 8
click at [665, 461] on button "Next" at bounding box center [674, 463] width 27 height 17
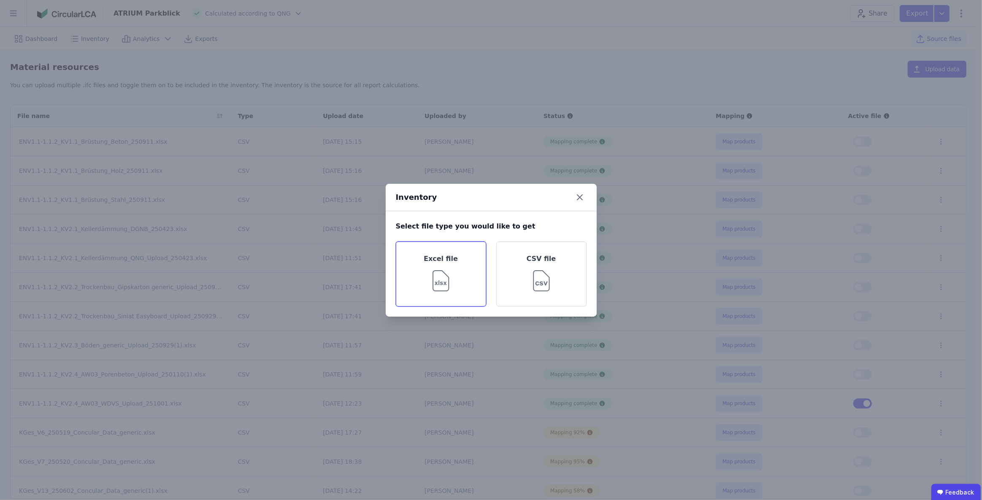
click at [434, 273] on img at bounding box center [440, 279] width 27 height 30
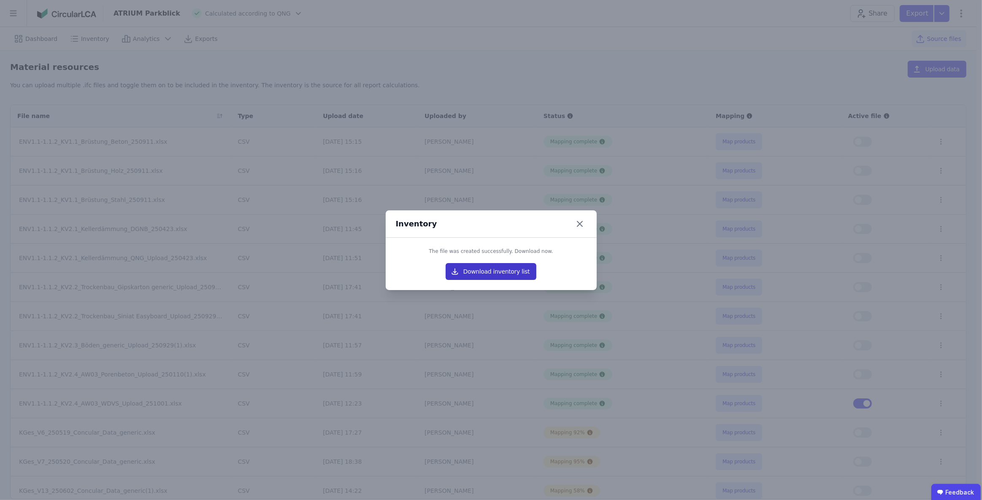
click at [485, 275] on button "Download inventory list" at bounding box center [490, 271] width 91 height 17
click at [676, 66] on div "Inventory The file was created successfully. Download now. Download inventory l…" at bounding box center [491, 250] width 982 height 500
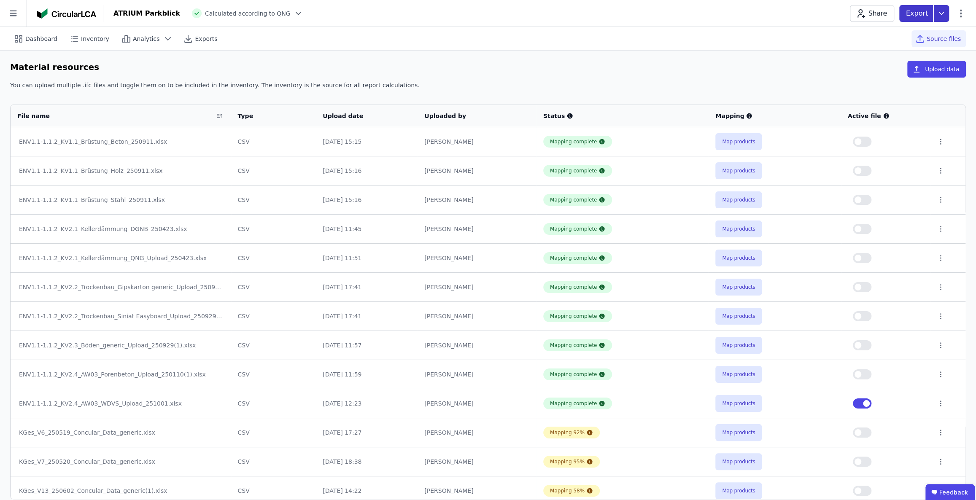
click at [942, 13] on icon at bounding box center [941, 13] width 4 height 2
click at [915, 63] on div "life cycle assessment" at bounding box center [884, 63] width 63 height 8
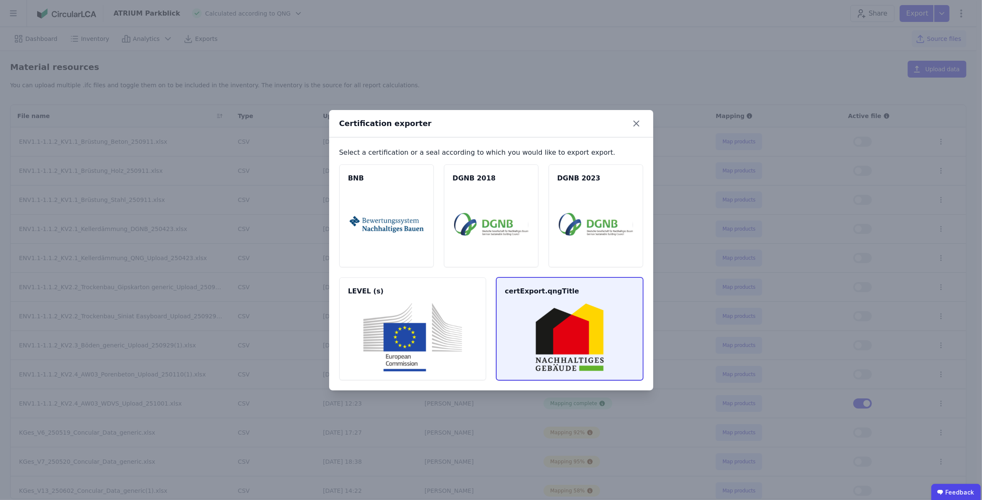
click at [558, 329] on img at bounding box center [569, 337] width 127 height 68
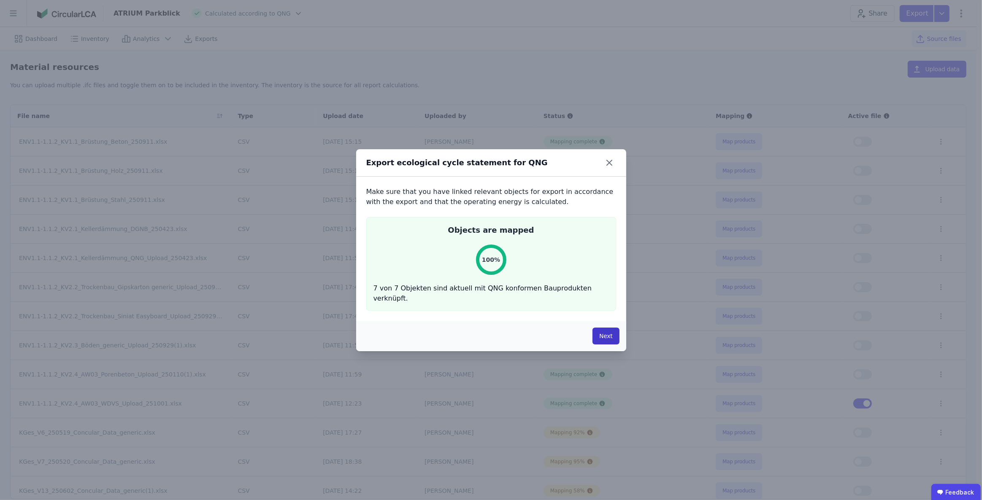
click at [605, 339] on button "Next" at bounding box center [605, 336] width 27 height 17
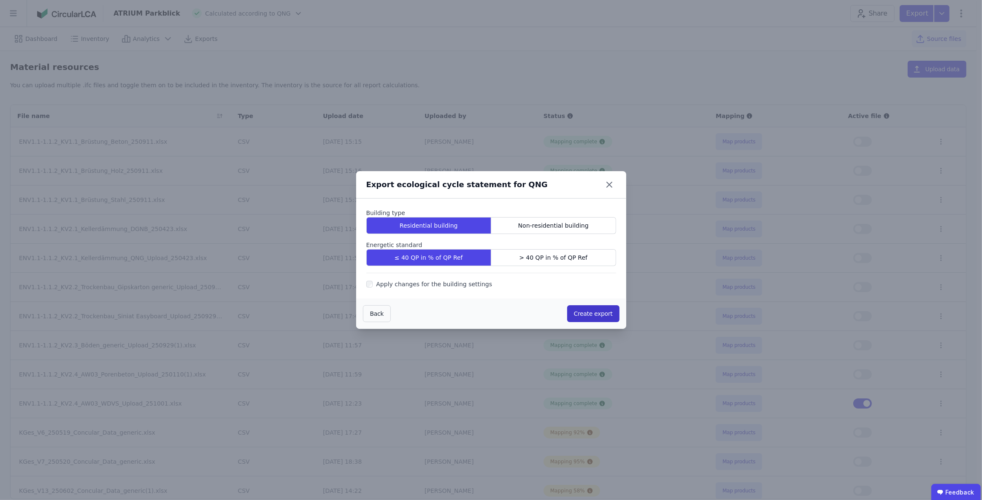
click at [603, 315] on button "Create export" at bounding box center [593, 313] width 52 height 17
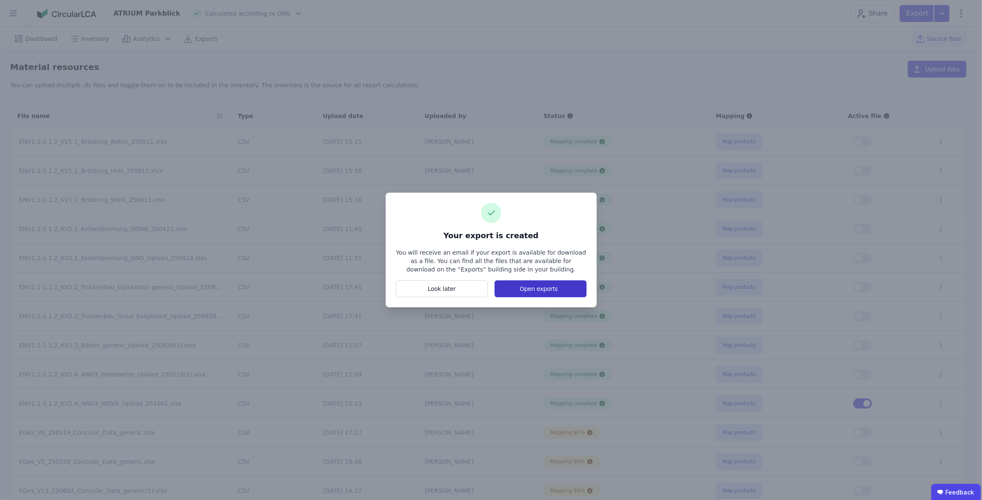
click at [556, 289] on button "Open exports" at bounding box center [540, 289] width 92 height 17
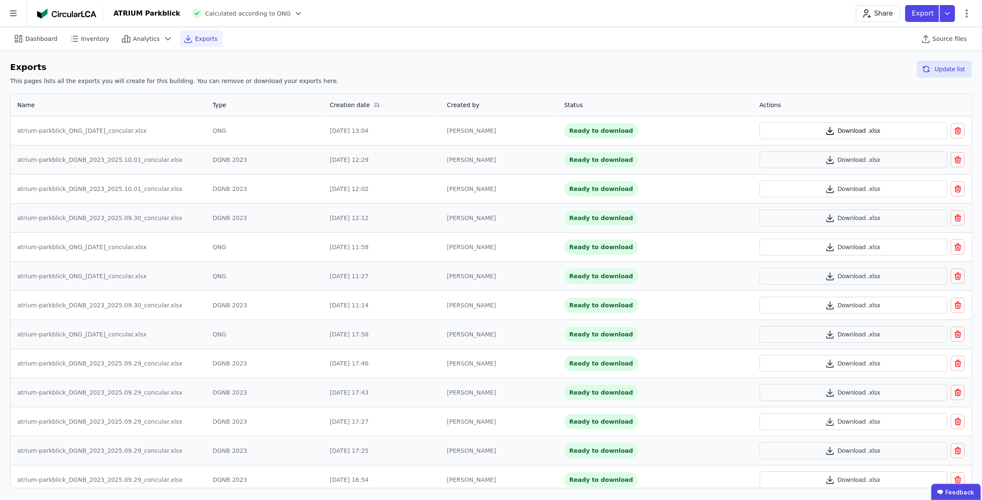
click at [865, 130] on button "Download .xlsx" at bounding box center [853, 130] width 188 height 17
click at [365, 16] on div "ATRIUM Parkblick Calculated according to QNG Share Export" at bounding box center [542, 13] width 878 height 17
click at [84, 42] on span "Inventory" at bounding box center [95, 39] width 28 height 8
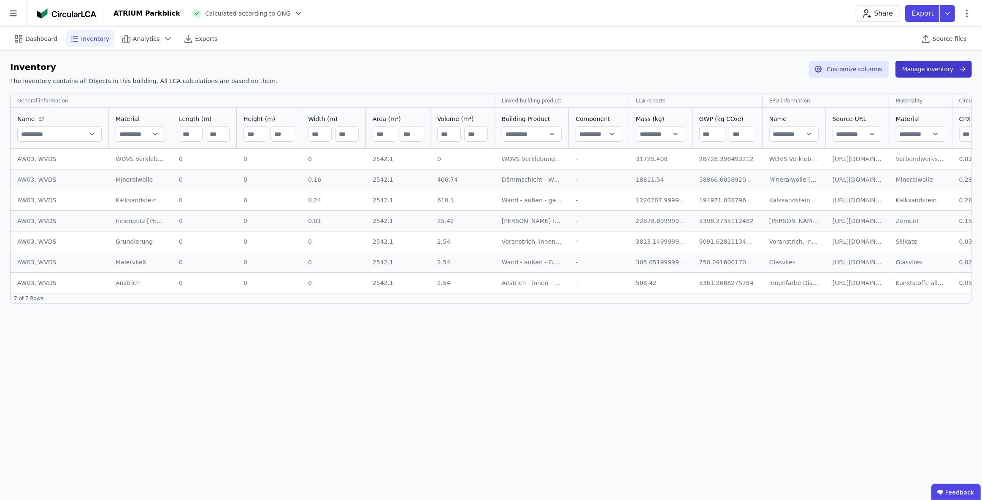
click at [916, 72] on button "Manage inventory" at bounding box center [933, 69] width 76 height 17
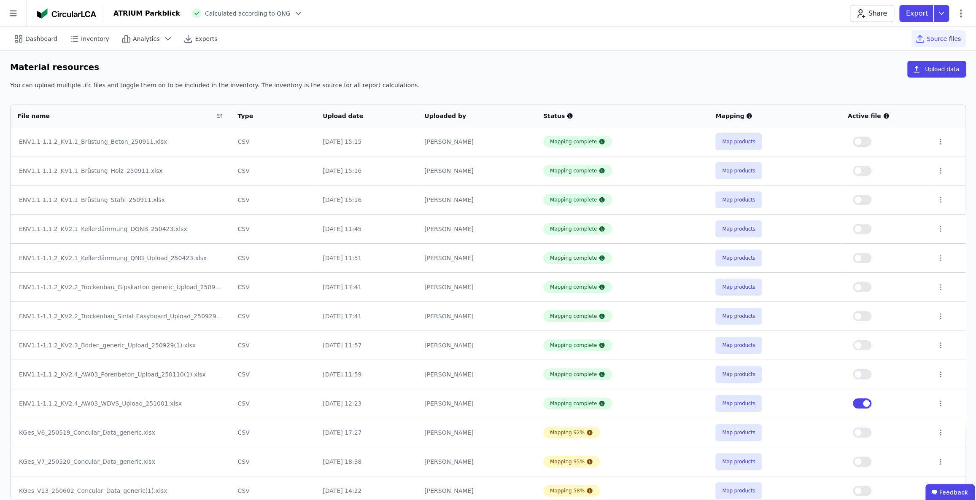
click at [858, 401] on button "button" at bounding box center [862, 404] width 19 height 10
click at [864, 376] on button "button" at bounding box center [862, 375] width 19 height 10
click at [941, 15] on icon at bounding box center [941, 13] width 15 height 17
click at [875, 51] on div "Inventory" at bounding box center [867, 48] width 28 height 8
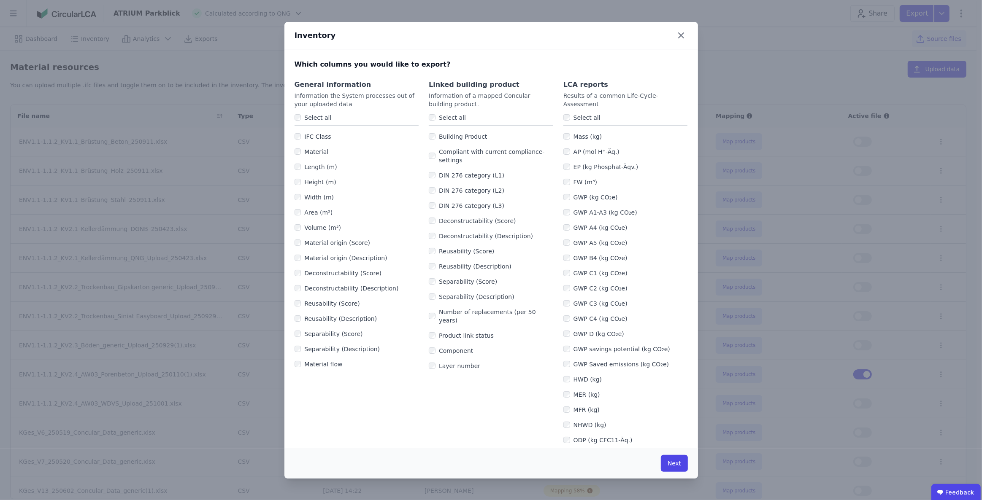
click at [570, 119] on label "Select all" at bounding box center [585, 117] width 30 height 8
click at [442, 116] on label "Select all" at bounding box center [450, 117] width 30 height 8
click at [309, 122] on div "Select all" at bounding box center [356, 118] width 124 height 16
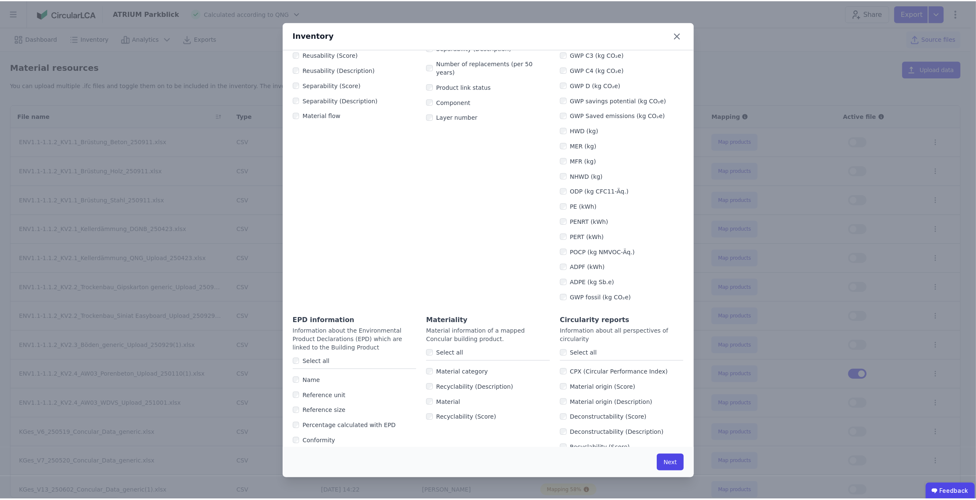
scroll to position [307, 0]
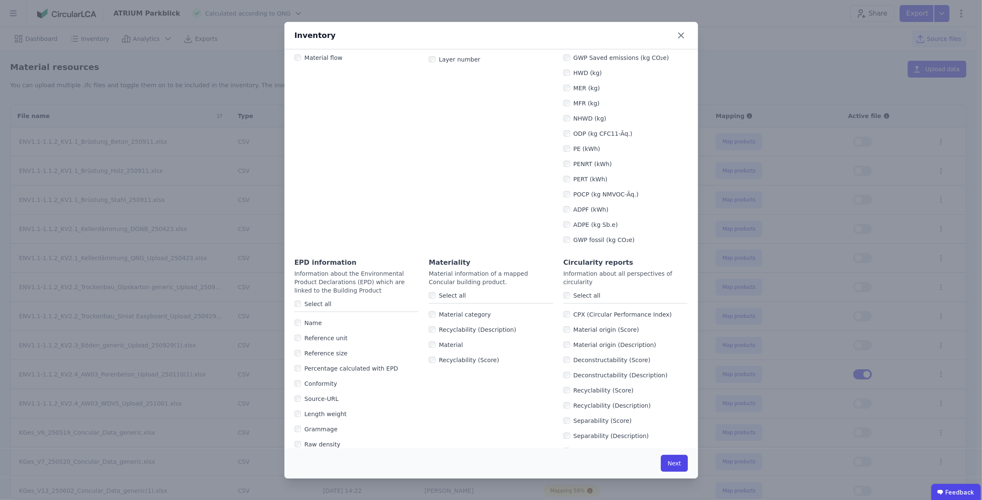
click at [450, 298] on label "Select all" at bounding box center [450, 295] width 30 height 8
click at [325, 310] on div "Select all" at bounding box center [356, 305] width 124 height 16
click at [322, 307] on label "Select all" at bounding box center [316, 304] width 30 height 8
click at [677, 464] on button "Next" at bounding box center [674, 463] width 27 height 17
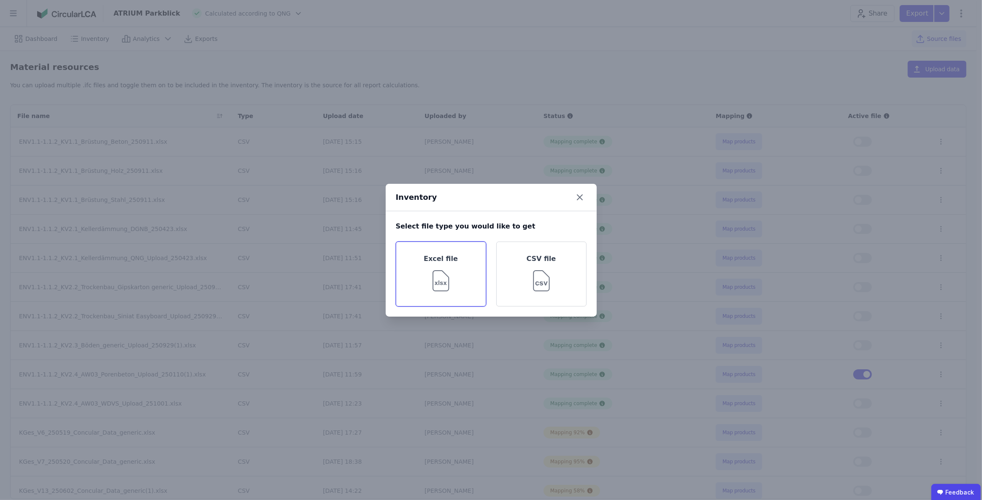
click at [449, 266] on img at bounding box center [440, 279] width 27 height 30
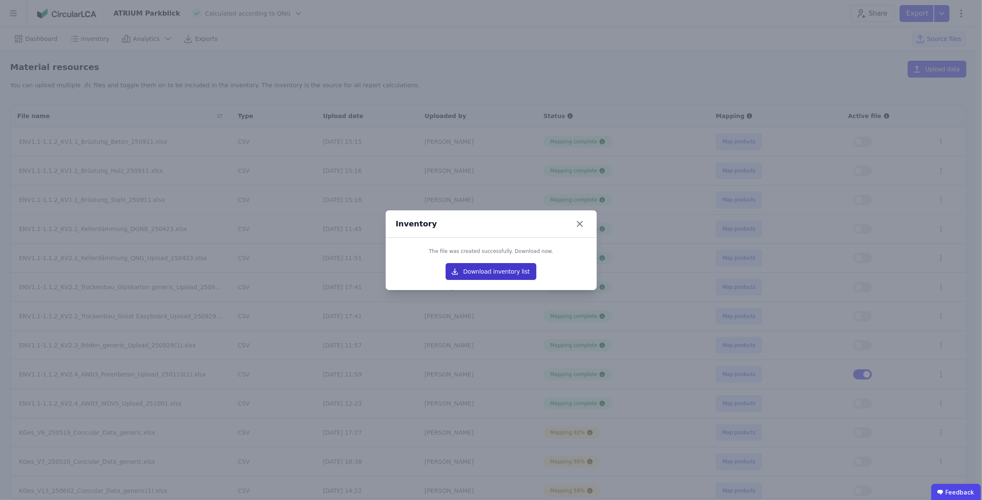
click at [476, 272] on button "Download inventory list" at bounding box center [490, 271] width 91 height 17
click at [615, 50] on div "Inventory The file was created successfully. Download now. Download inventory l…" at bounding box center [491, 250] width 982 height 500
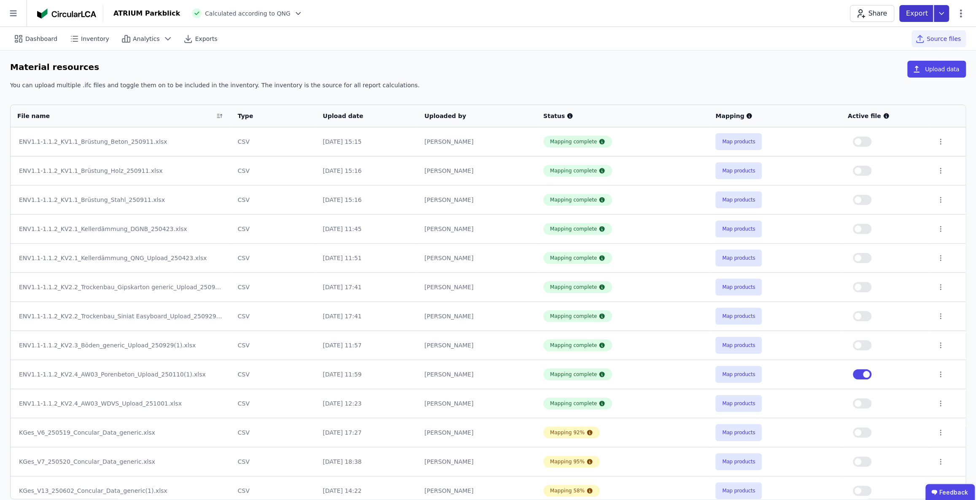
click at [937, 16] on icon at bounding box center [941, 13] width 15 height 17
click at [895, 66] on div "life cycle assessment" at bounding box center [884, 63] width 63 height 8
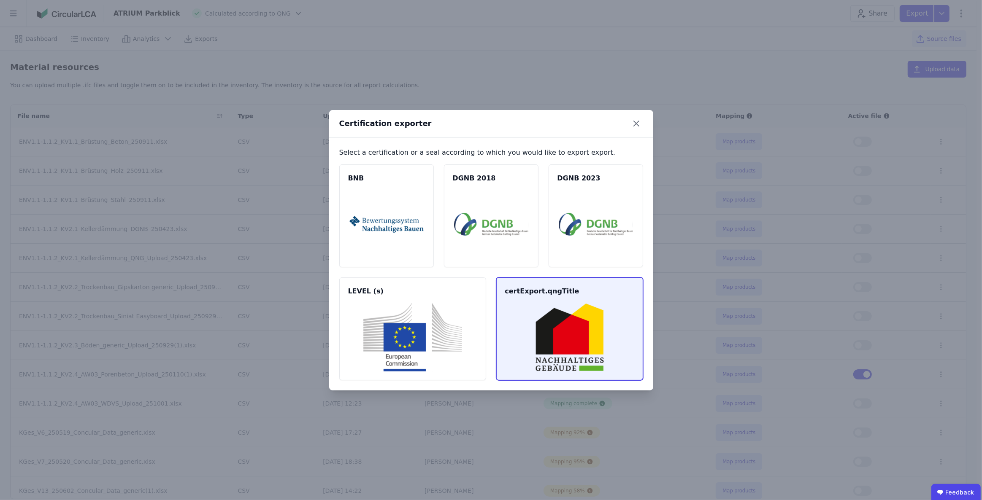
click at [569, 346] on img at bounding box center [569, 337] width 127 height 68
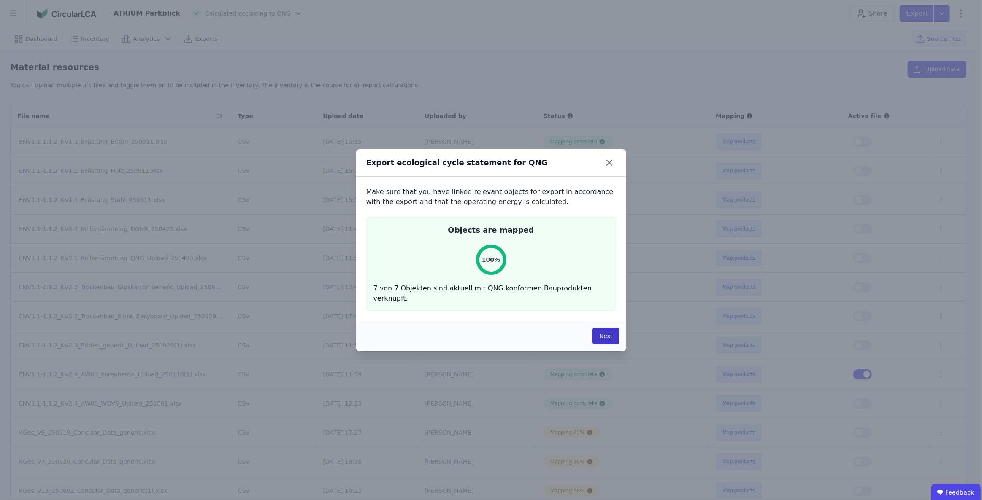
click at [604, 335] on button "Next" at bounding box center [605, 336] width 27 height 17
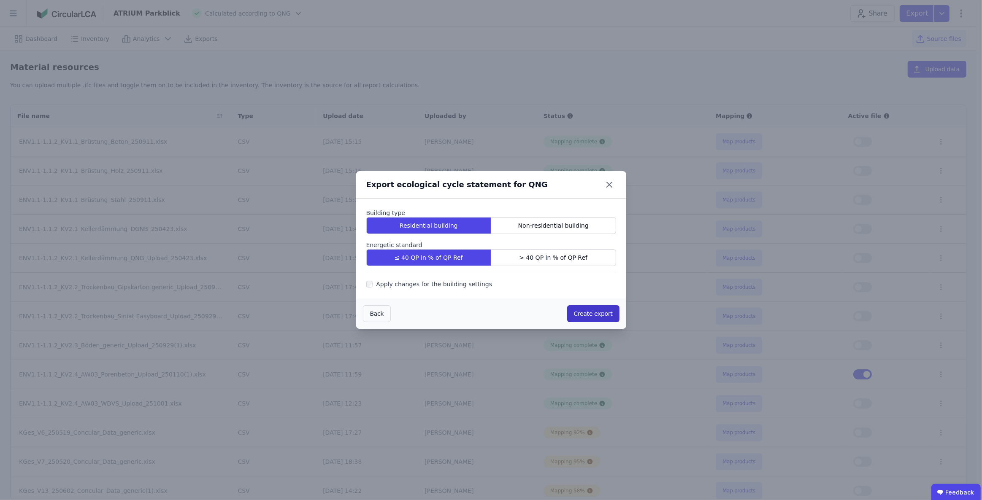
click at [585, 312] on button "Create export" at bounding box center [593, 313] width 52 height 17
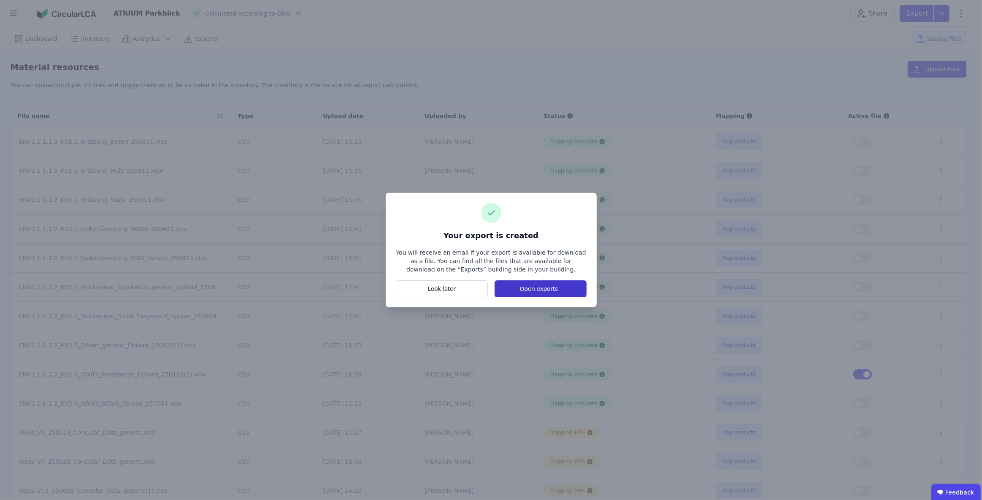
click at [537, 287] on button "Open exports" at bounding box center [540, 289] width 92 height 17
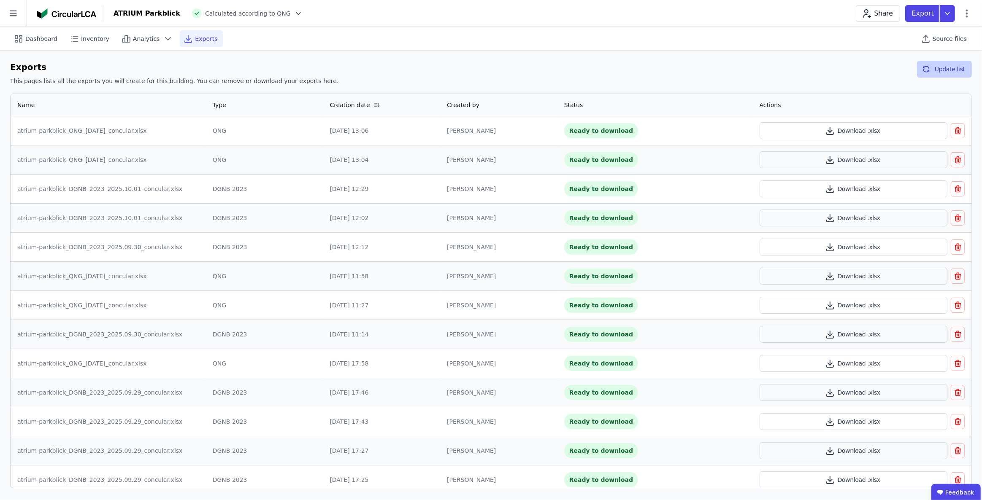
click at [938, 69] on button "Update list" at bounding box center [944, 69] width 55 height 17
click at [871, 131] on button "Download .xlsx" at bounding box center [853, 130] width 188 height 17
click at [86, 38] on span "Inventory" at bounding box center [95, 39] width 28 height 8
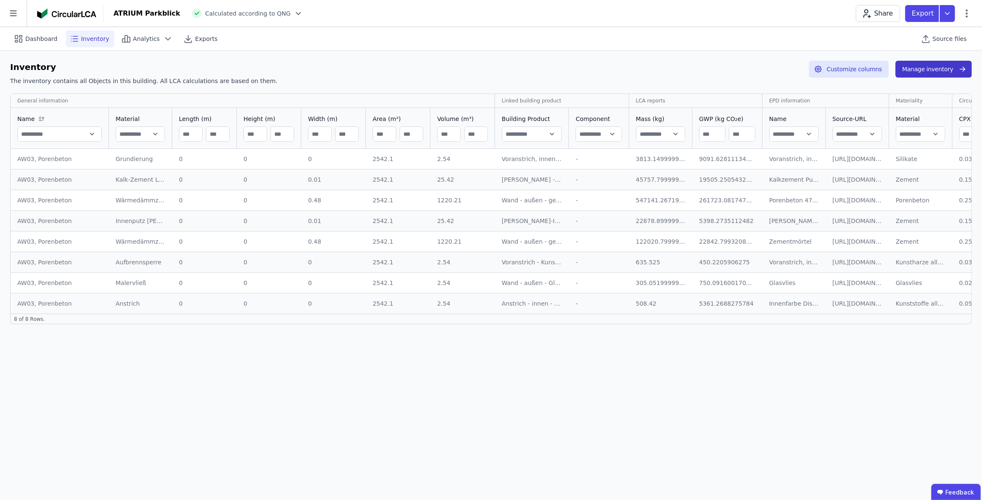
click at [932, 66] on button "Manage inventory" at bounding box center [933, 69] width 76 height 17
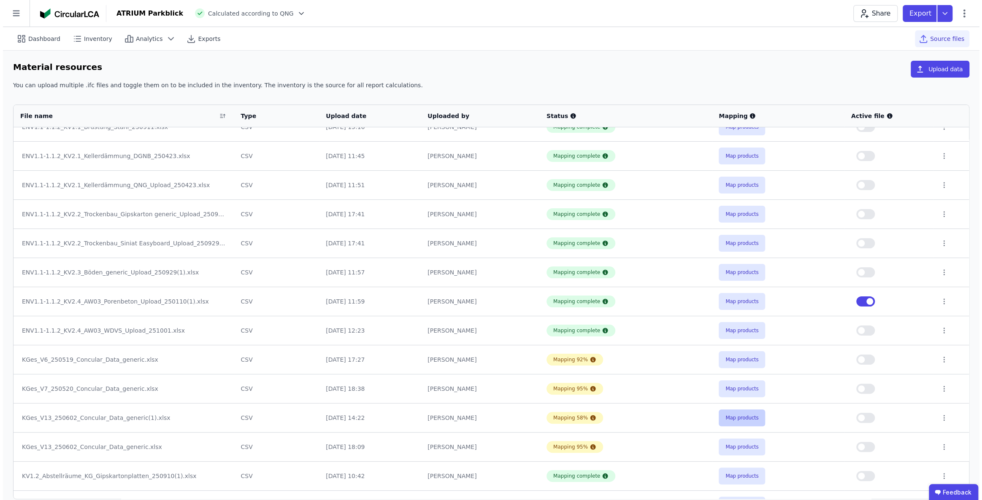
scroll to position [76, 0]
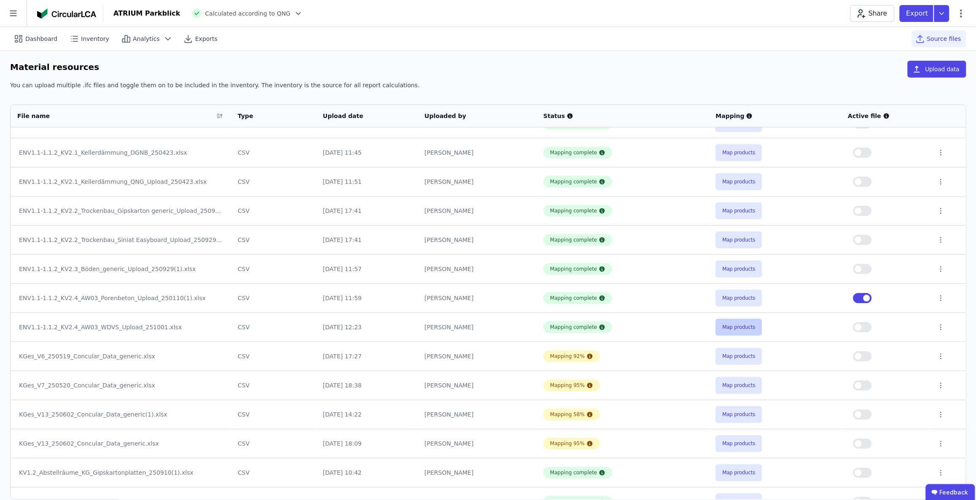
click at [739, 326] on button "Map products" at bounding box center [738, 327] width 46 height 17
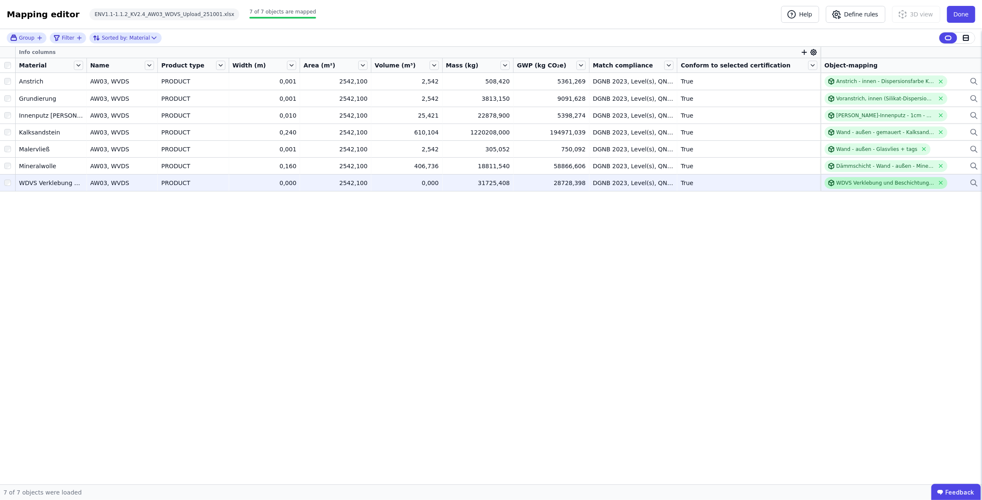
click at [862, 183] on div "WDVS Verklebung und Beschichtung Silikat-Dispersionsputz (ohne Dämmmaterial) - …" at bounding box center [885, 183] width 98 height 7
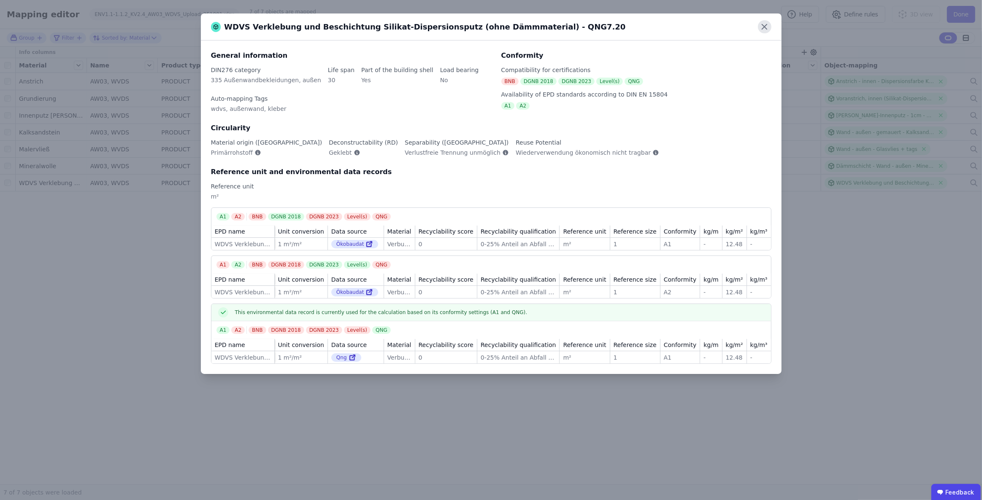
click at [759, 27] on icon at bounding box center [764, 26] width 13 height 13
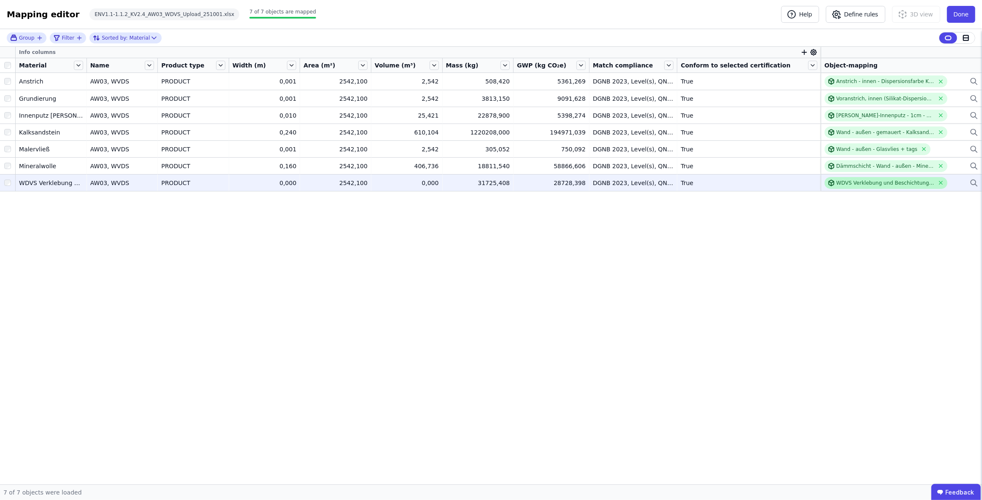
click at [873, 183] on div "WDVS Verklebung und Beschichtung Silikat-Dispersionsputz (ohne Dämmmaterial) - …" at bounding box center [885, 183] width 98 height 7
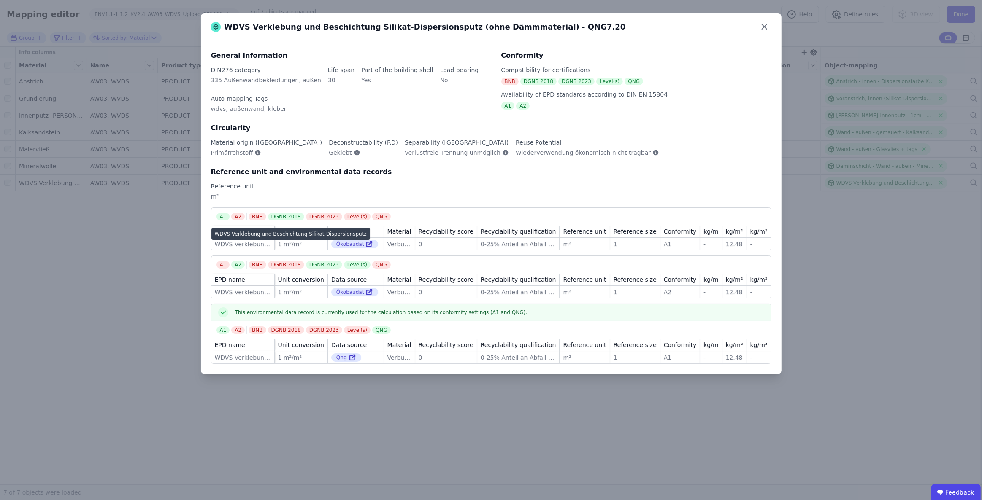
click at [223, 243] on div "WDVS Verklebung und Beschichtung Silikat-Dispersionsputz" at bounding box center [243, 244] width 56 height 8
click at [367, 243] on icon at bounding box center [369, 245] width 5 height 5
